Goal: Information Seeking & Learning: Learn about a topic

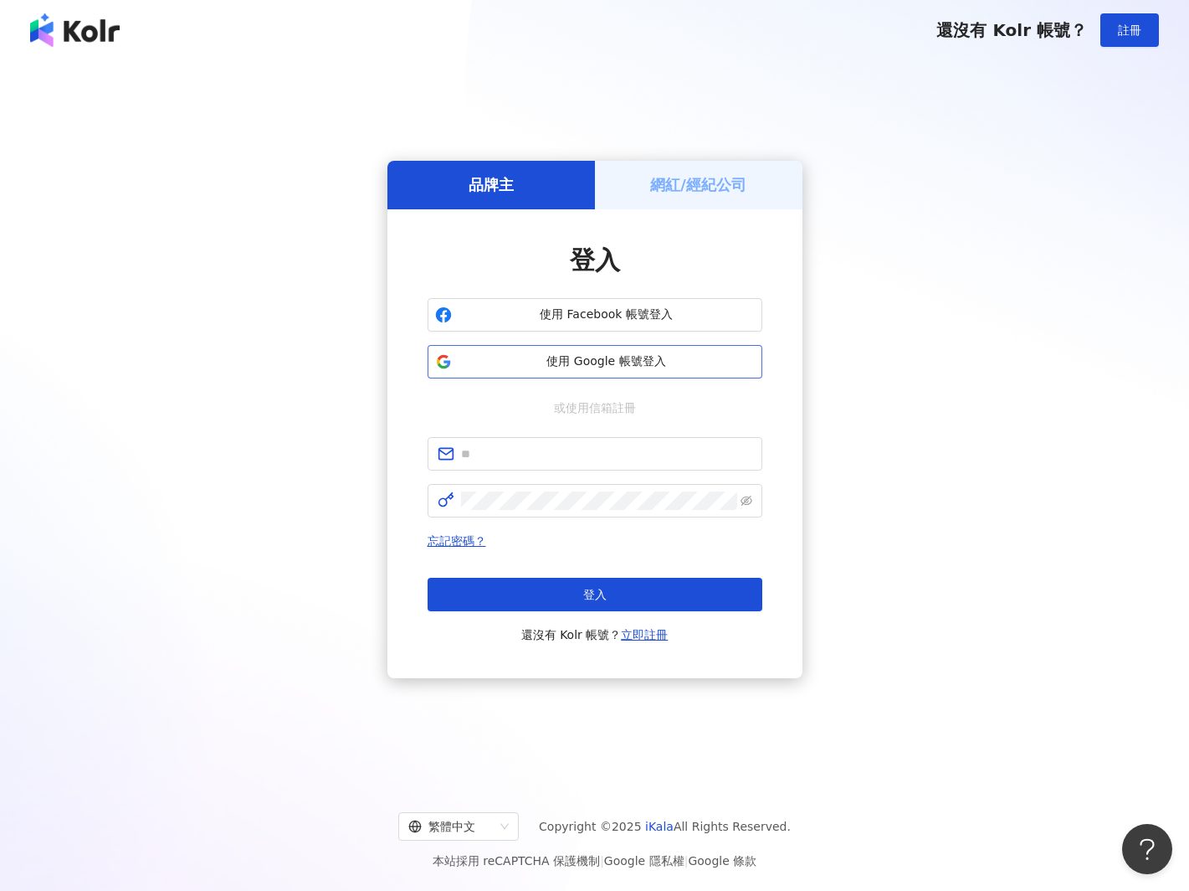
click at [612, 368] on span "使用 Google 帳號登入" at bounding box center [607, 361] width 296 height 17
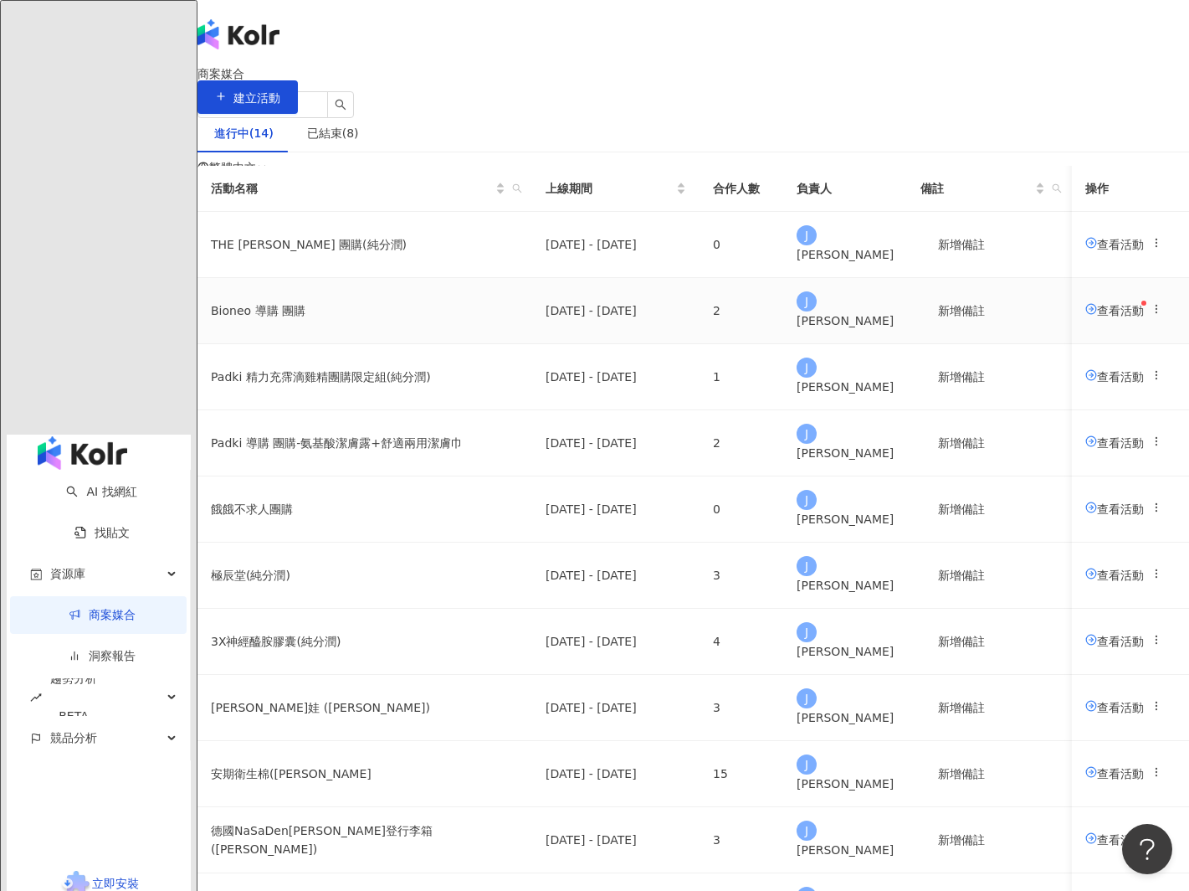
click at [1086, 316] on span "查看活動" at bounding box center [1115, 309] width 59 height 13
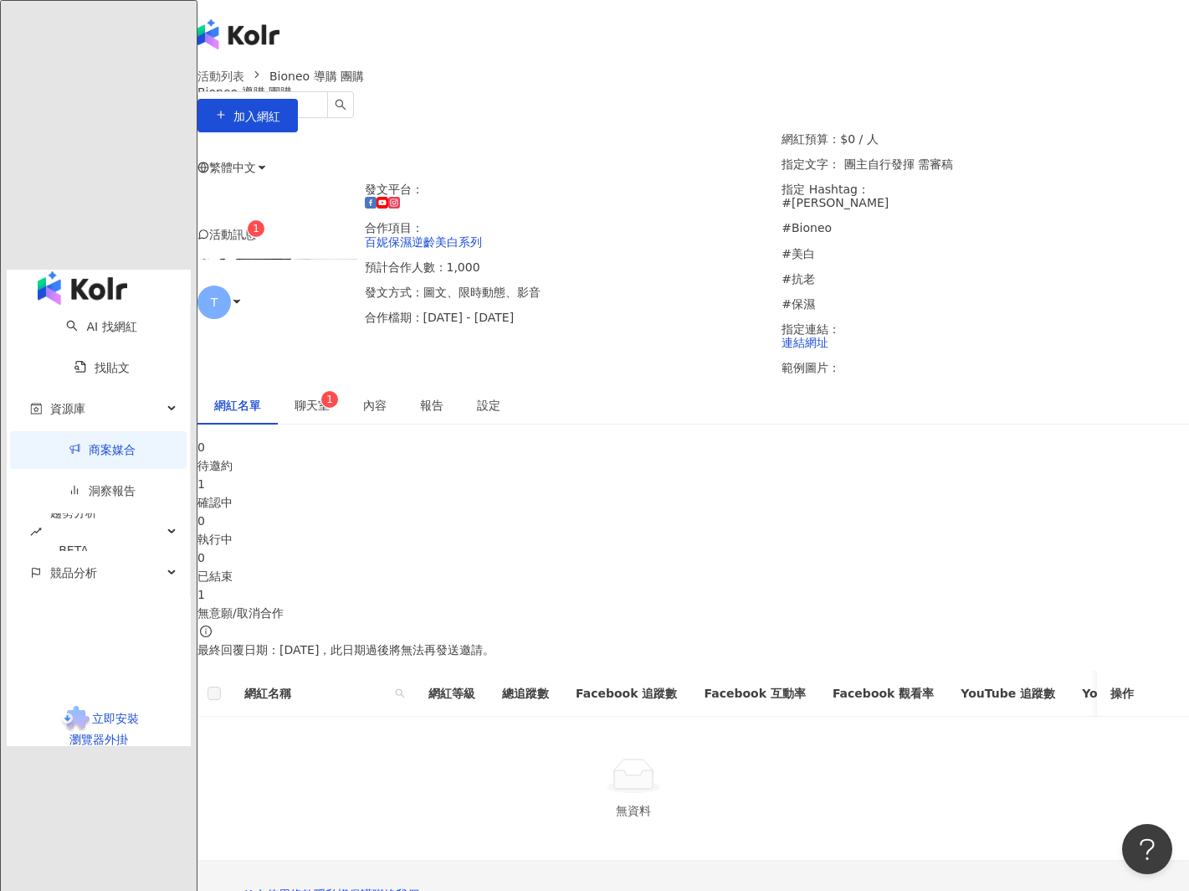
click at [521, 475] on div "1" at bounding box center [694, 484] width 992 height 18
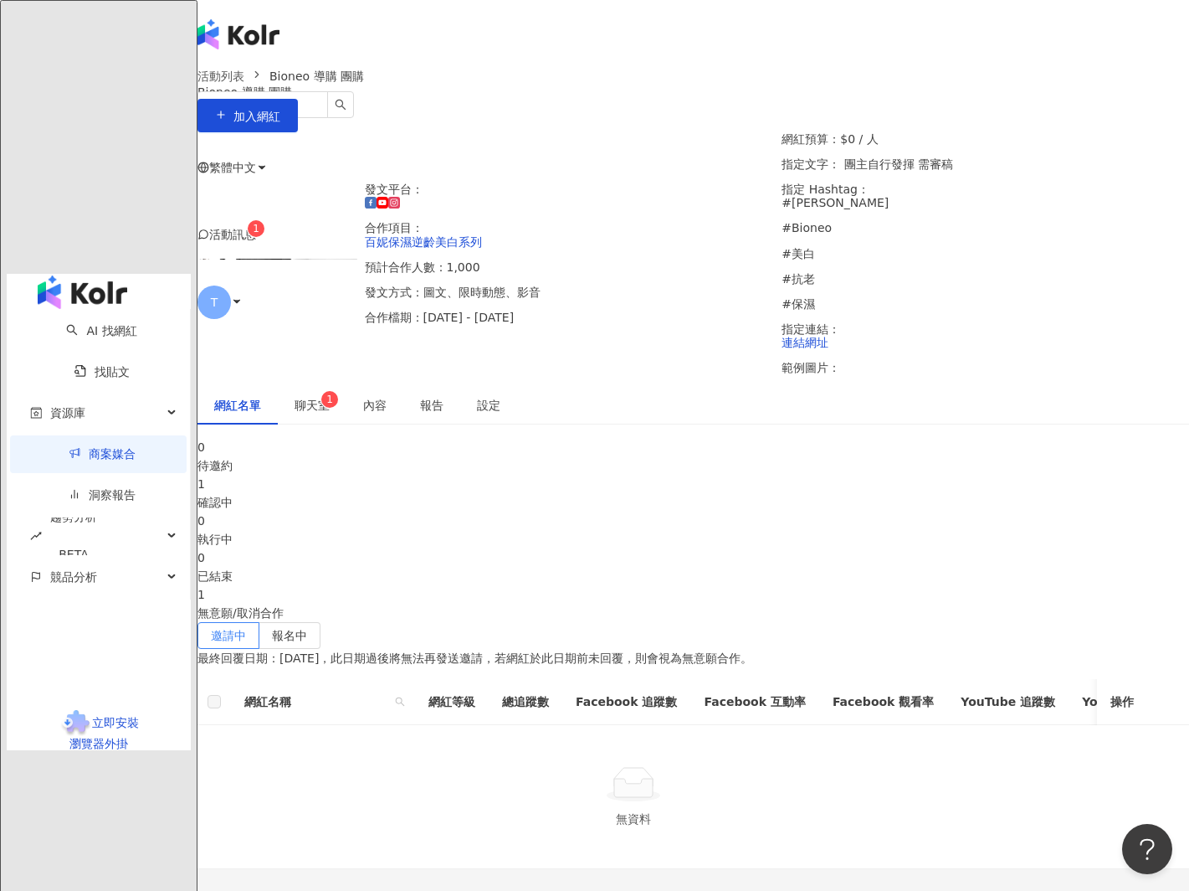
click at [330, 399] on span "聊天室 1" at bounding box center [312, 405] width 35 height 12
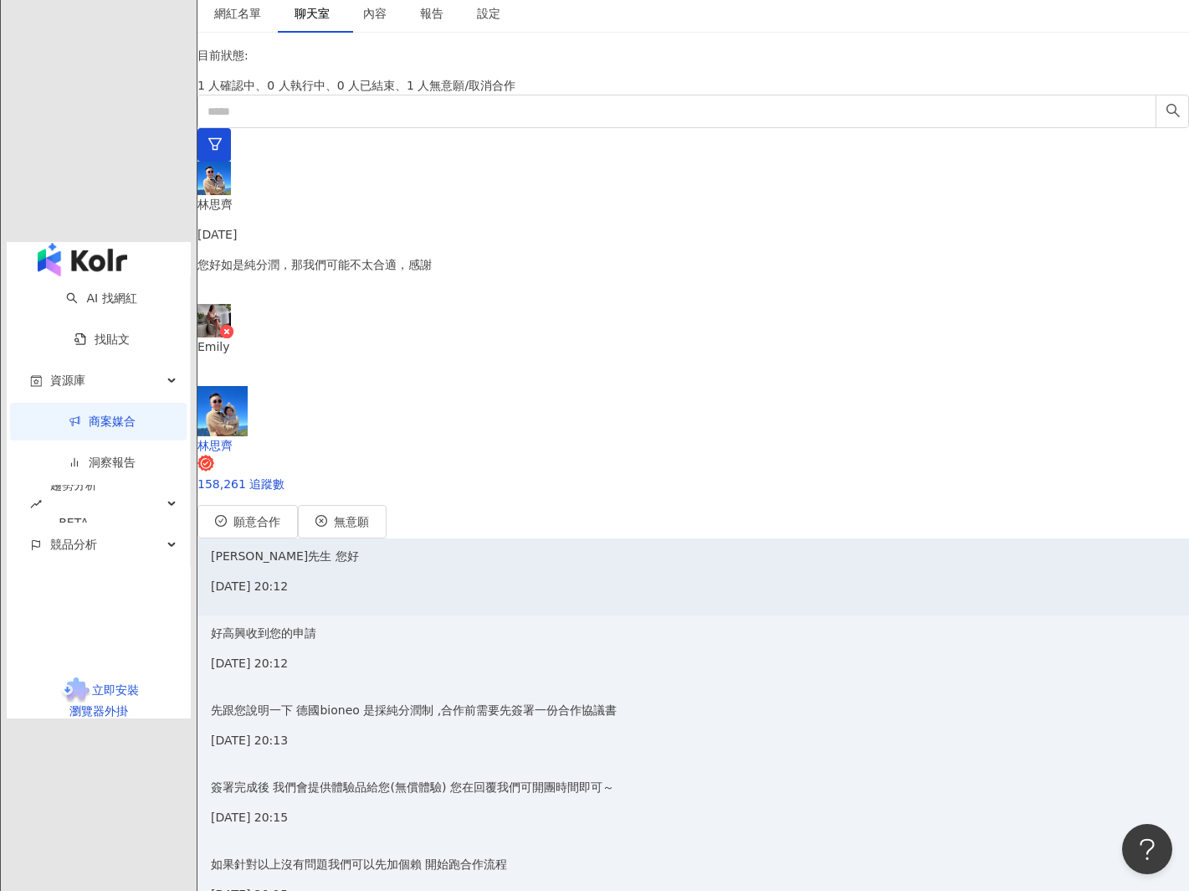
scroll to position [502, 0]
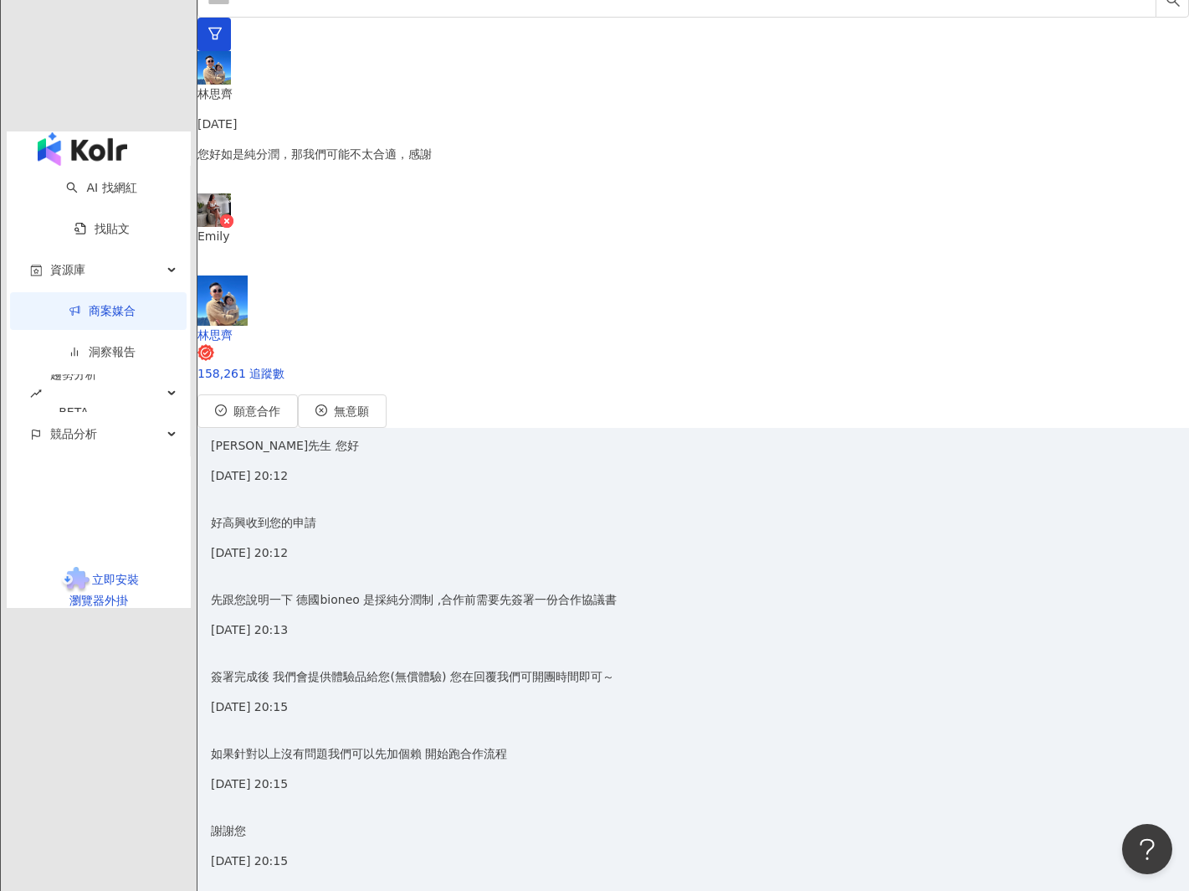
type textarea "*"
type textarea "********"
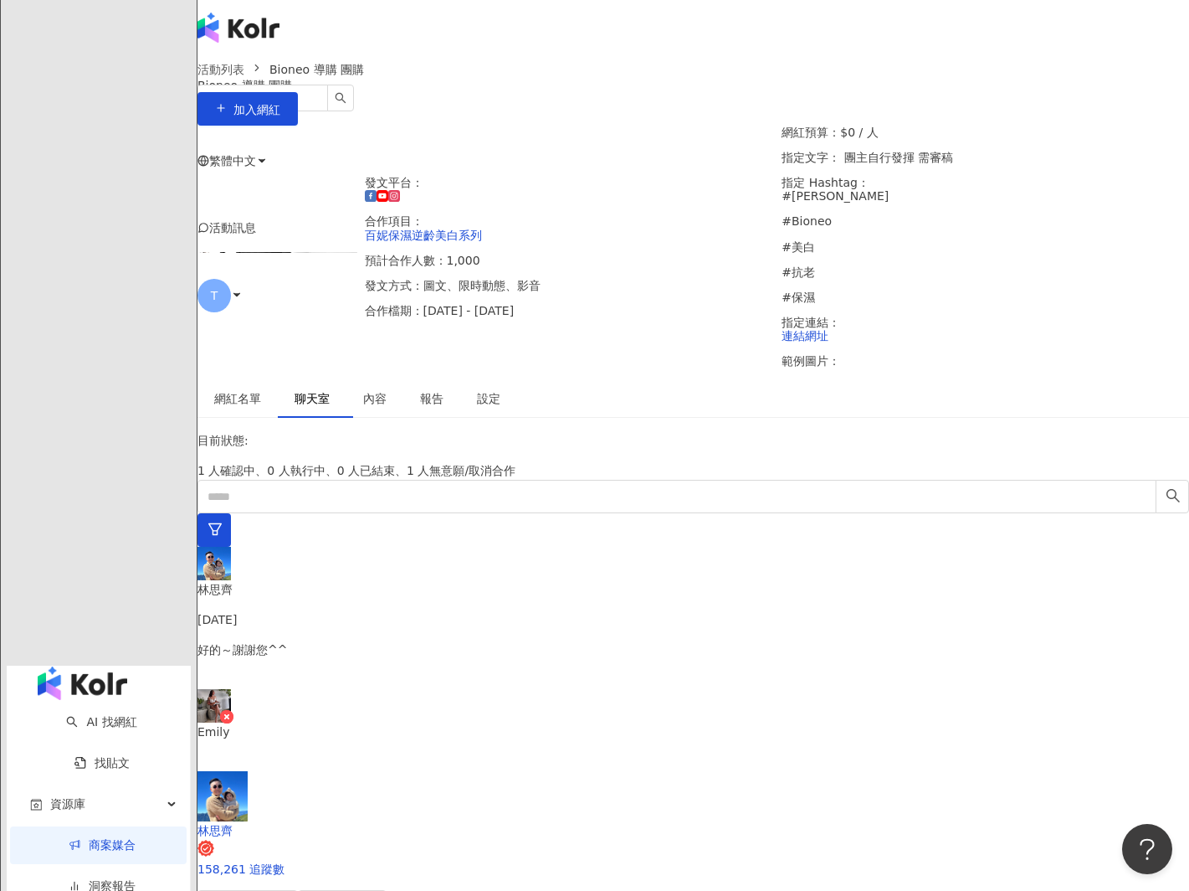
scroll to position [0, 0]
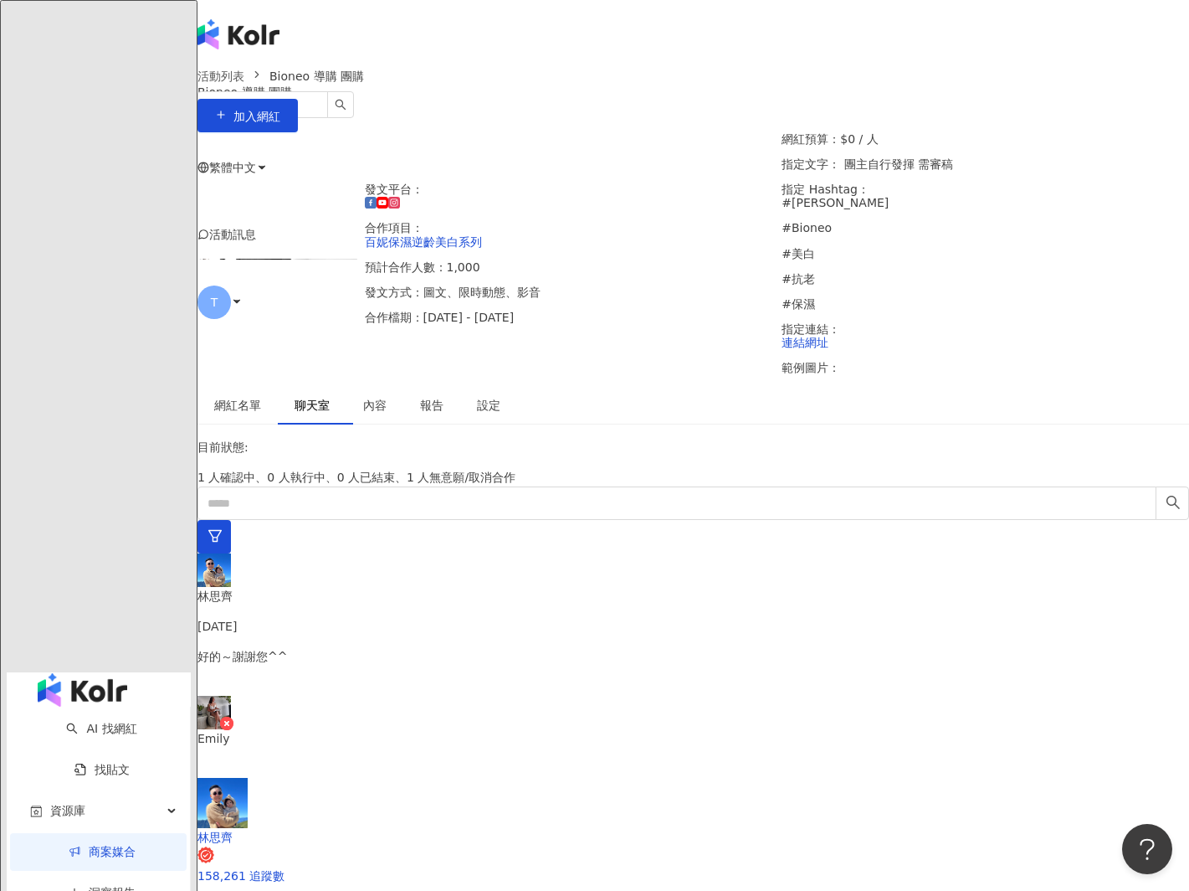
click at [90, 852] on link "商案媒合" at bounding box center [102, 858] width 67 height 13
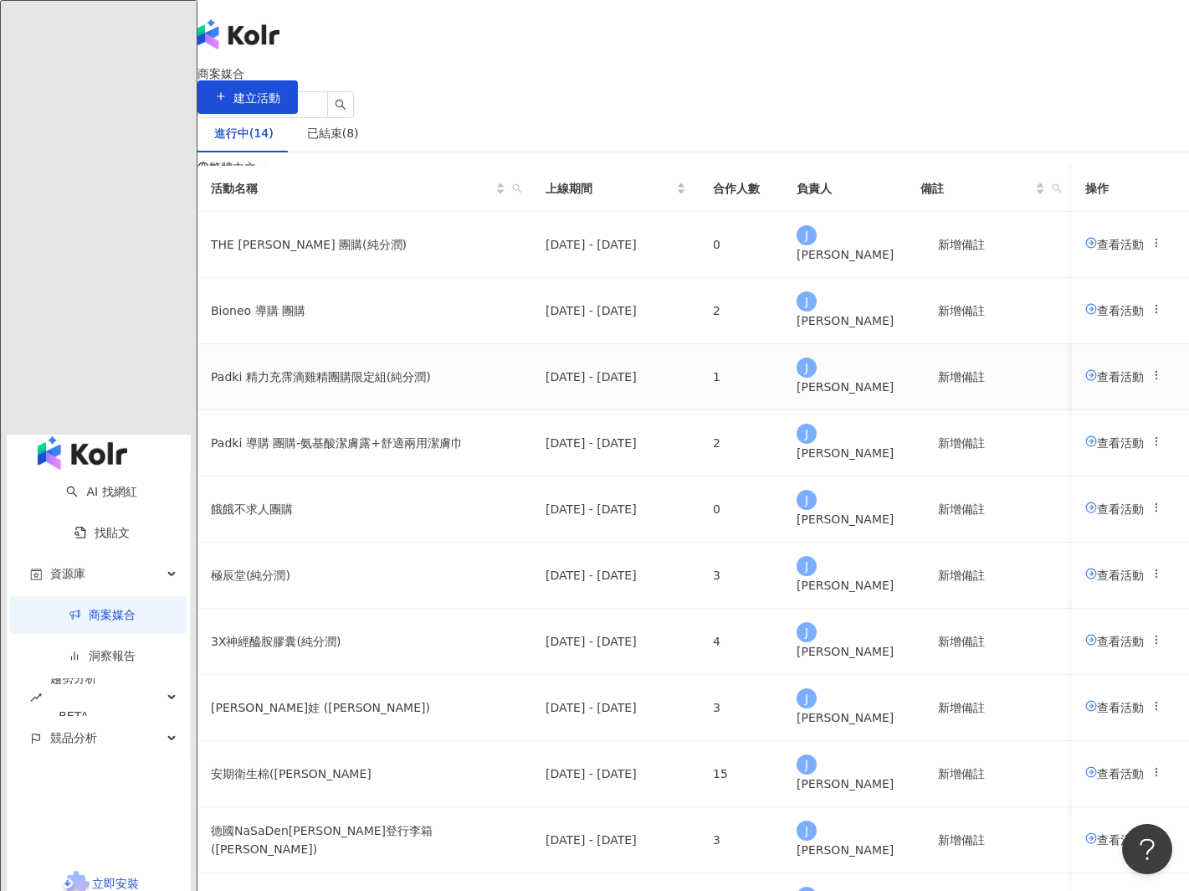
drag, startPoint x: 1055, startPoint y: 458, endPoint x: 1012, endPoint y: 456, distance: 42.7
click at [1086, 383] on span "查看活動" at bounding box center [1115, 375] width 59 height 13
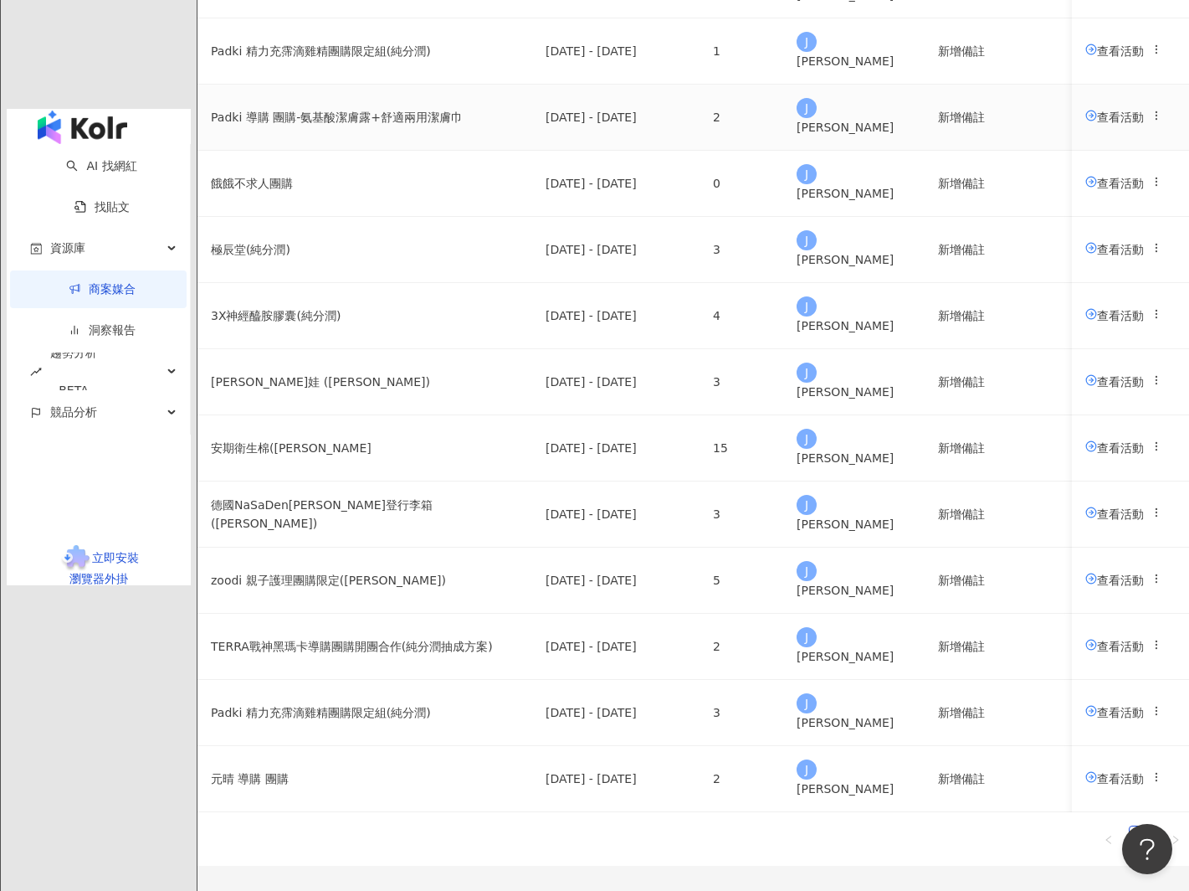
scroll to position [329, 0]
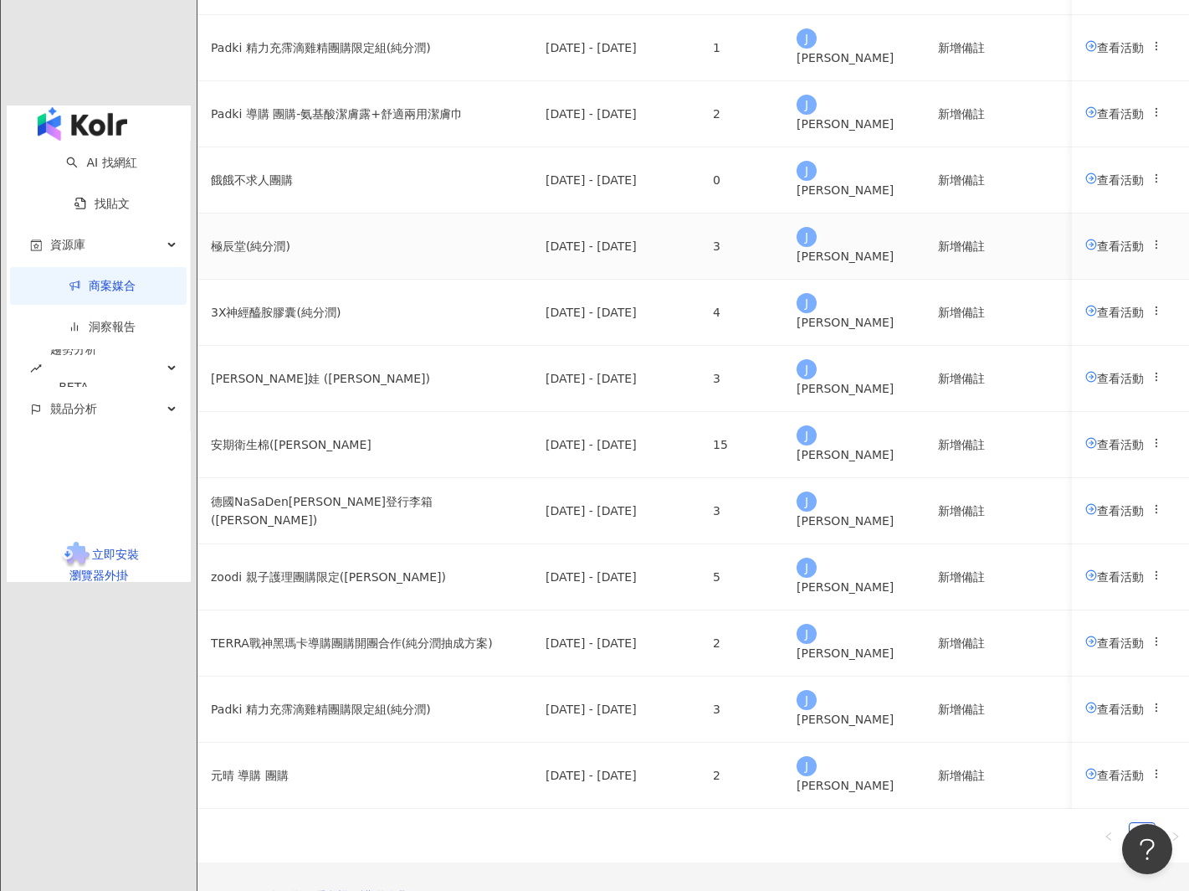
drag, startPoint x: 1048, startPoint y: 312, endPoint x: 1017, endPoint y: 326, distance: 34.1
click at [1086, 252] on span "查看活動" at bounding box center [1115, 245] width 59 height 13
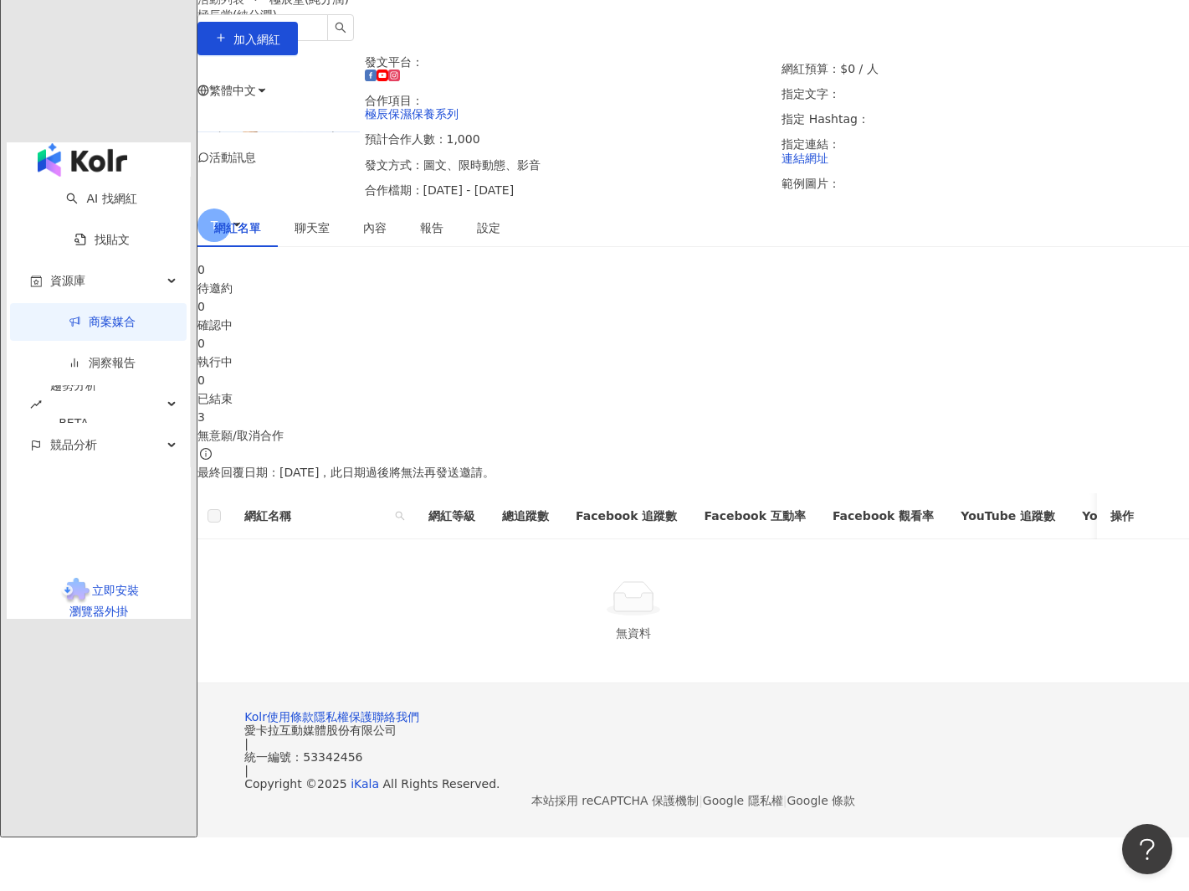
scroll to position [92, 0]
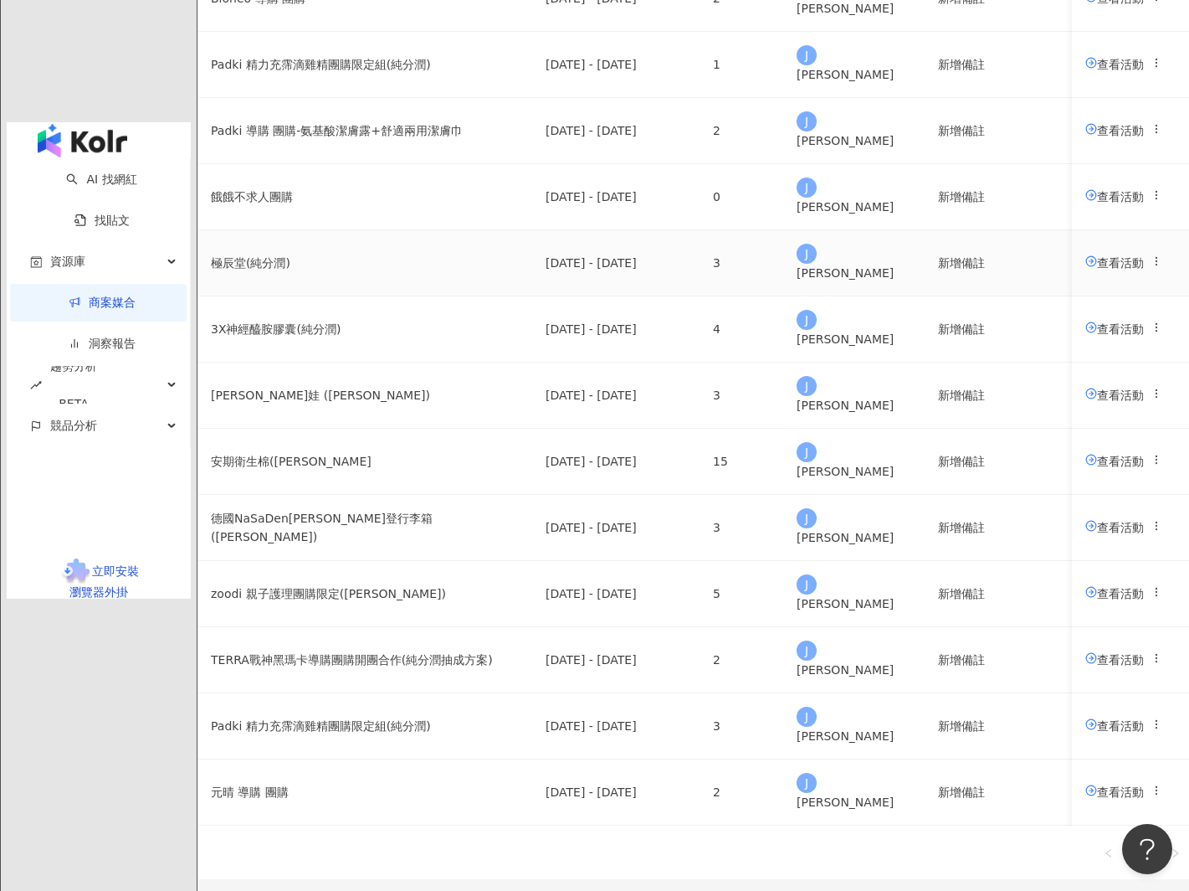
scroll to position [351, 0]
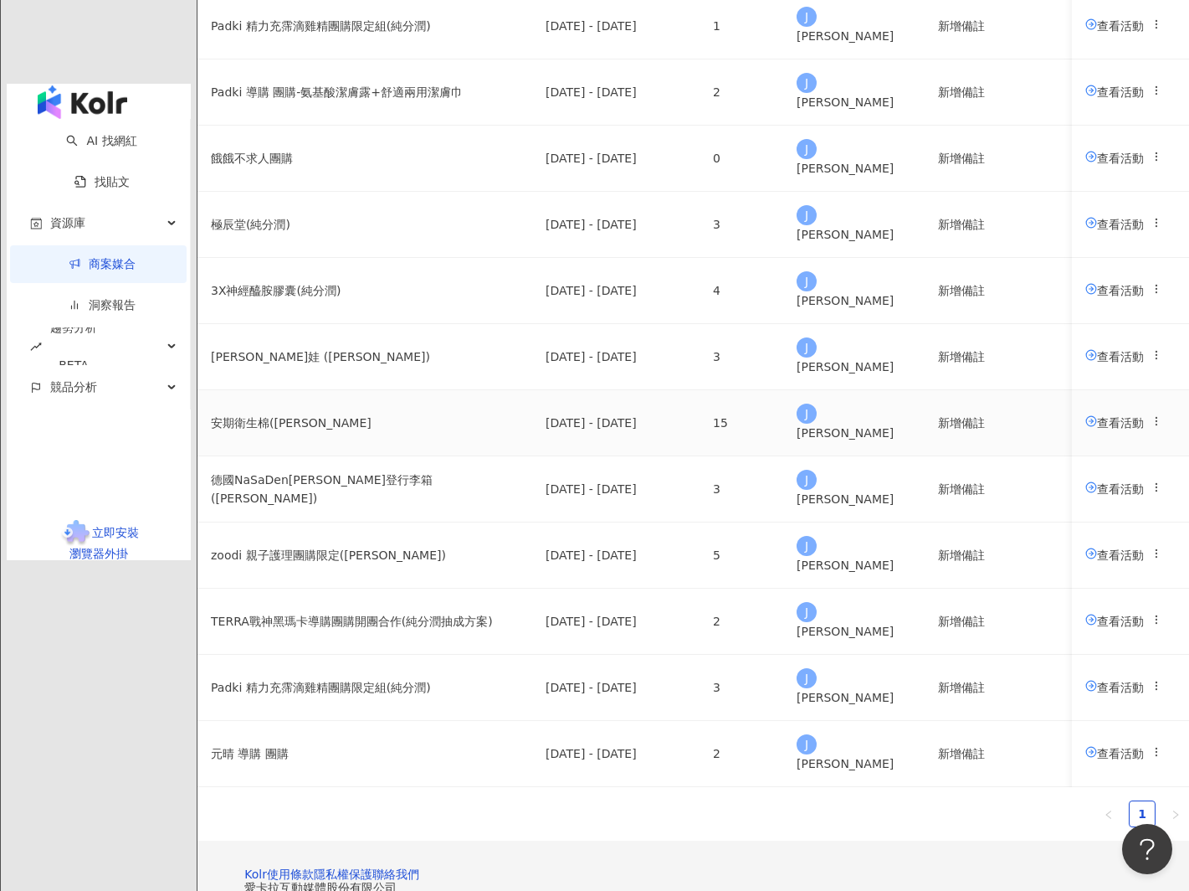
click at [1086, 429] on span "查看活動" at bounding box center [1115, 421] width 59 height 13
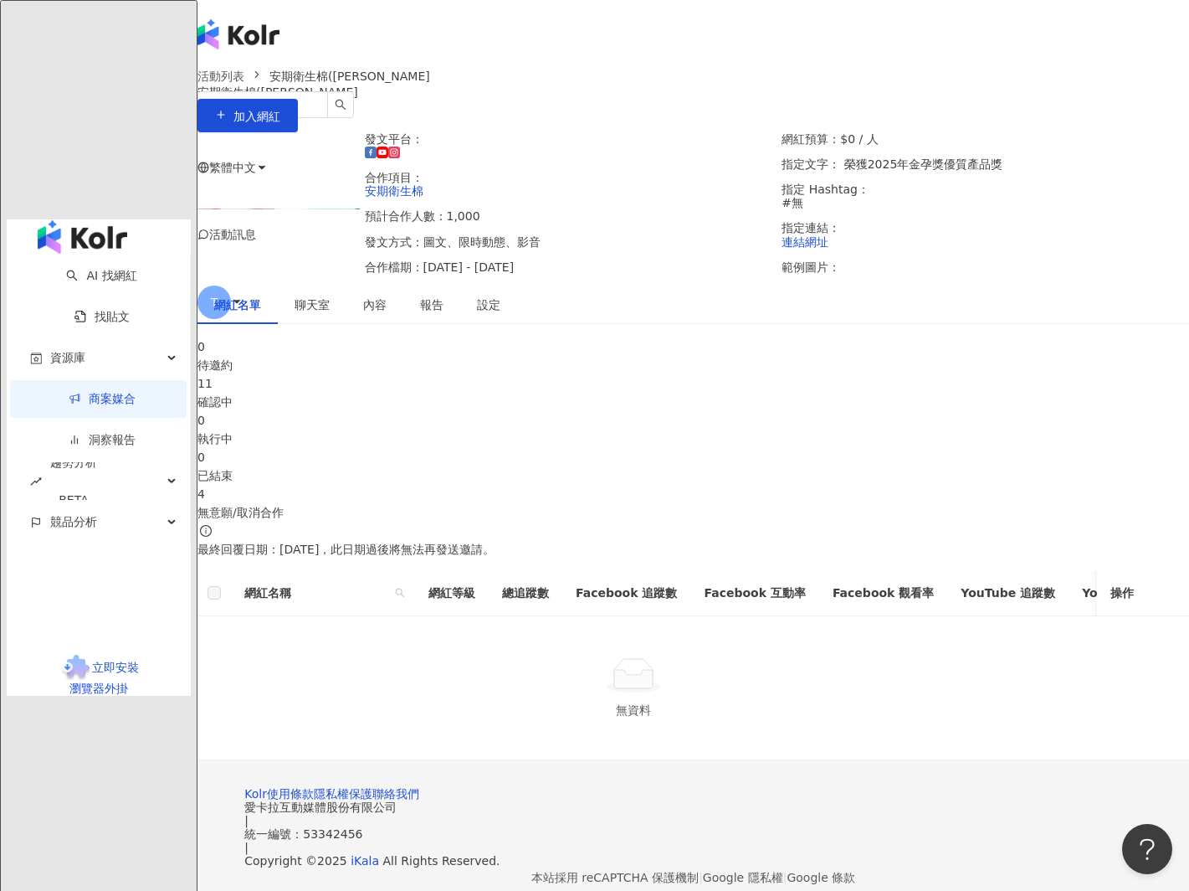
click at [483, 411] on div "11 確認中" at bounding box center [694, 392] width 992 height 37
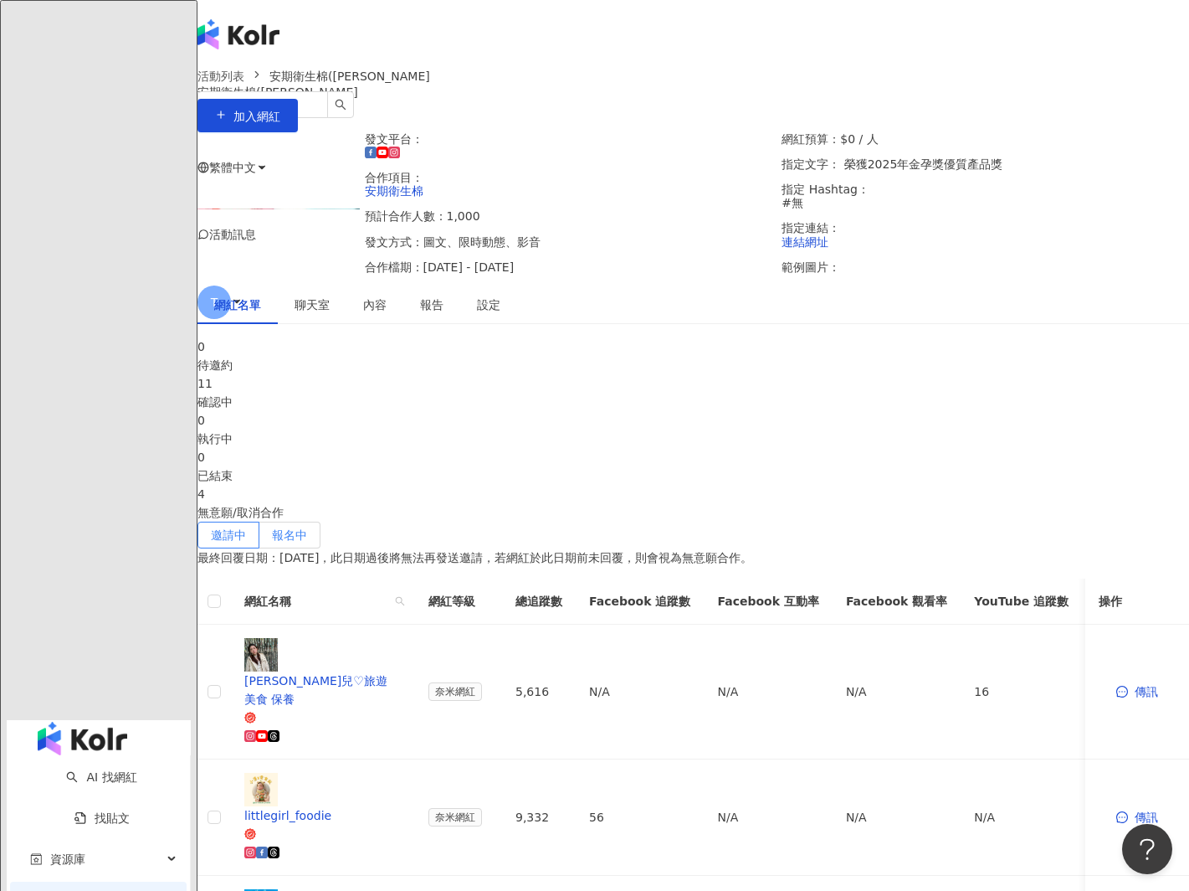
click at [321, 536] on label "報名中" at bounding box center [289, 534] width 61 height 27
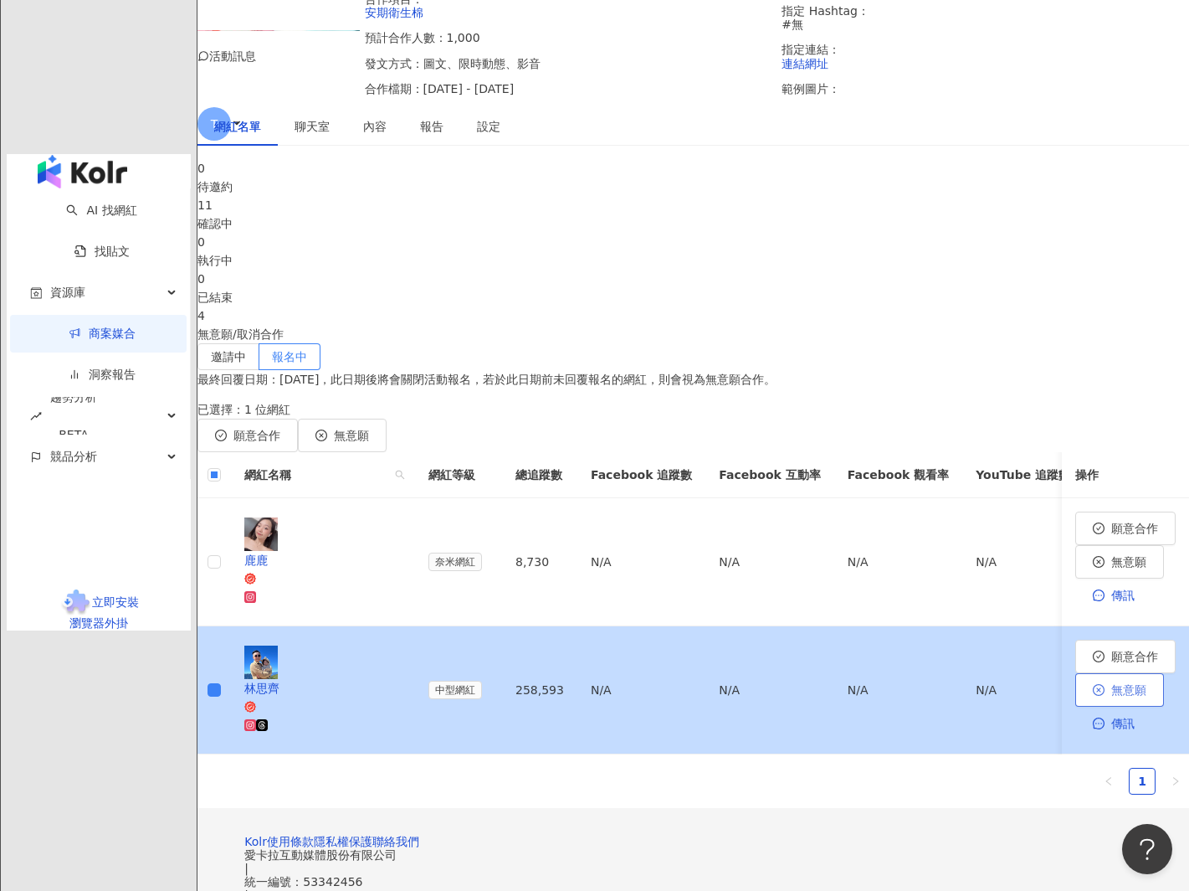
scroll to position [179, 0]
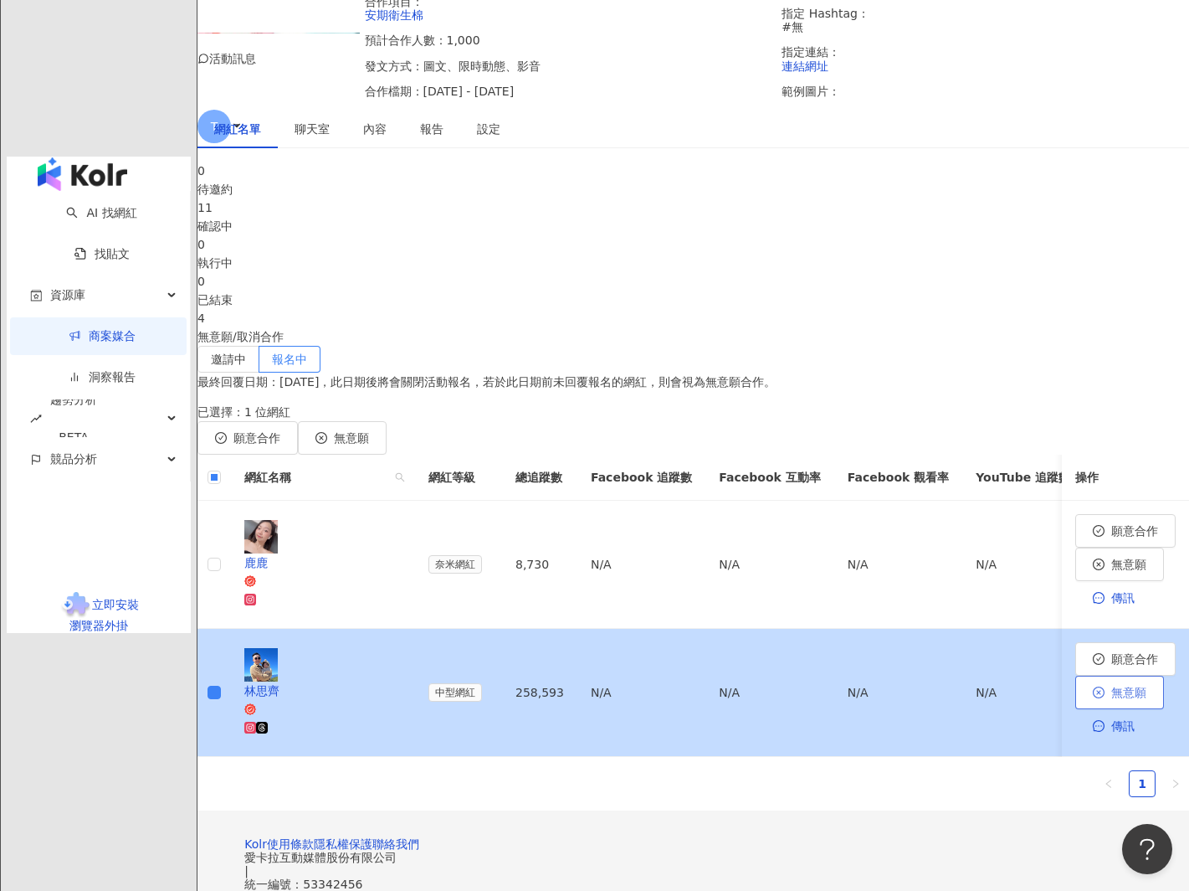
click at [1112, 686] on span "無意願" at bounding box center [1129, 692] width 35 height 13
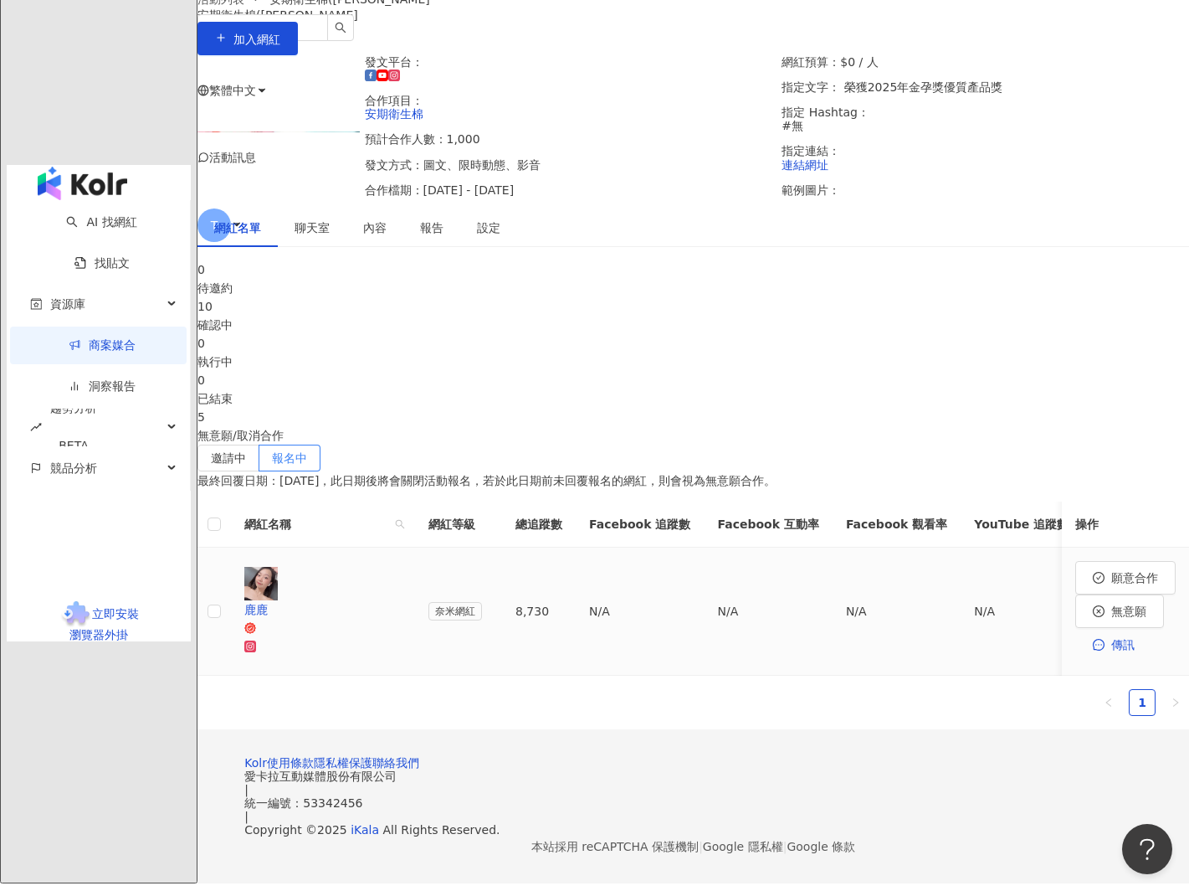
scroll to position [114, 0]
click at [1112, 584] on span "願意合作" at bounding box center [1135, 577] width 47 height 13
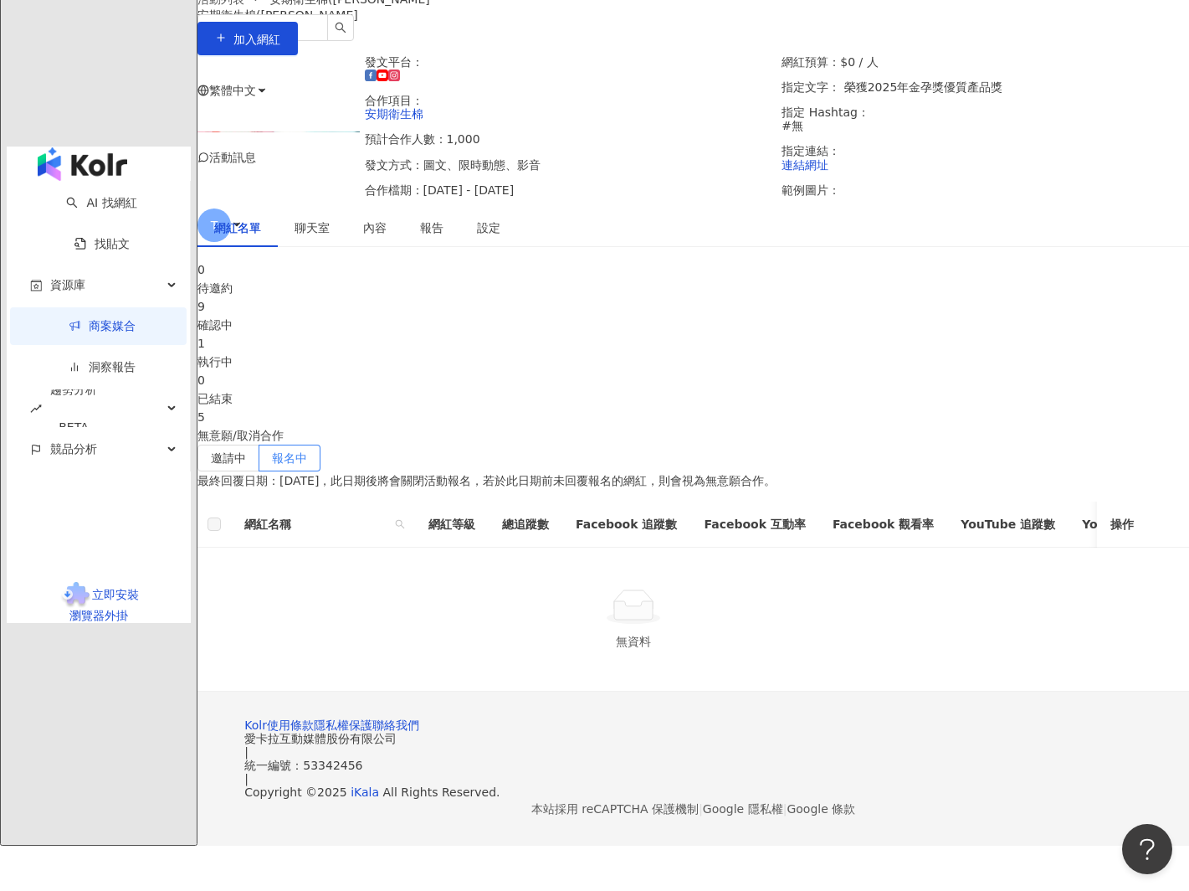
click at [650, 352] on div "執行中" at bounding box center [694, 361] width 992 height 18
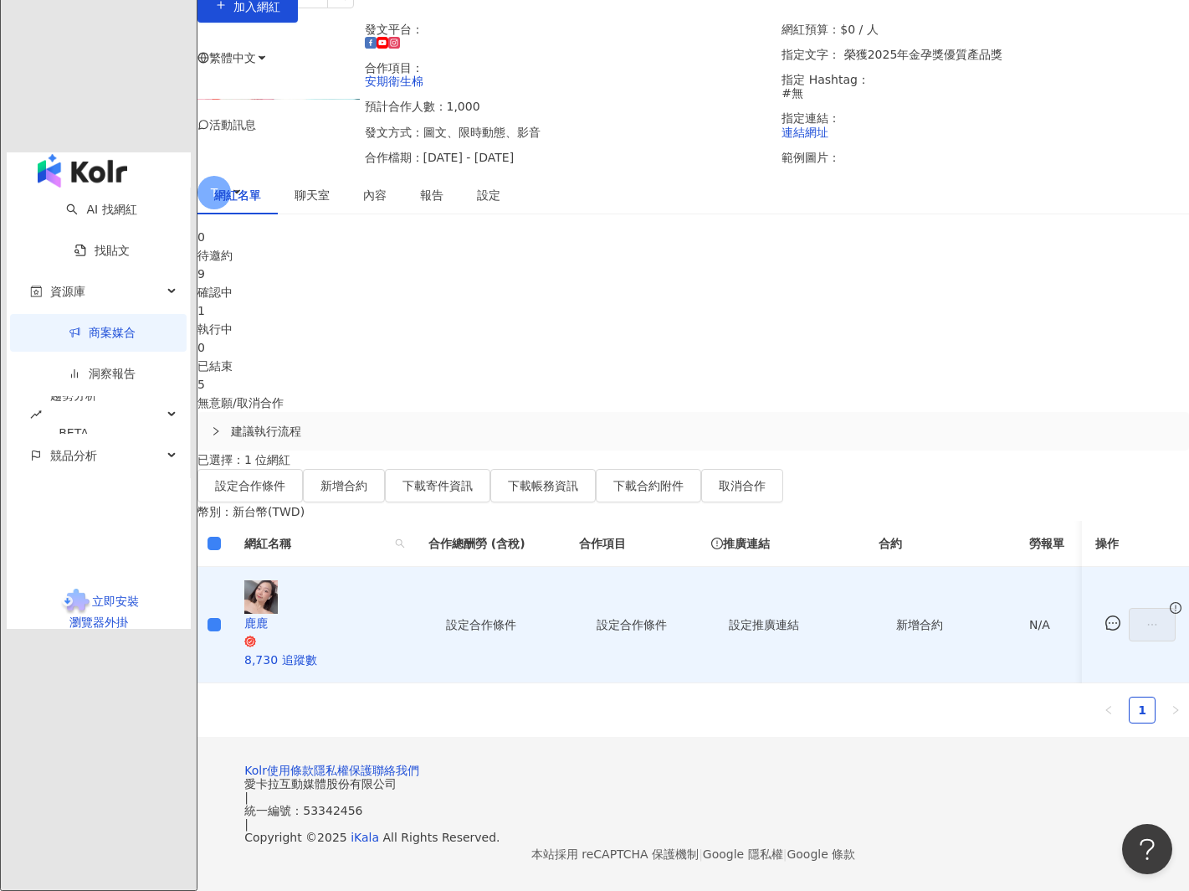
scroll to position [200, 0]
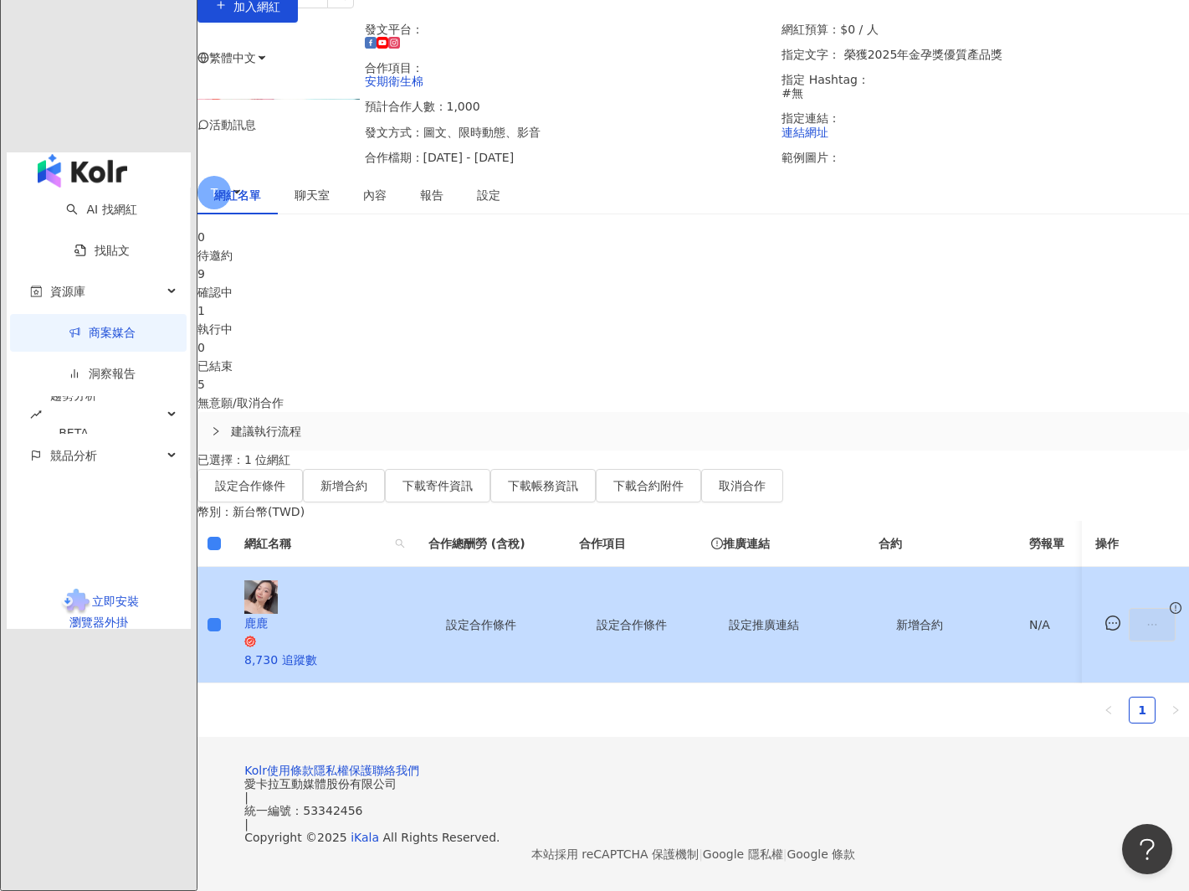
click at [1170, 602] on icon "exclamation-circle" at bounding box center [1176, 608] width 12 height 12
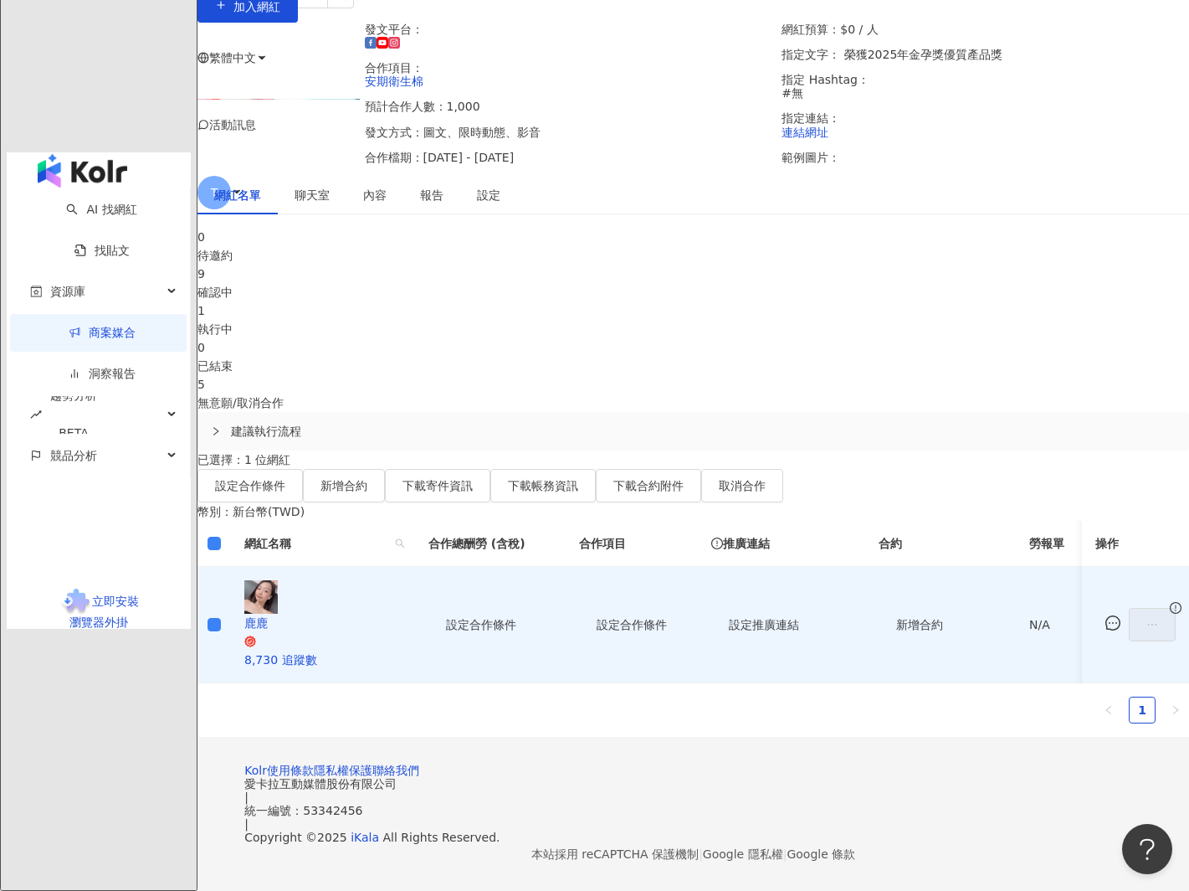
click at [672, 696] on ul "1" at bounding box center [694, 709] width 992 height 27
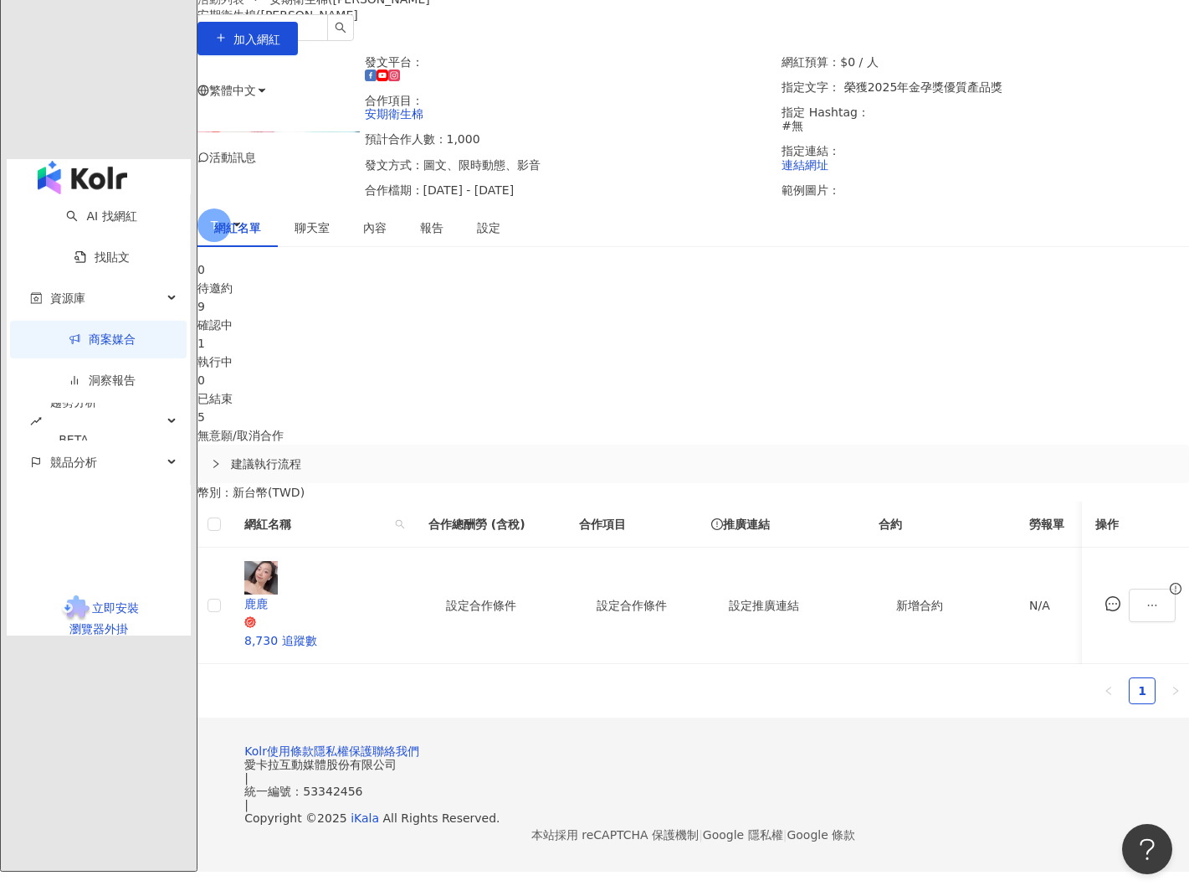
click at [69, 332] on link "商案媒合" at bounding box center [102, 338] width 67 height 13
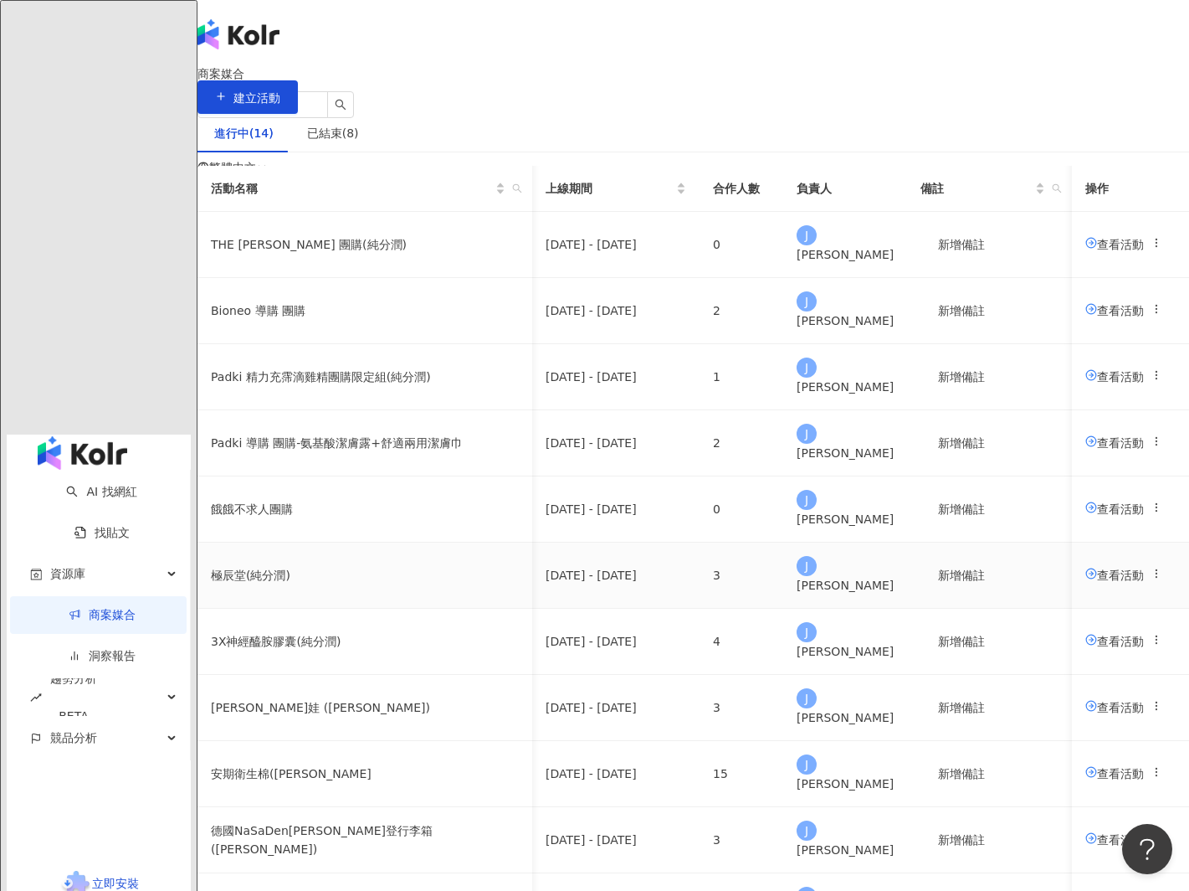
scroll to position [0, 16]
click at [66, 485] on link "AI 找網紅" at bounding box center [101, 491] width 70 height 13
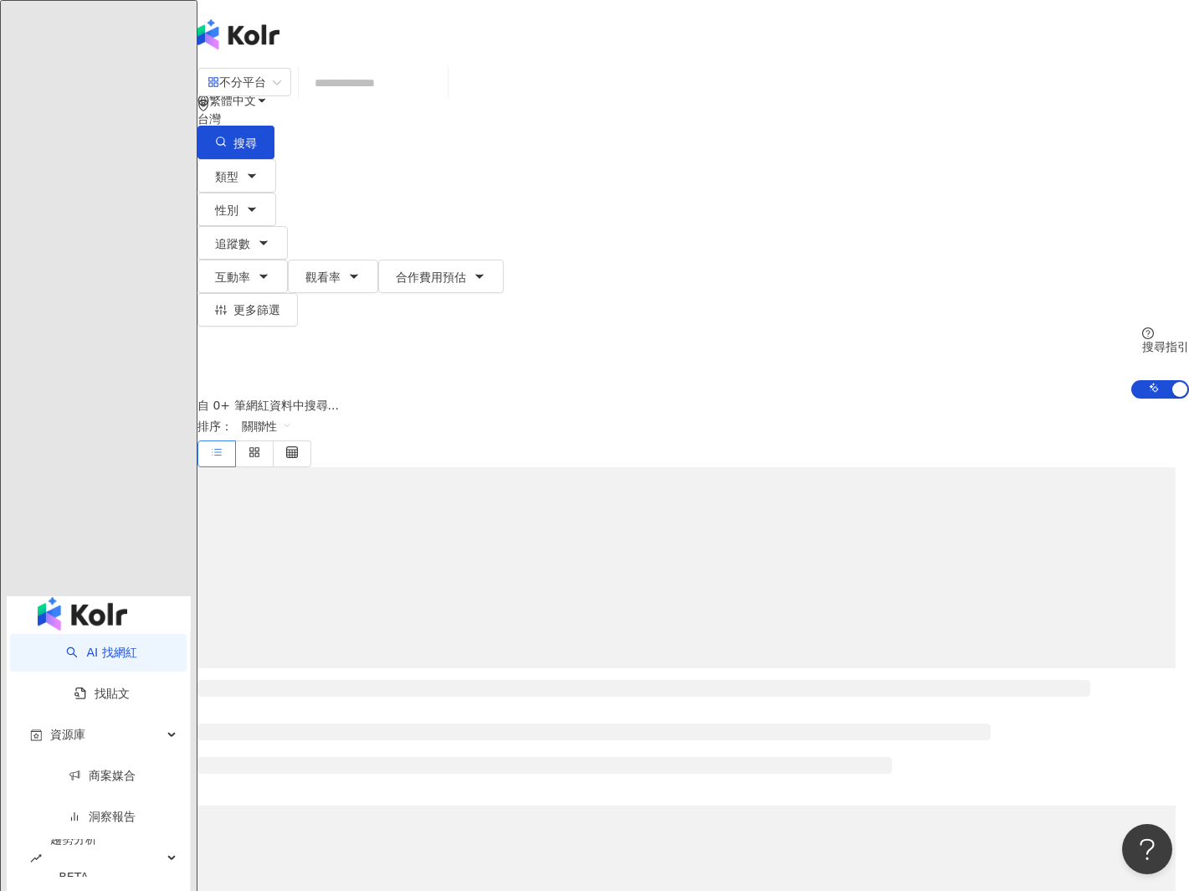
click at [377, 97] on input "search" at bounding box center [374, 83] width 136 height 32
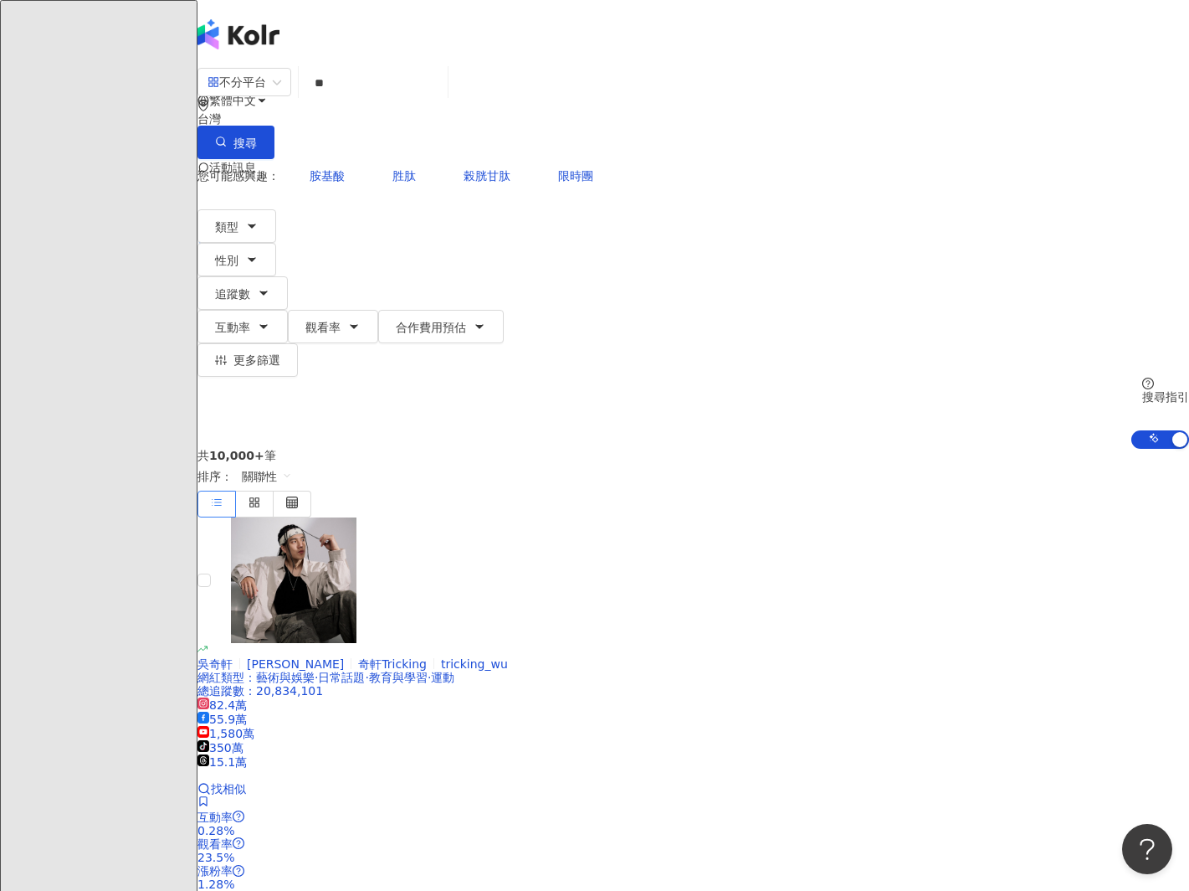
type input "*"
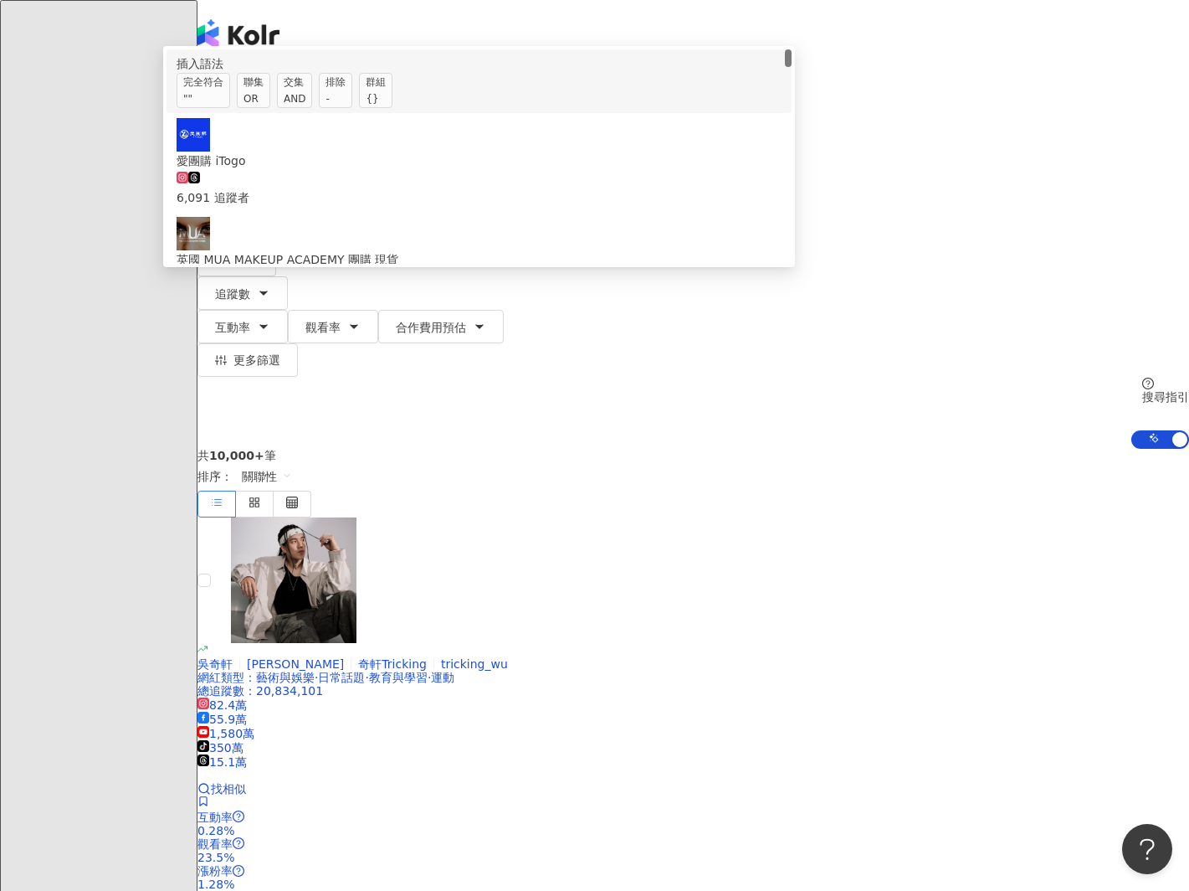
click at [312, 108] on span "交集 AND" at bounding box center [294, 90] width 35 height 35
drag, startPoint x: 472, startPoint y: 166, endPoint x: 470, endPoint y: 132, distance: 33.5
click at [264, 107] on div "OR" at bounding box center [254, 98] width 20 height 17
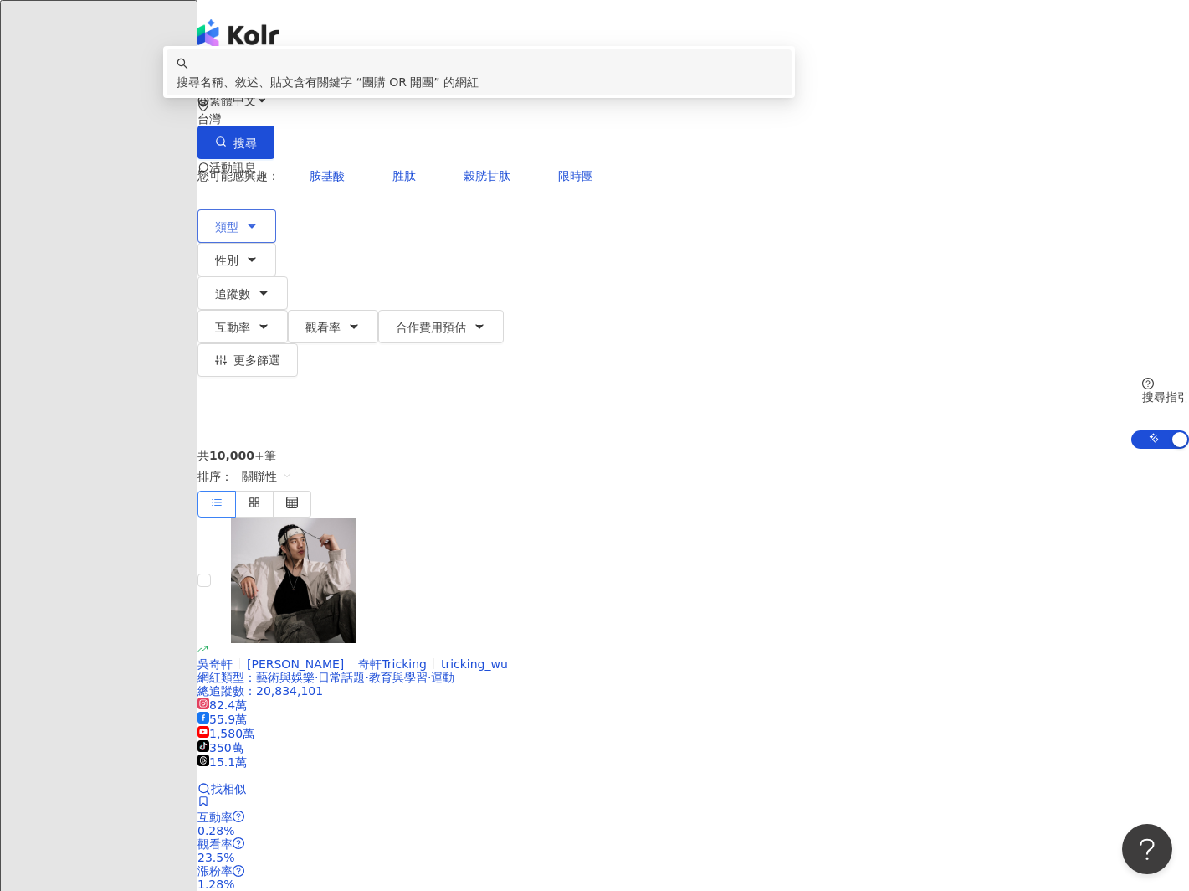
type input "********"
click at [259, 219] on icon "button" at bounding box center [251, 225] width 13 height 13
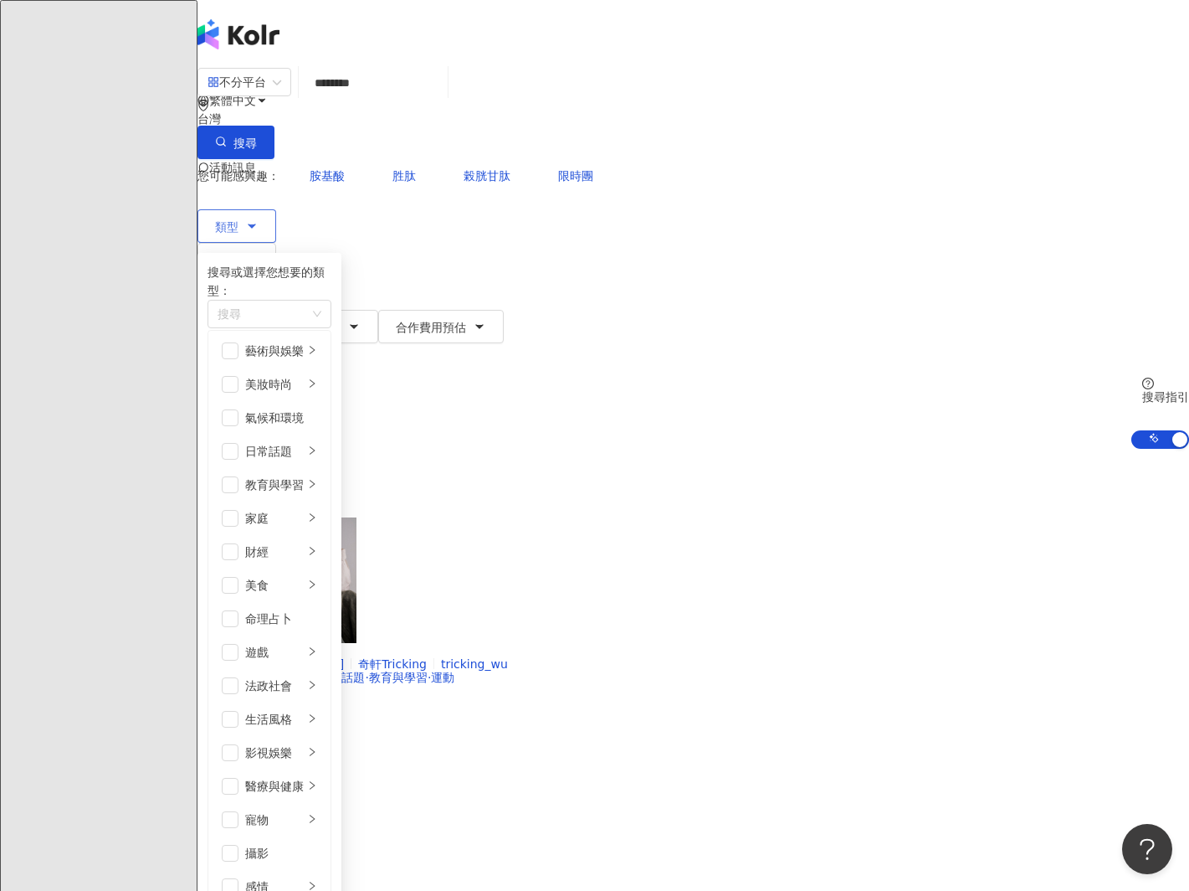
drag, startPoint x: 255, startPoint y: 462, endPoint x: 349, endPoint y: 450, distance: 94.5
click at [239, 376] on span "button" at bounding box center [230, 384] width 17 height 17
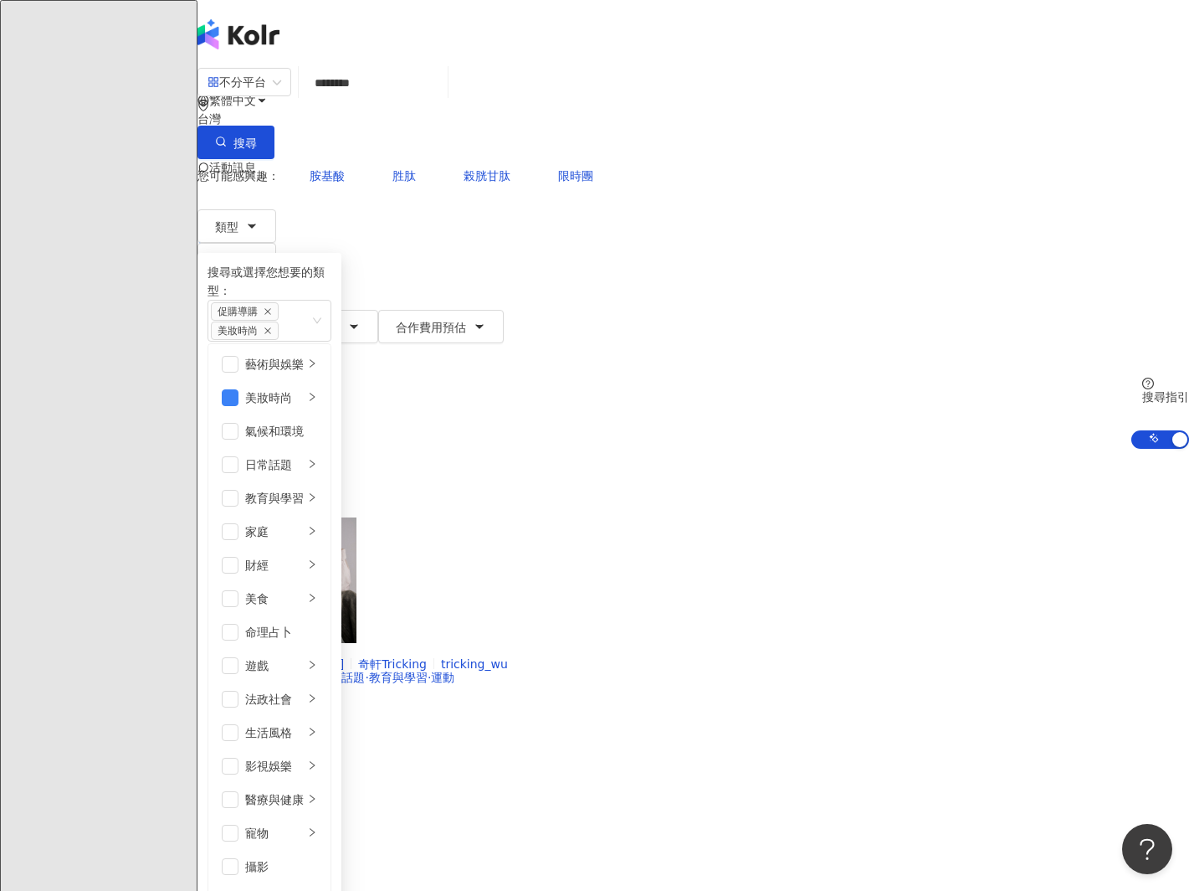
click at [280, 353] on span "更多篩選" at bounding box center [257, 359] width 47 height 13
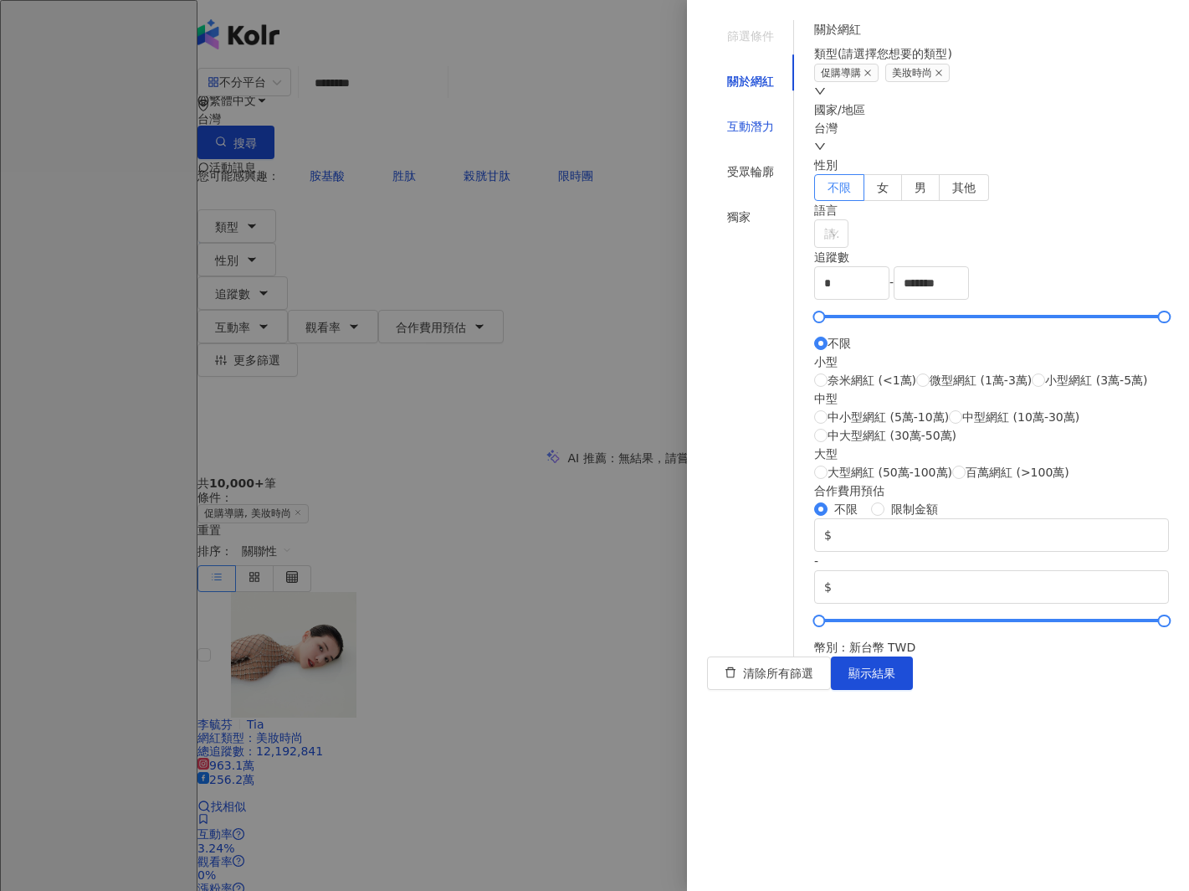
click at [753, 117] on div "互動潛力" at bounding box center [750, 126] width 47 height 18
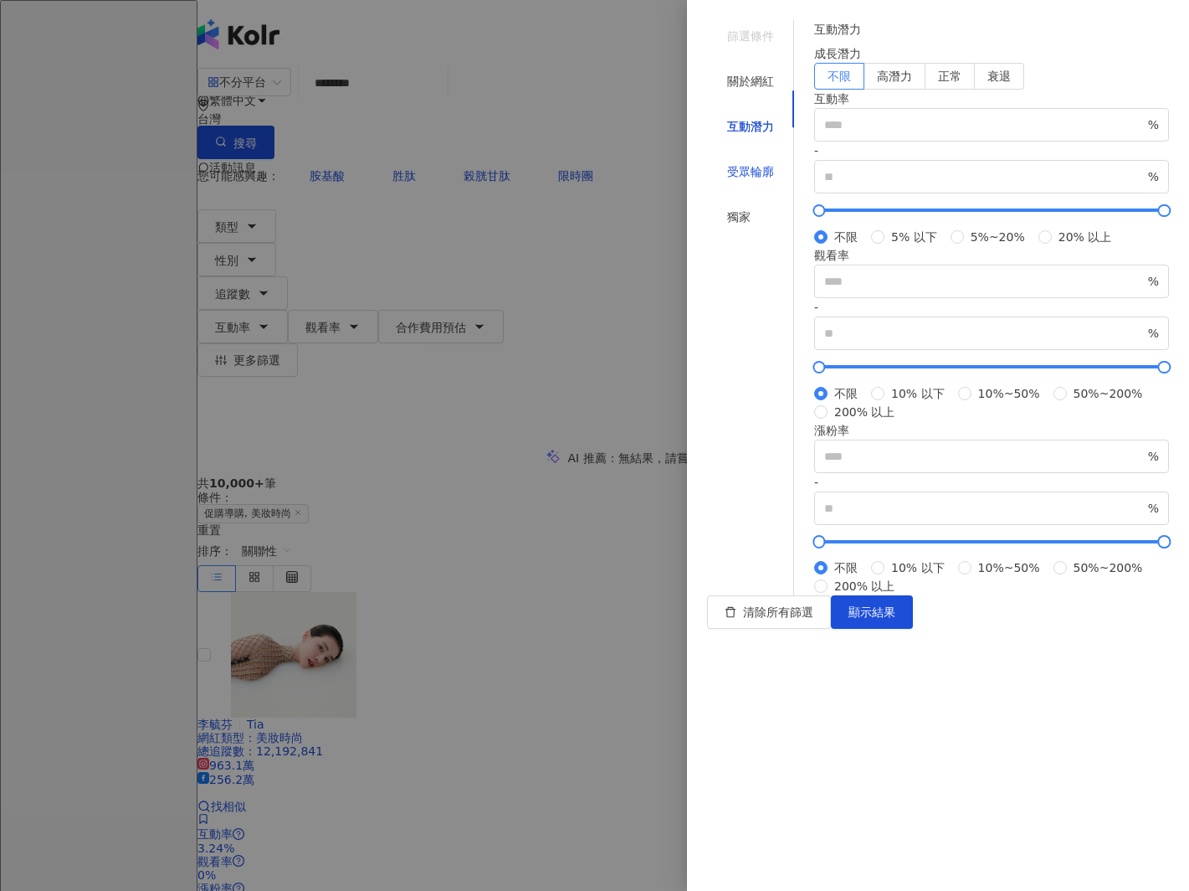
click at [742, 162] on div "受眾輪廓" at bounding box center [750, 171] width 47 height 18
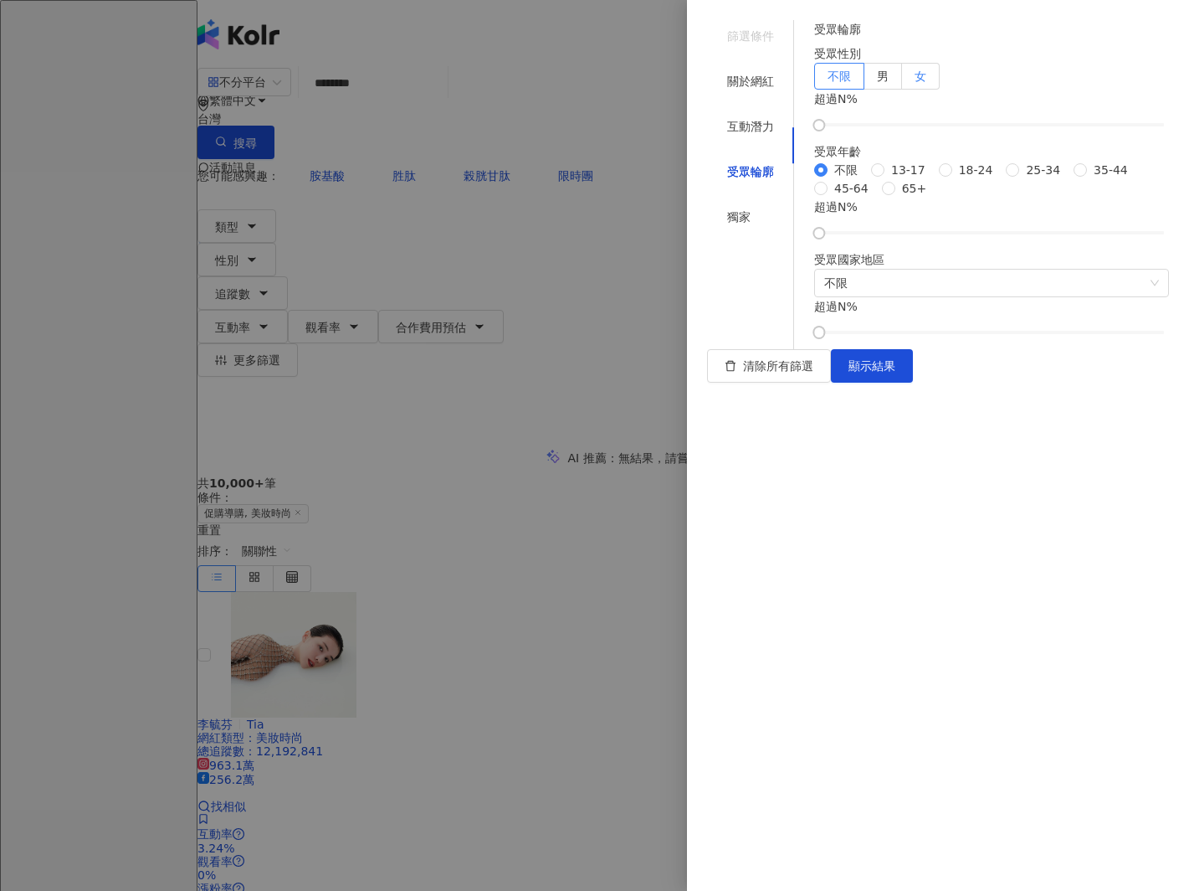
click at [927, 83] on span "女" at bounding box center [921, 75] width 12 height 13
drag, startPoint x: 849, startPoint y: 193, endPoint x: 1016, endPoint y: 203, distance: 167.7
click at [1007, 130] on div at bounding box center [1002, 125] width 9 height 9
click at [1026, 198] on div "不限 13-17 18-24 25-34 35-44 45-64 65+" at bounding box center [991, 179] width 355 height 37
click at [899, 296] on span "不限" at bounding box center [991, 283] width 335 height 27
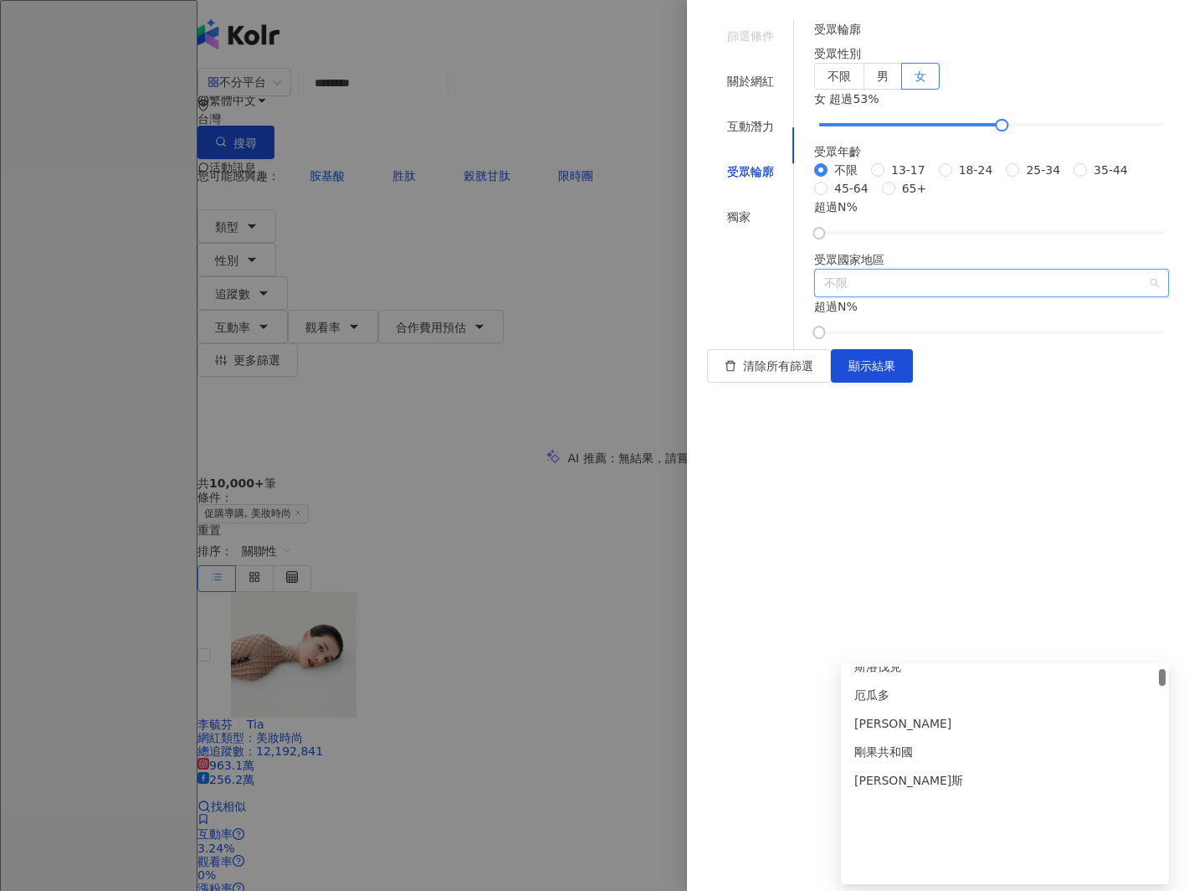
scroll to position [325, 0]
click at [876, 296] on span "不限" at bounding box center [991, 283] width 335 height 27
type input "**"
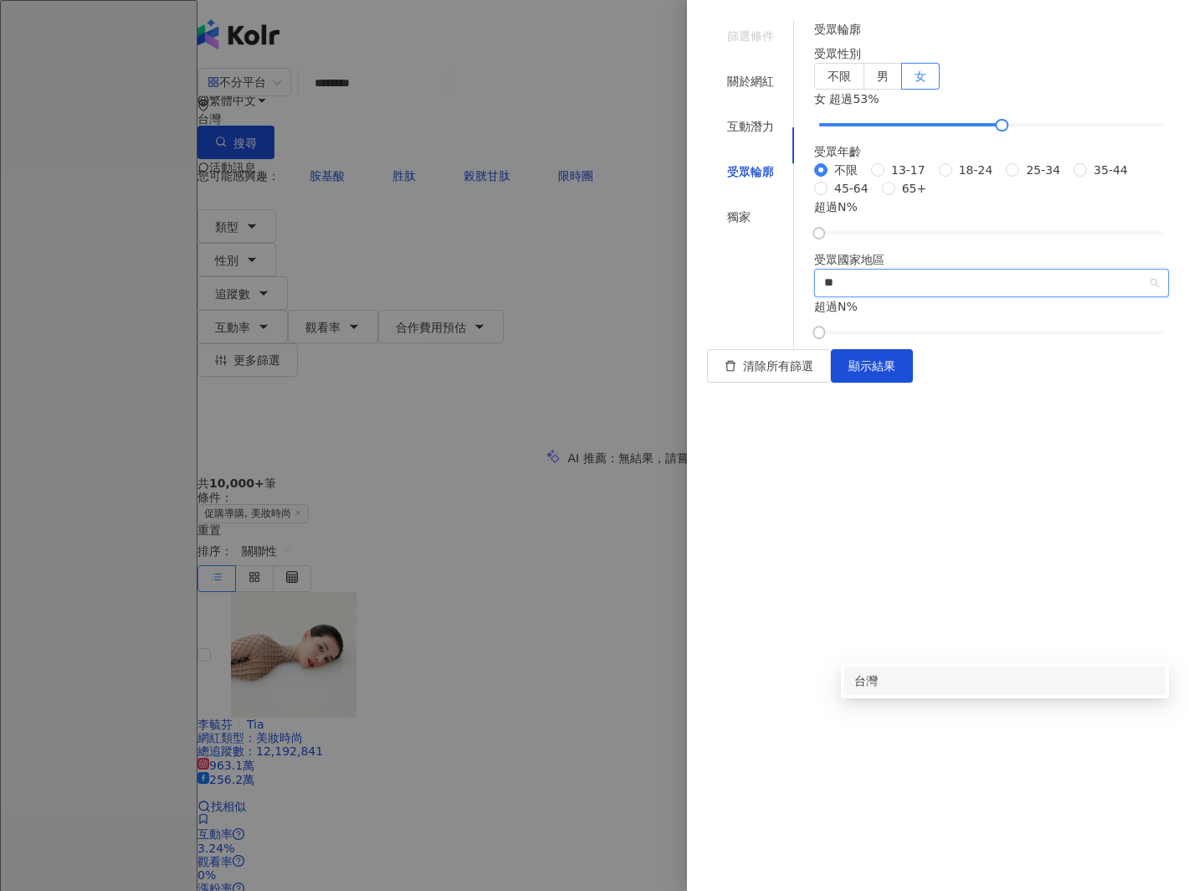
click at [869, 682] on div "台灣" at bounding box center [1005, 680] width 301 height 18
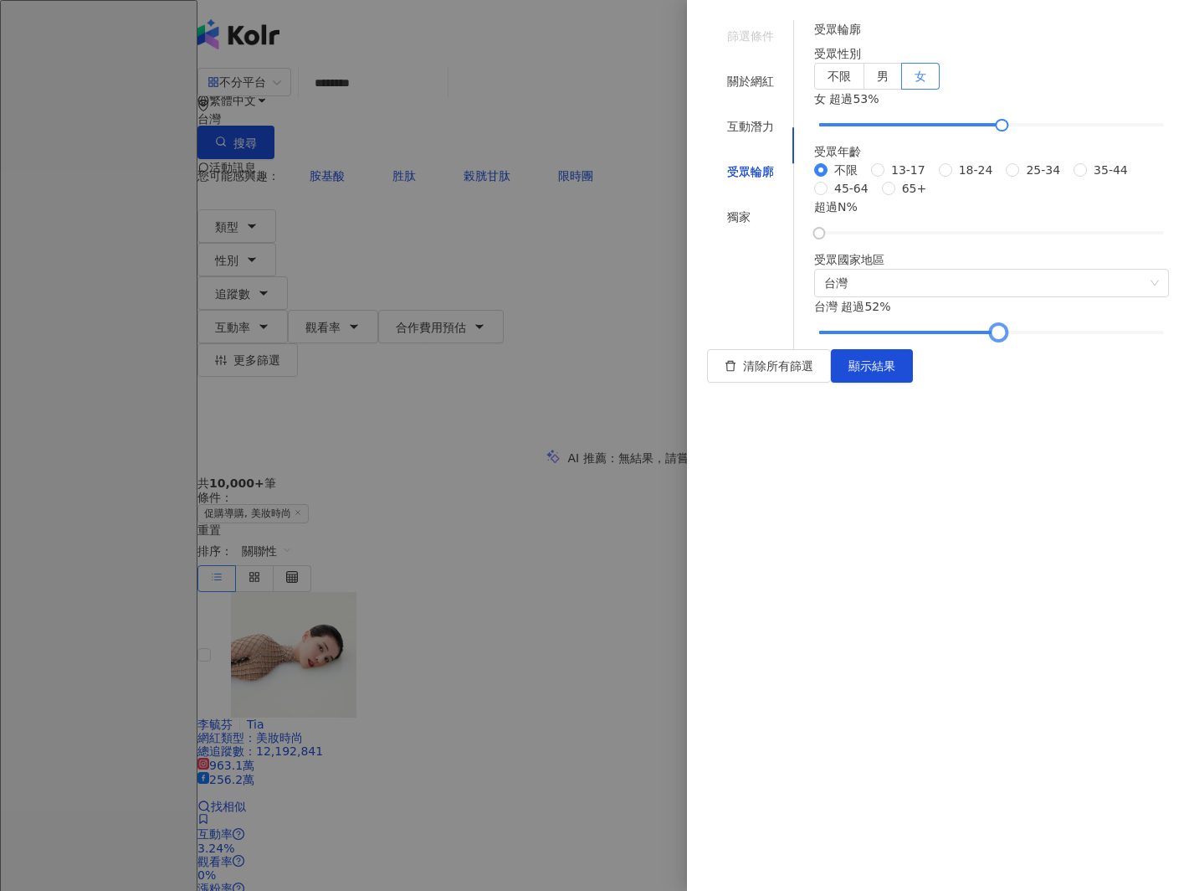
drag, startPoint x: 846, startPoint y: 719, endPoint x: 1010, endPoint y: 727, distance: 164.2
click at [1010, 337] on div "受眾輪廓 受眾性別 不限 男 女 女 超過 53 % 受眾年齡 不限 13-17 18-24 25-34 35-44 45-64 65+ 超過 N % 受眾國…" at bounding box center [991, 178] width 355 height 317
click at [913, 383] on button "顯示結果" at bounding box center [872, 365] width 82 height 33
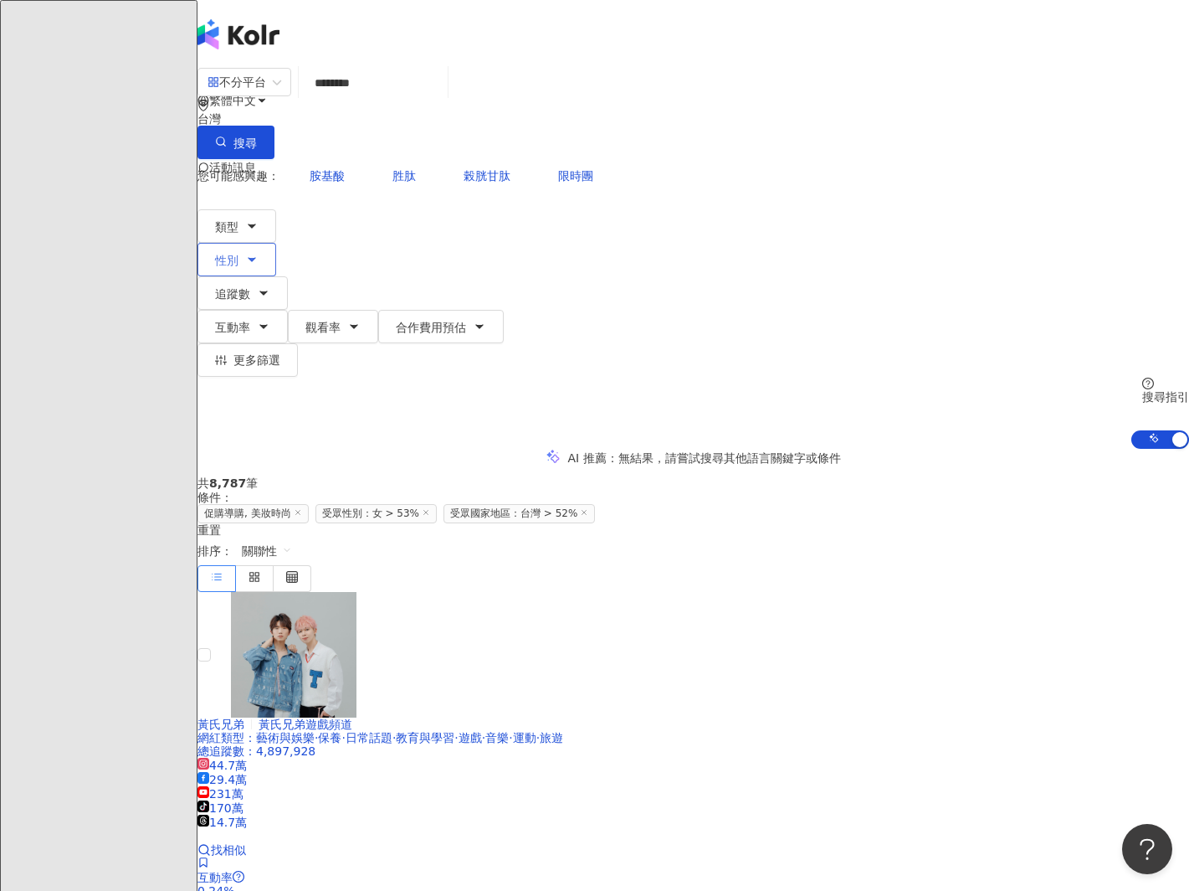
click at [276, 243] on button "性別" at bounding box center [237, 259] width 79 height 33
click at [968, 449] on div "AI 推薦 ： 無結果，請嘗試搜尋其他語言關鍵字或條件" at bounding box center [694, 458] width 992 height 18
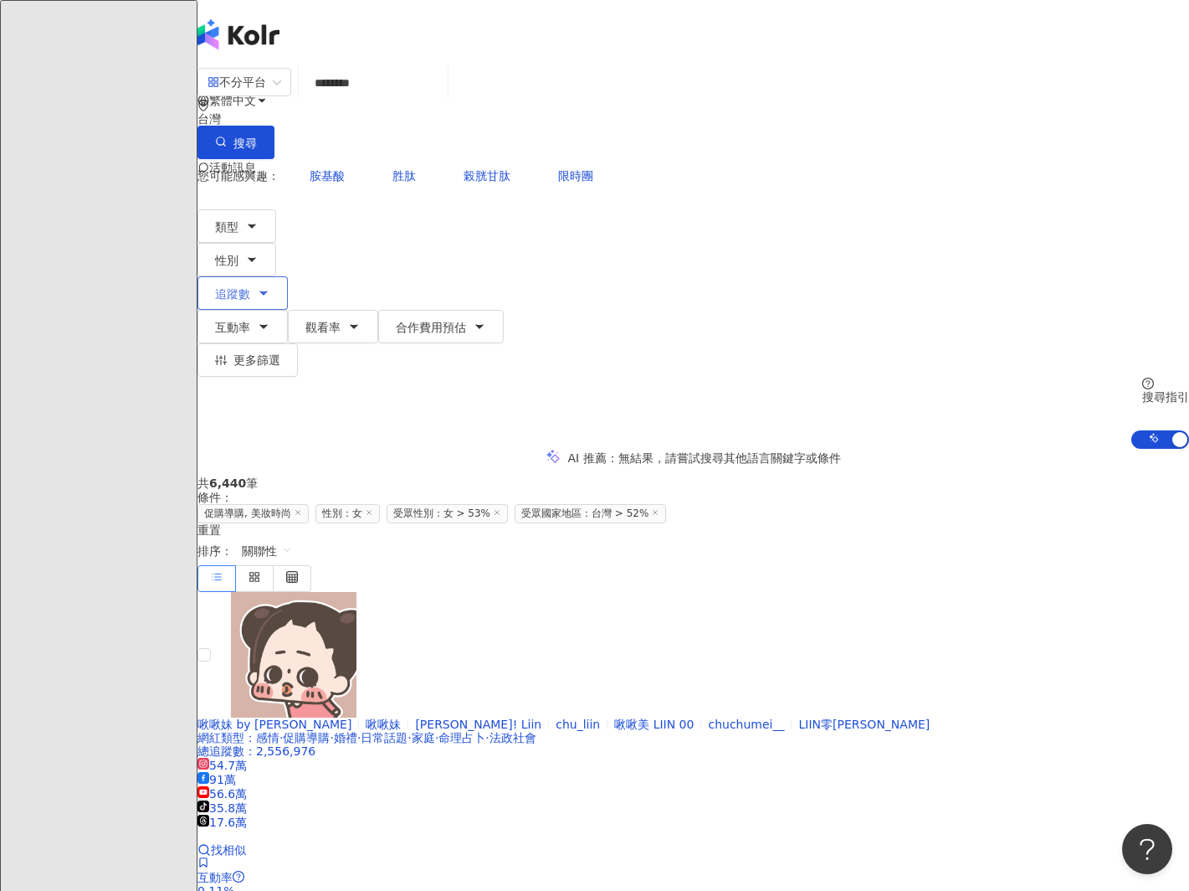
click at [270, 286] on icon "button" at bounding box center [263, 292] width 13 height 13
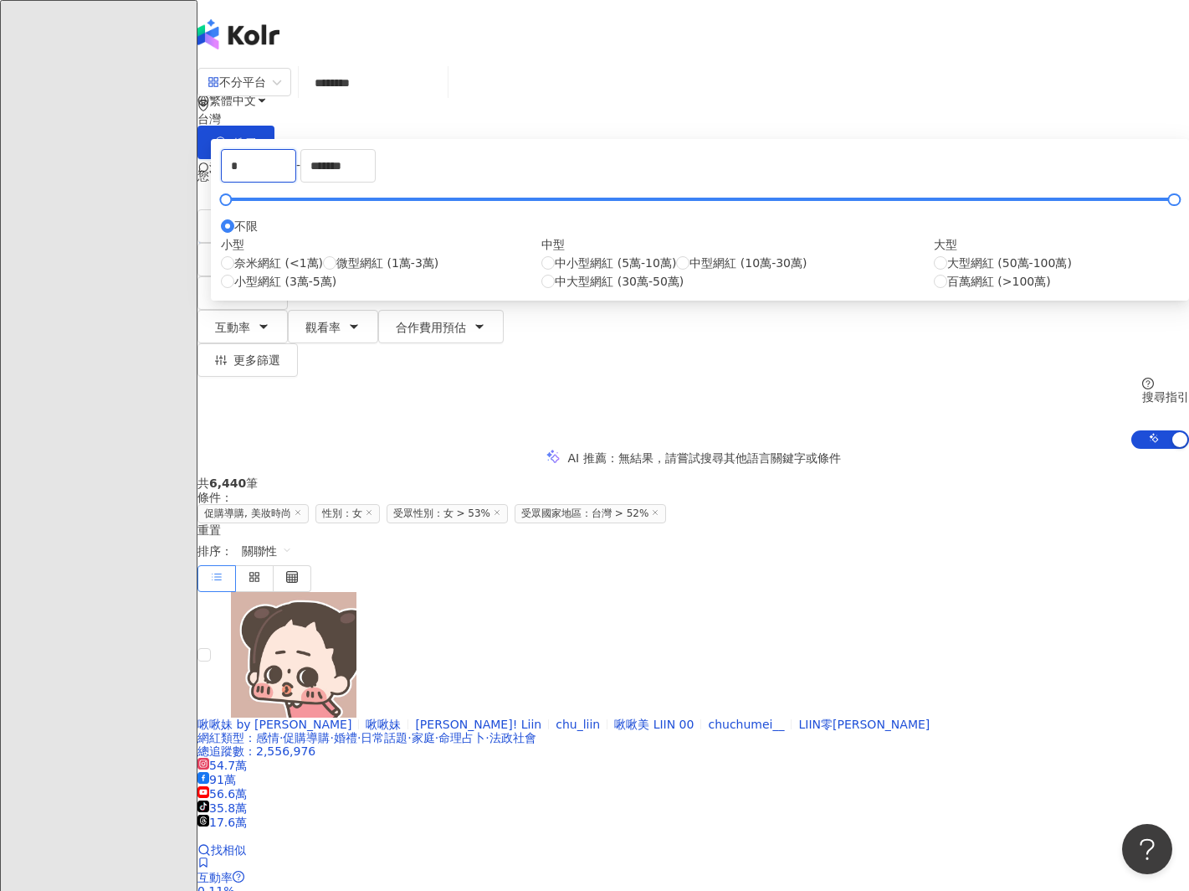
drag, startPoint x: 451, startPoint y: 259, endPoint x: 402, endPoint y: 253, distance: 49.7
click at [402, 253] on div "* - ******* 不限 小型 奈米網紅 (<1萬) 微型網紅 (1萬-3萬) 小型網紅 (3萬-5萬) 中型 中小型網紅 (5萬-10萬) 中型網紅 (…" at bounding box center [700, 220] width 978 height 162
type input "*"
type input "****"
drag, startPoint x: 685, startPoint y: 257, endPoint x: 719, endPoint y: 267, distance: 35.8
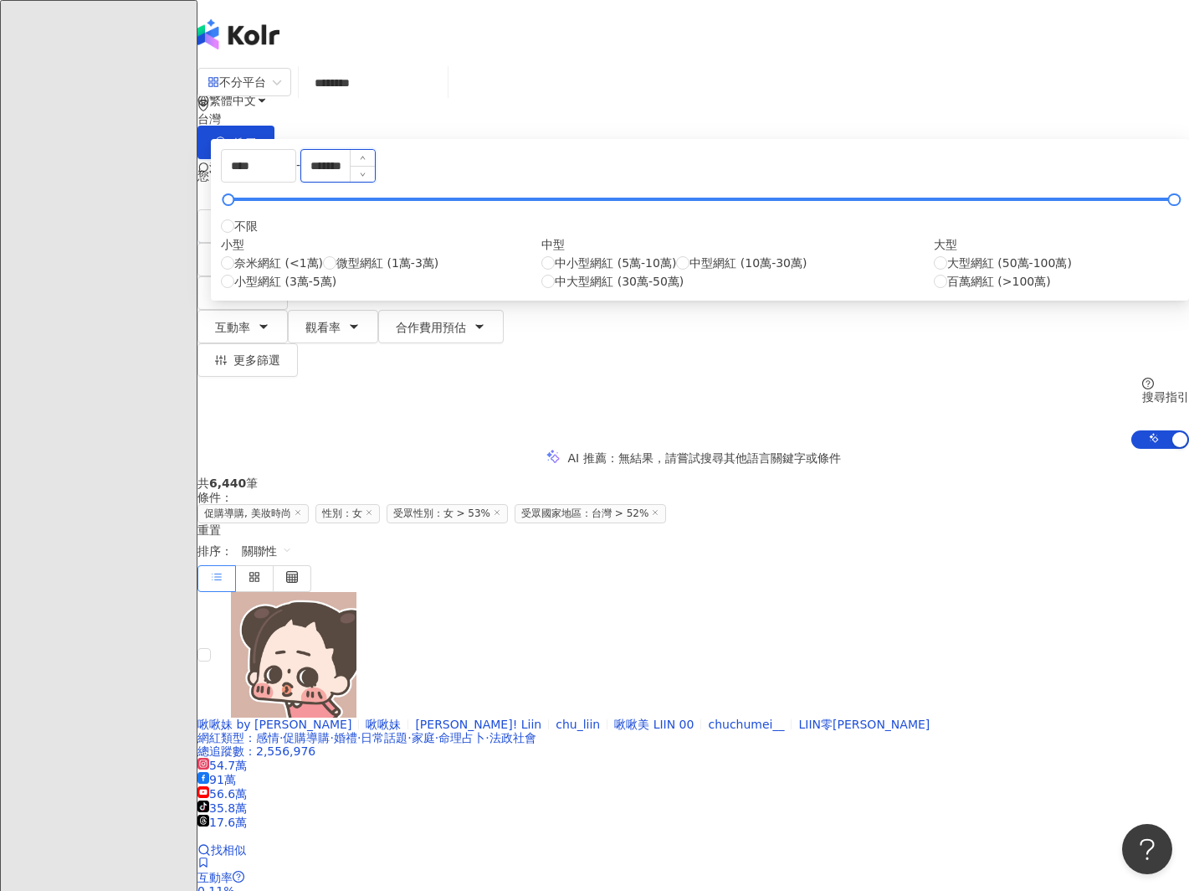
click at [375, 182] on input "*******" at bounding box center [338, 166] width 74 height 32
drag, startPoint x: 720, startPoint y: 266, endPoint x: 563, endPoint y: 255, distance: 156.9
click at [563, 255] on div "**** - ******* 不限 小型 奈米網紅 (<1萬) 微型網紅 (1萬-3萬) 小型網紅 (3萬-5萬) 中型 中小型網紅 (5萬-10萬) 中型網…" at bounding box center [700, 219] width 958 height 141
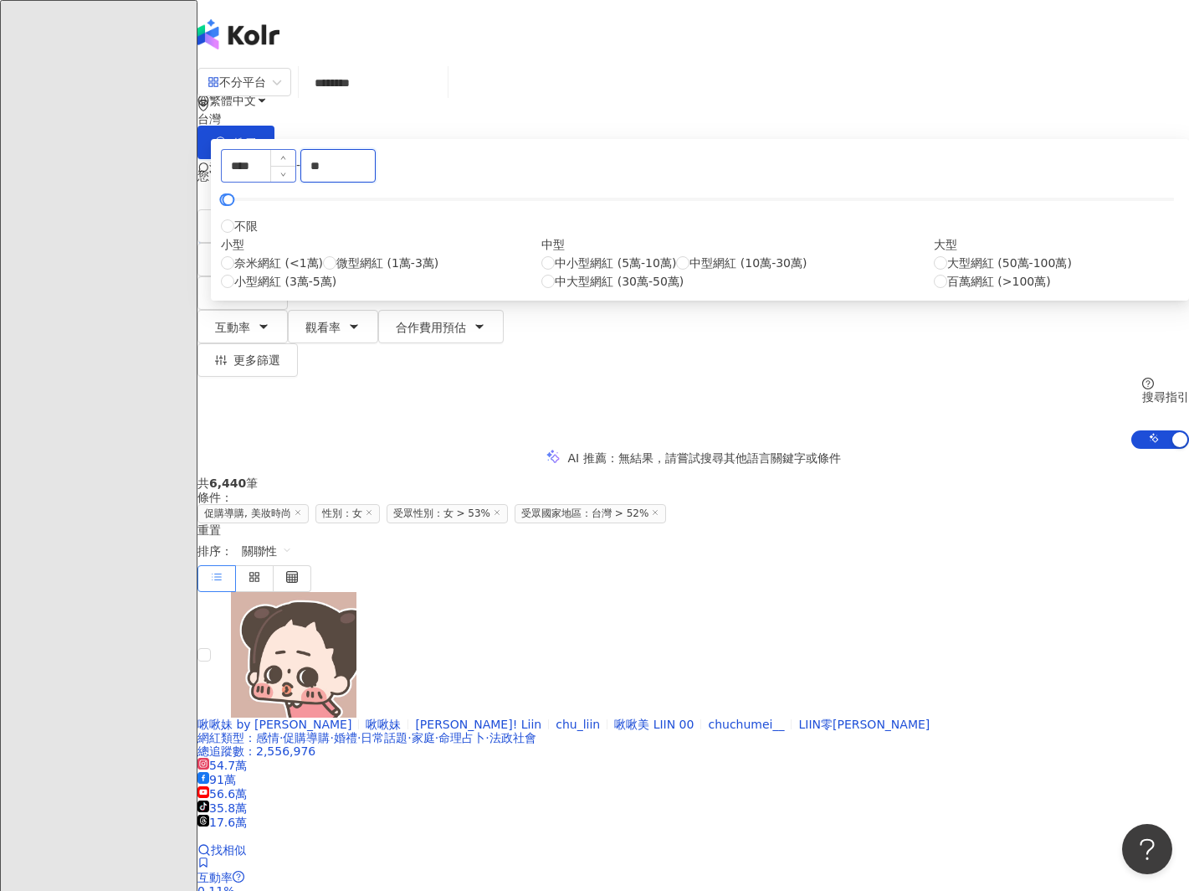
type input "*"
type input "*****"
click at [1001, 449] on div "AI 推薦 ： 無結果，請嘗試搜尋其他語言關鍵字或條件" at bounding box center [694, 458] width 992 height 18
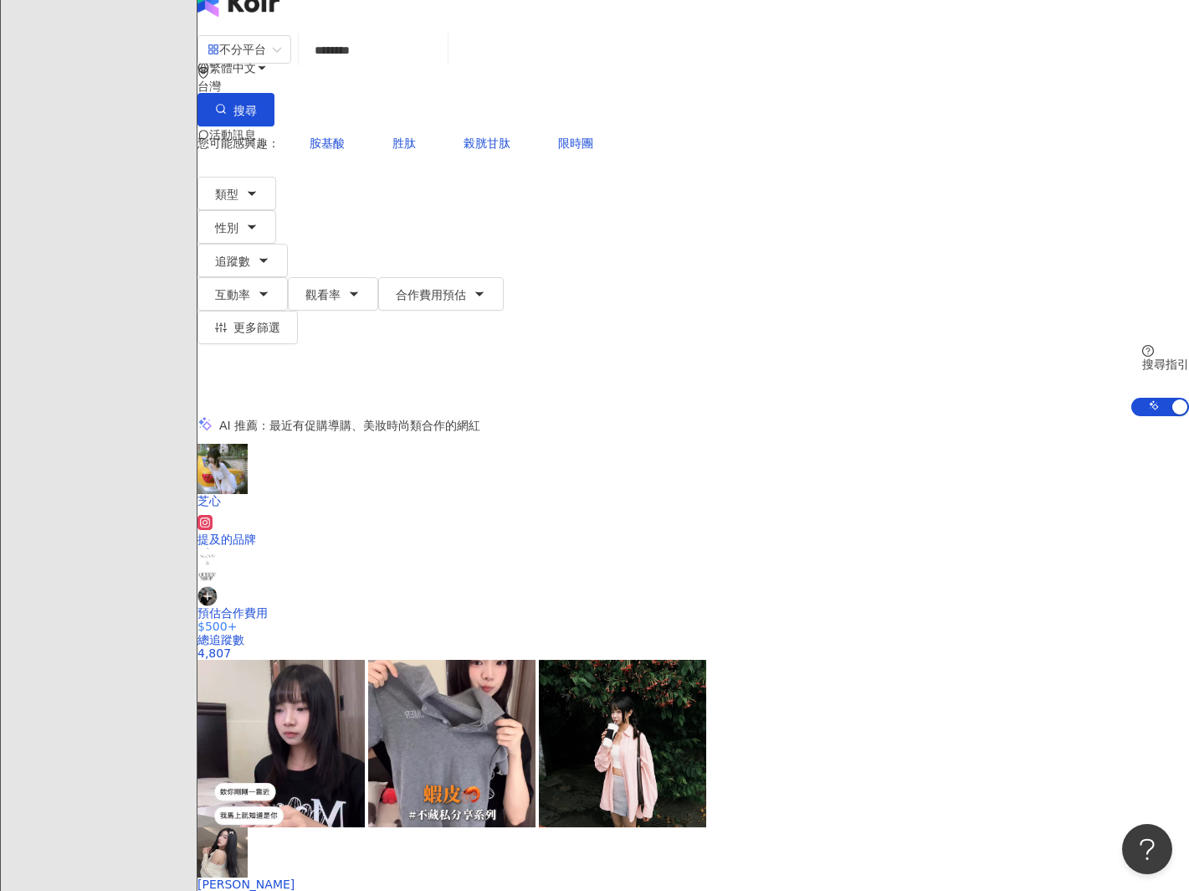
scroll to position [35, 0]
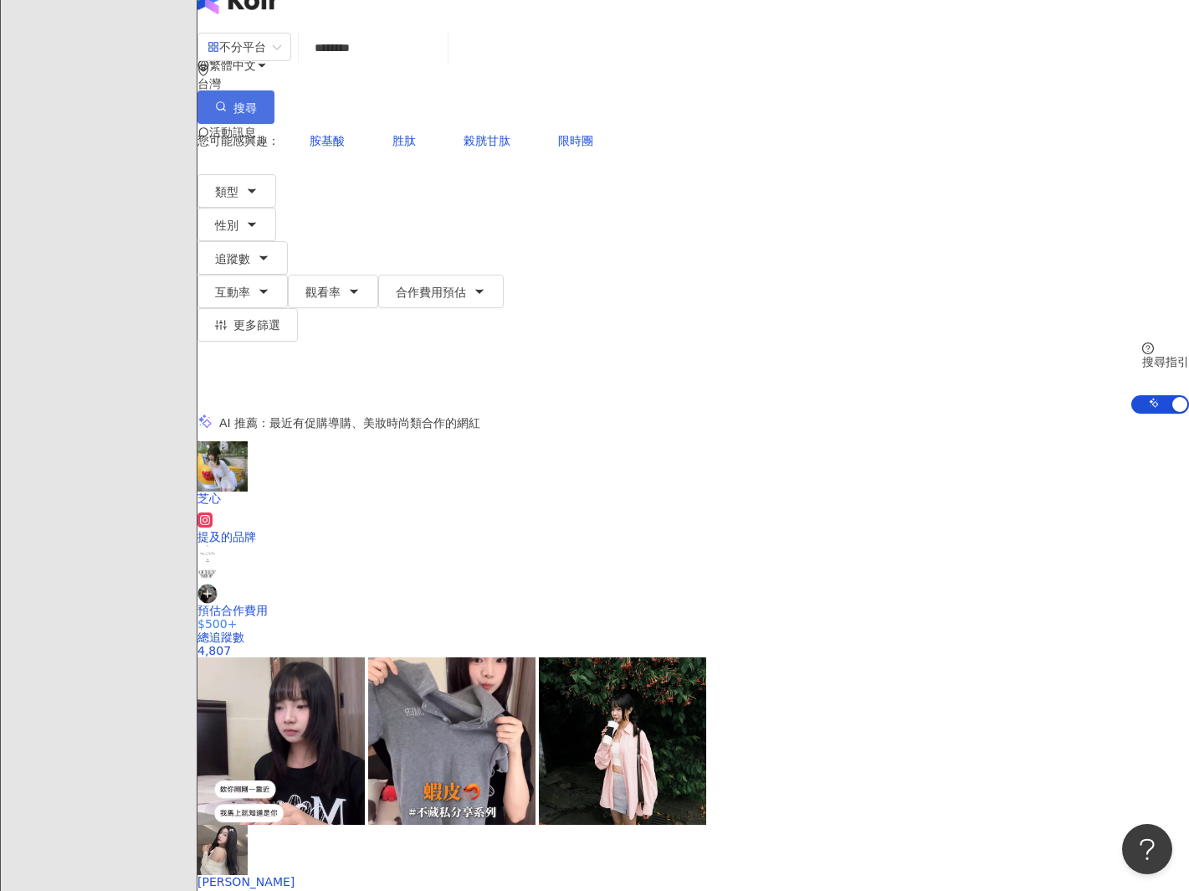
click at [257, 101] on span "搜尋" at bounding box center [245, 107] width 23 height 13
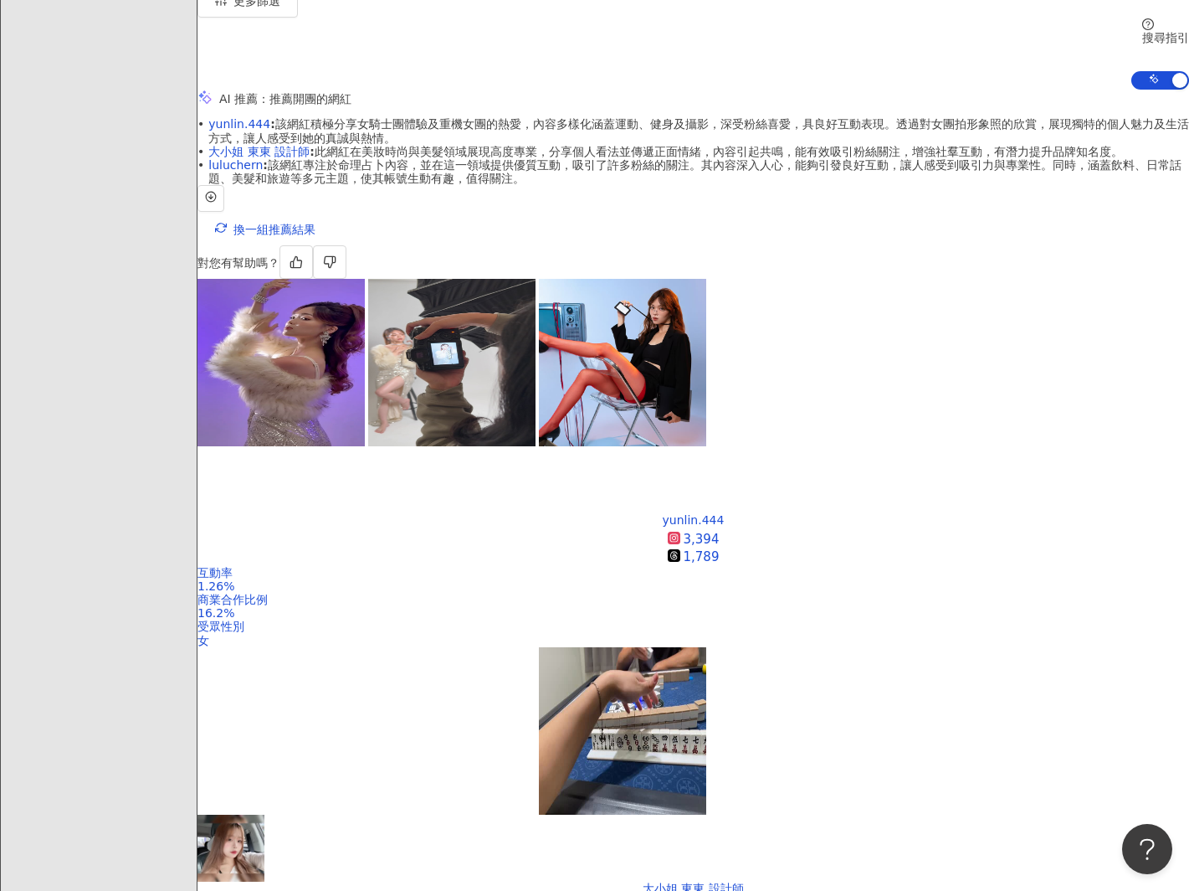
scroll to position [361, 0]
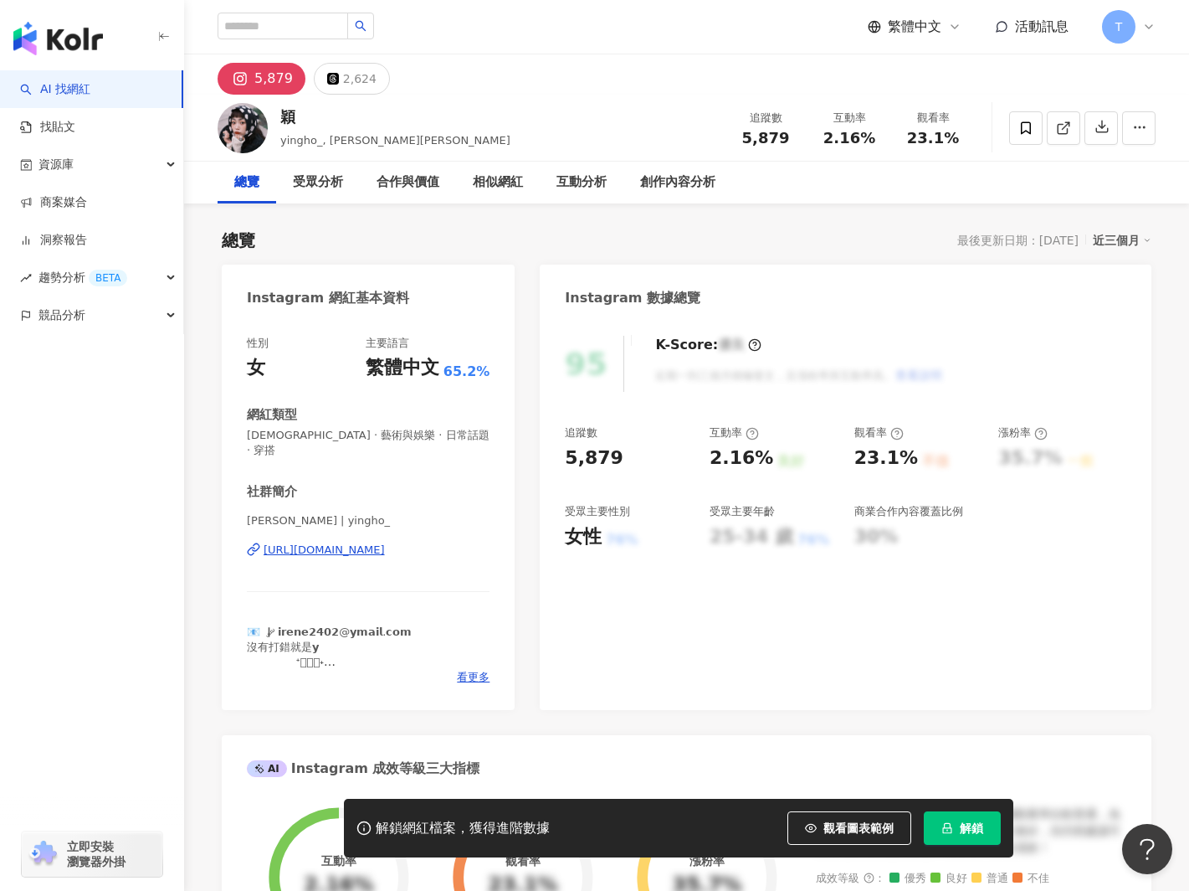
click at [378, 542] on div "[URL][DOMAIN_NAME]" at bounding box center [324, 549] width 121 height 15
click at [78, 85] on link "AI 找網紅" at bounding box center [55, 89] width 70 height 17
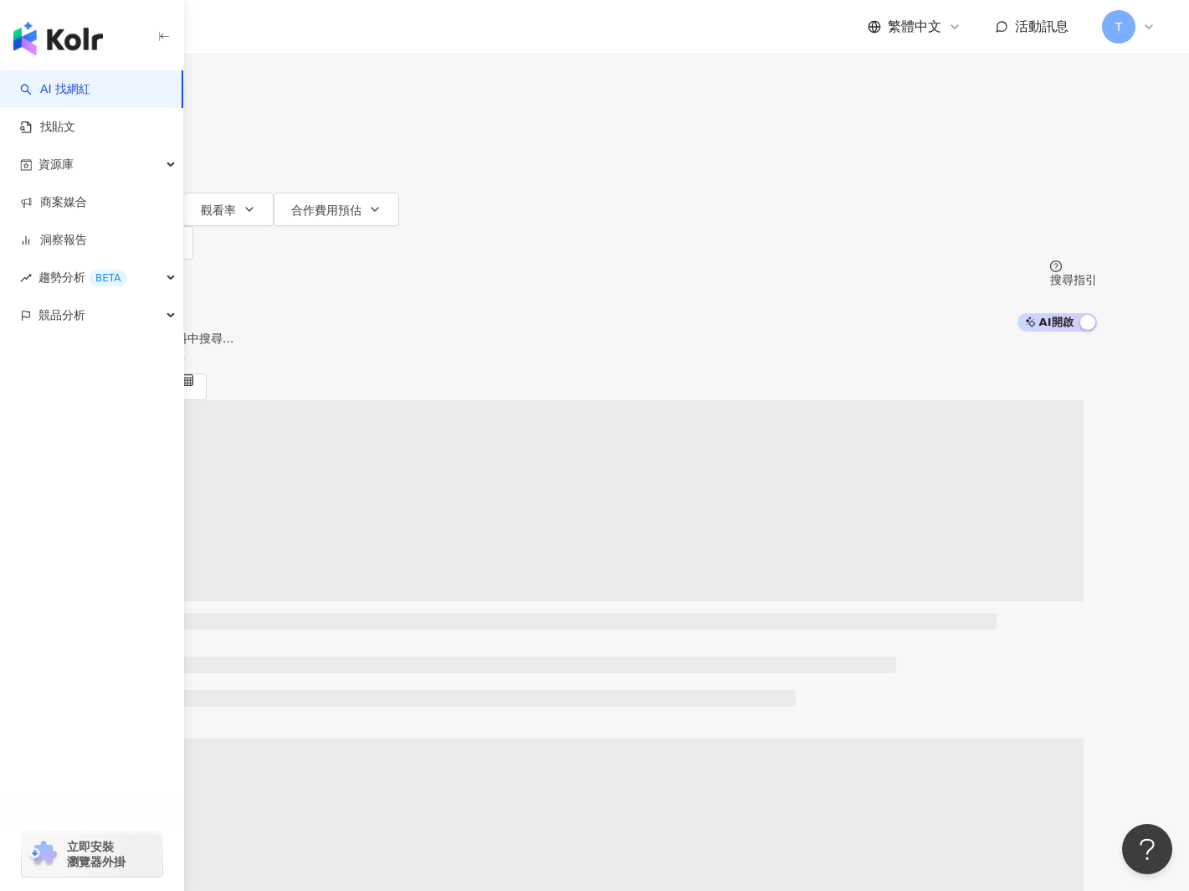
click at [336, 32] on input "search" at bounding box center [269, 16] width 136 height 32
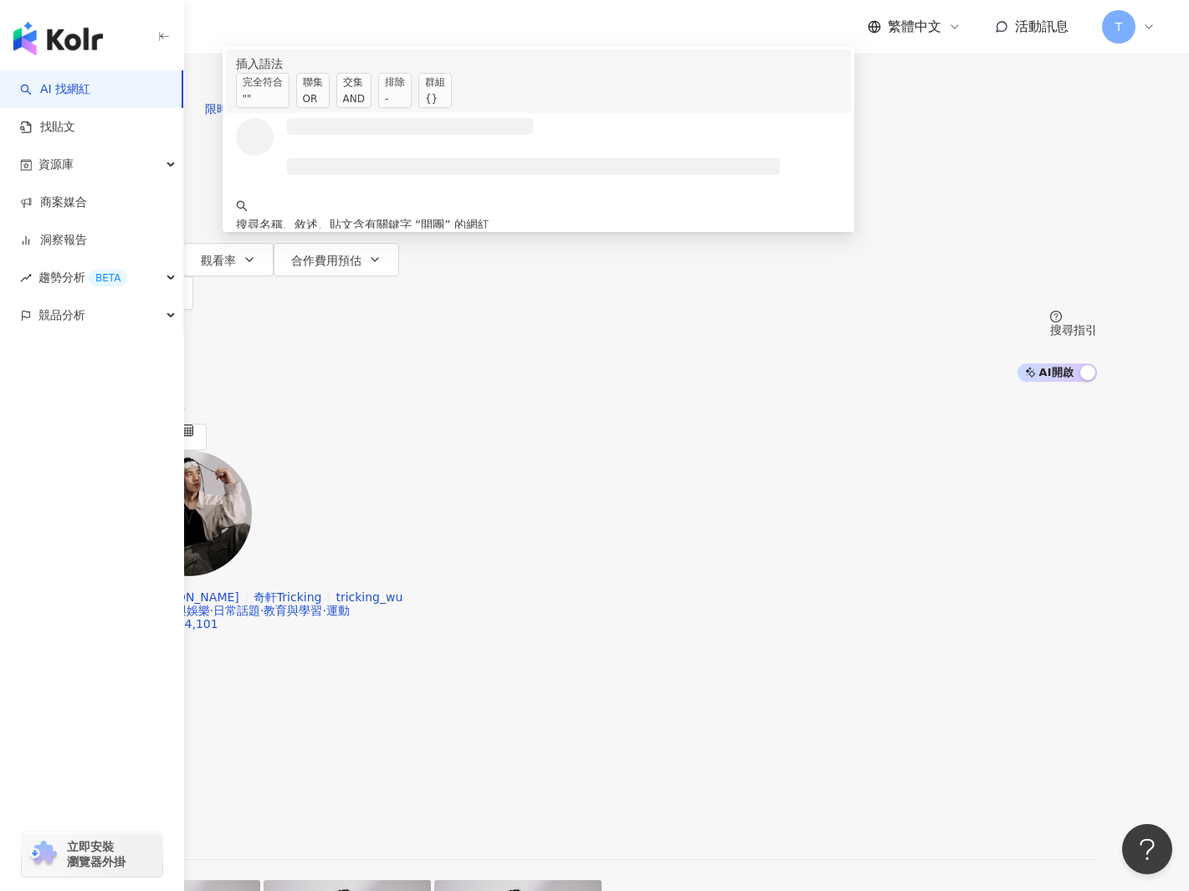
drag, startPoint x: 476, startPoint y: 172, endPoint x: 429, endPoint y: 93, distance: 92.3
click at [323, 107] on div "OR" at bounding box center [313, 98] width 20 height 17
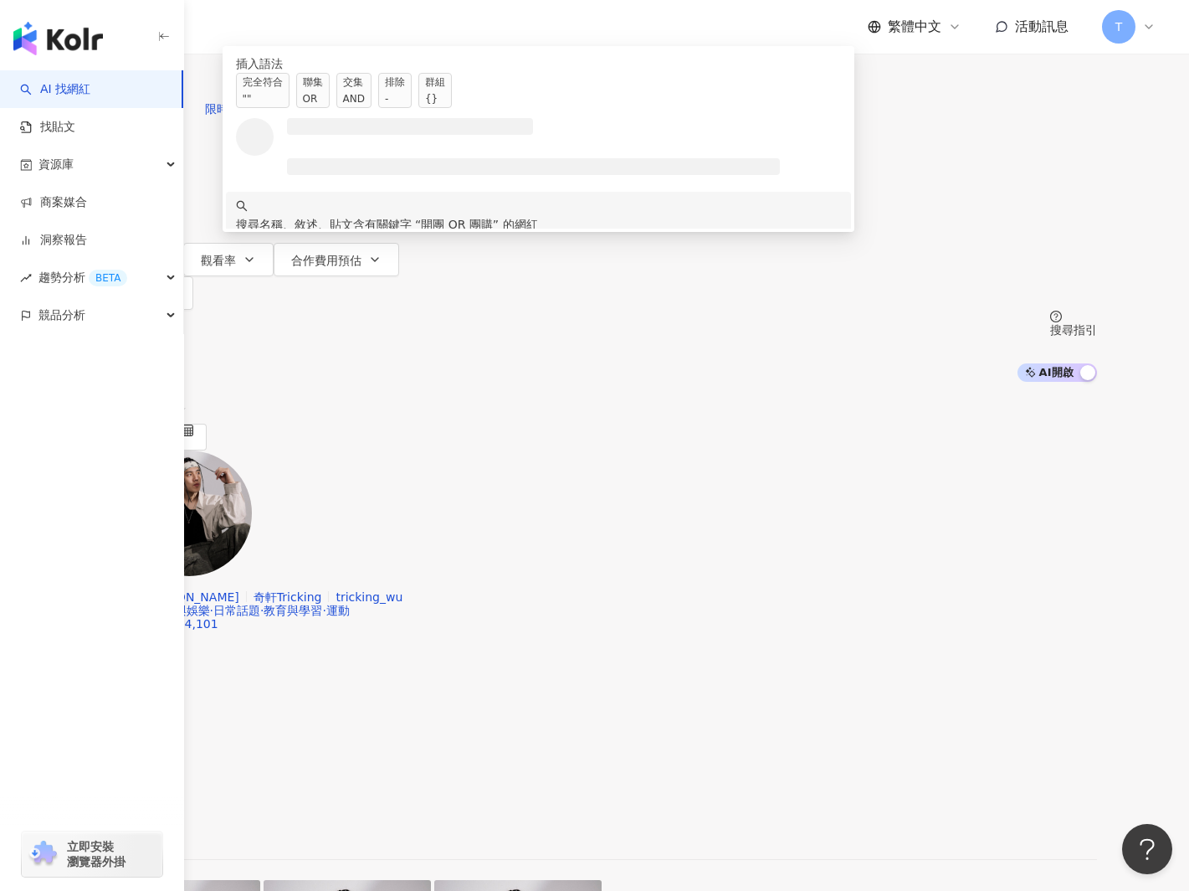
drag, startPoint x: 440, startPoint y: 264, endPoint x: 394, endPoint y: 254, distance: 47.1
click at [439, 234] on div "搜尋名稱、敘述、貼文含有關鍵字 “ 開團 OR 團購 ” 的網紅" at bounding box center [538, 215] width 605 height 37
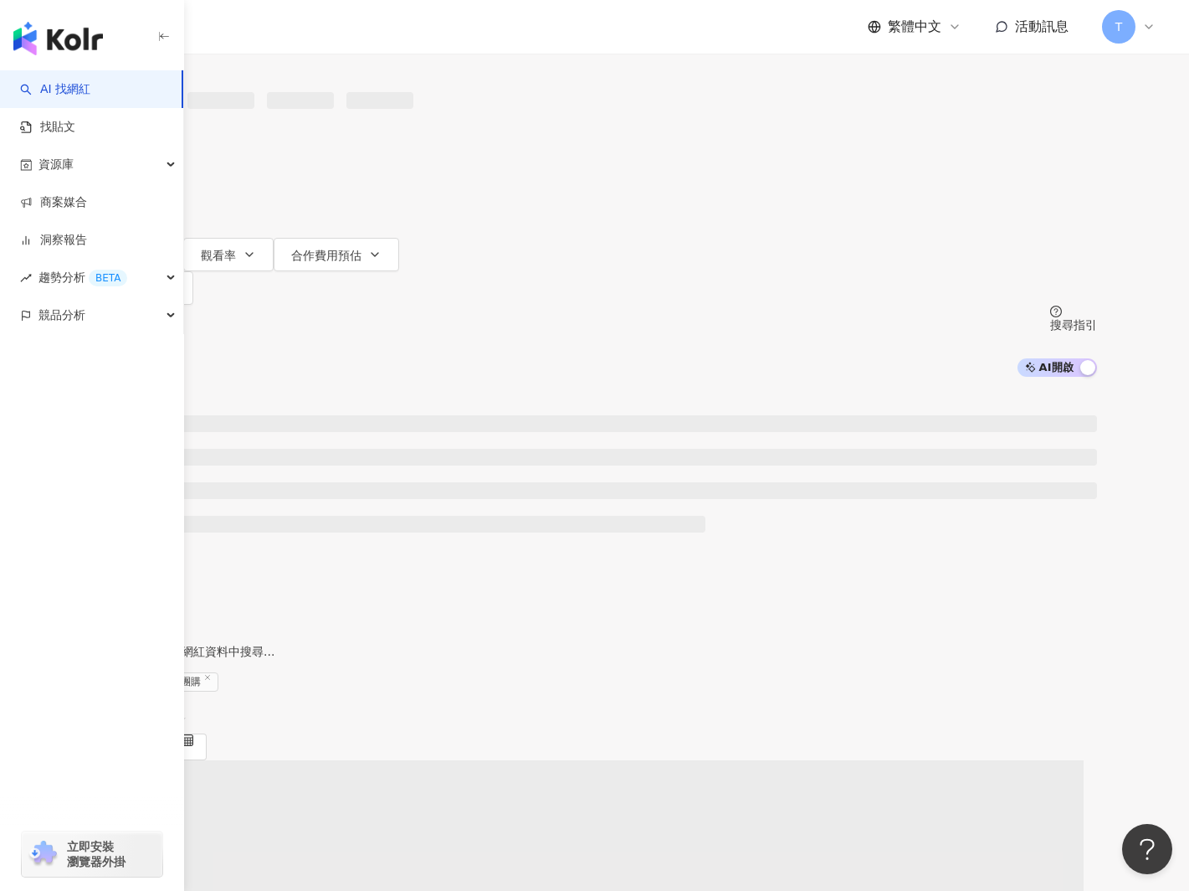
type input "********"
click at [154, 161] on icon "button" at bounding box center [147, 153] width 13 height 13
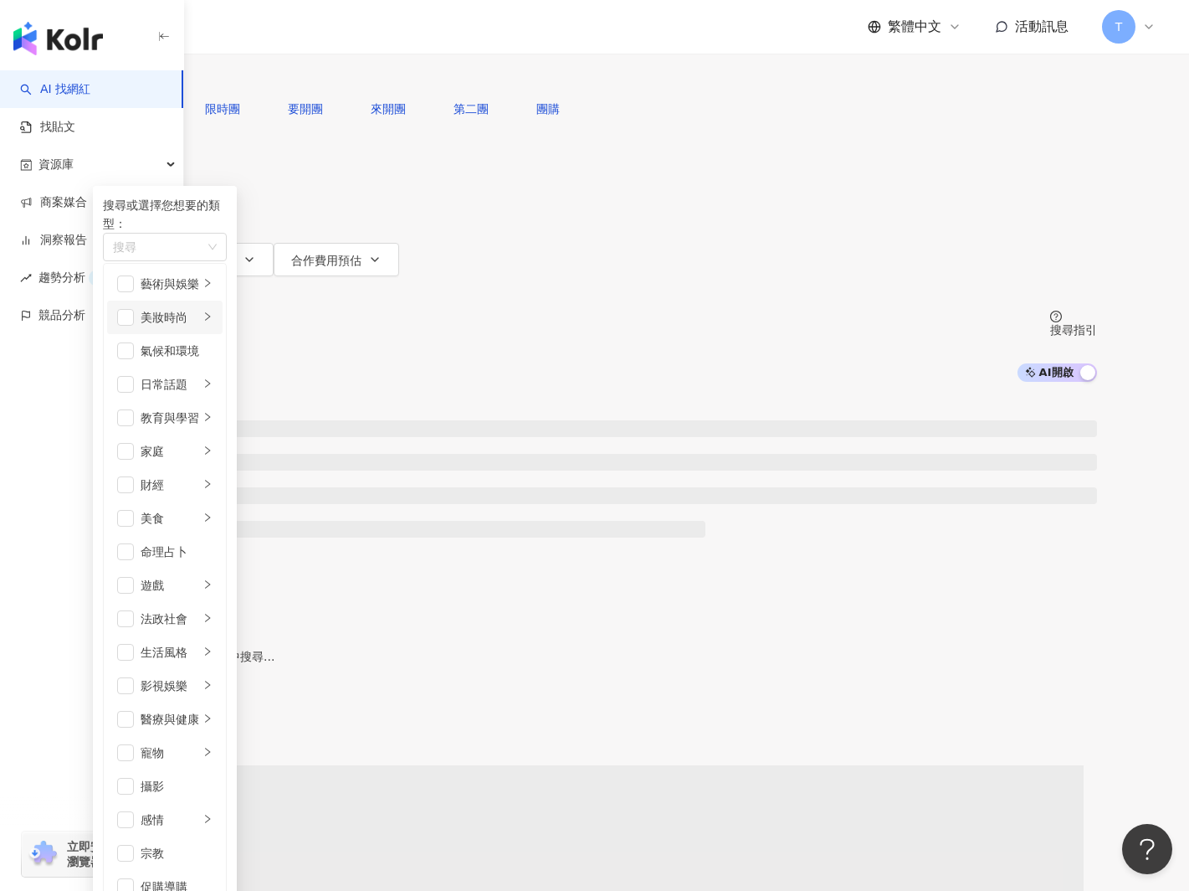
drag, startPoint x: 256, startPoint y: 369, endPoint x: 259, endPoint y: 383, distance: 14.6
click at [134, 326] on span "button" at bounding box center [125, 317] width 17 height 17
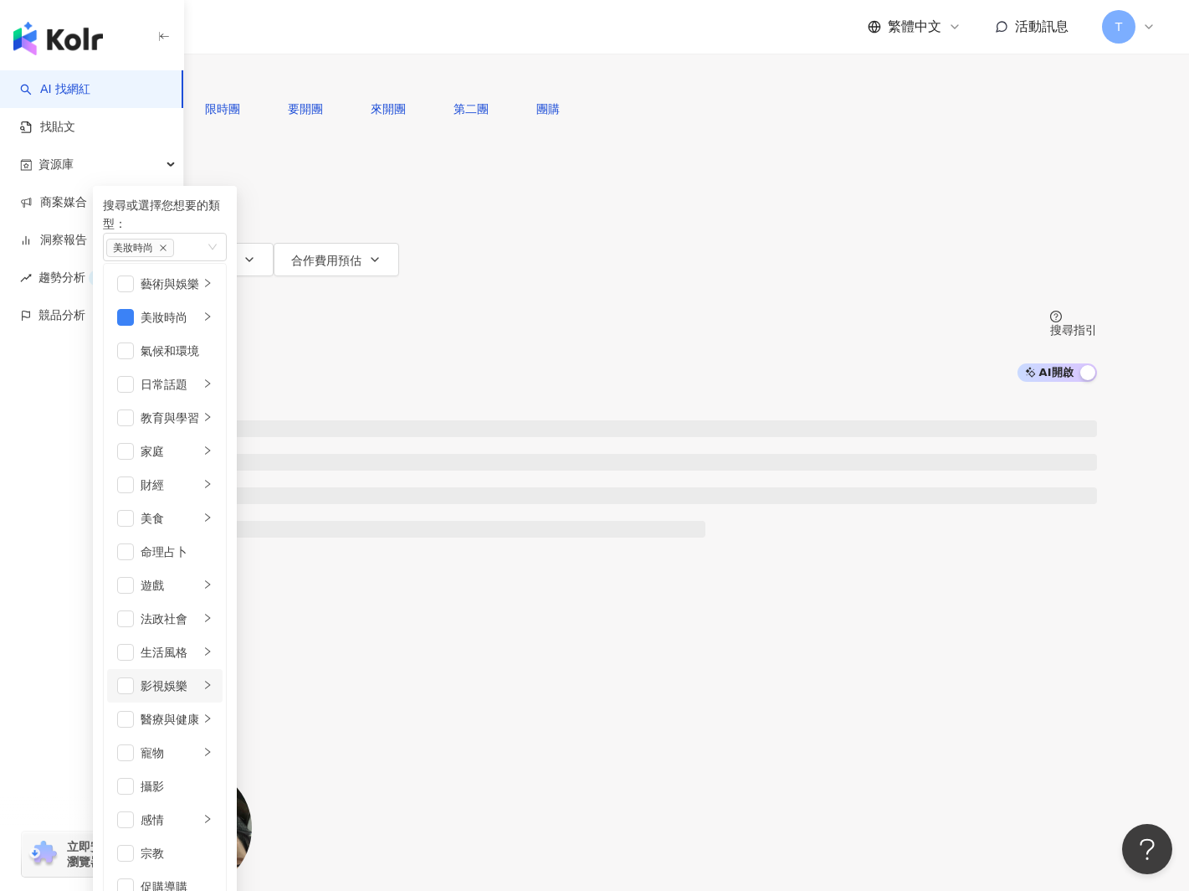
scroll to position [526, 0]
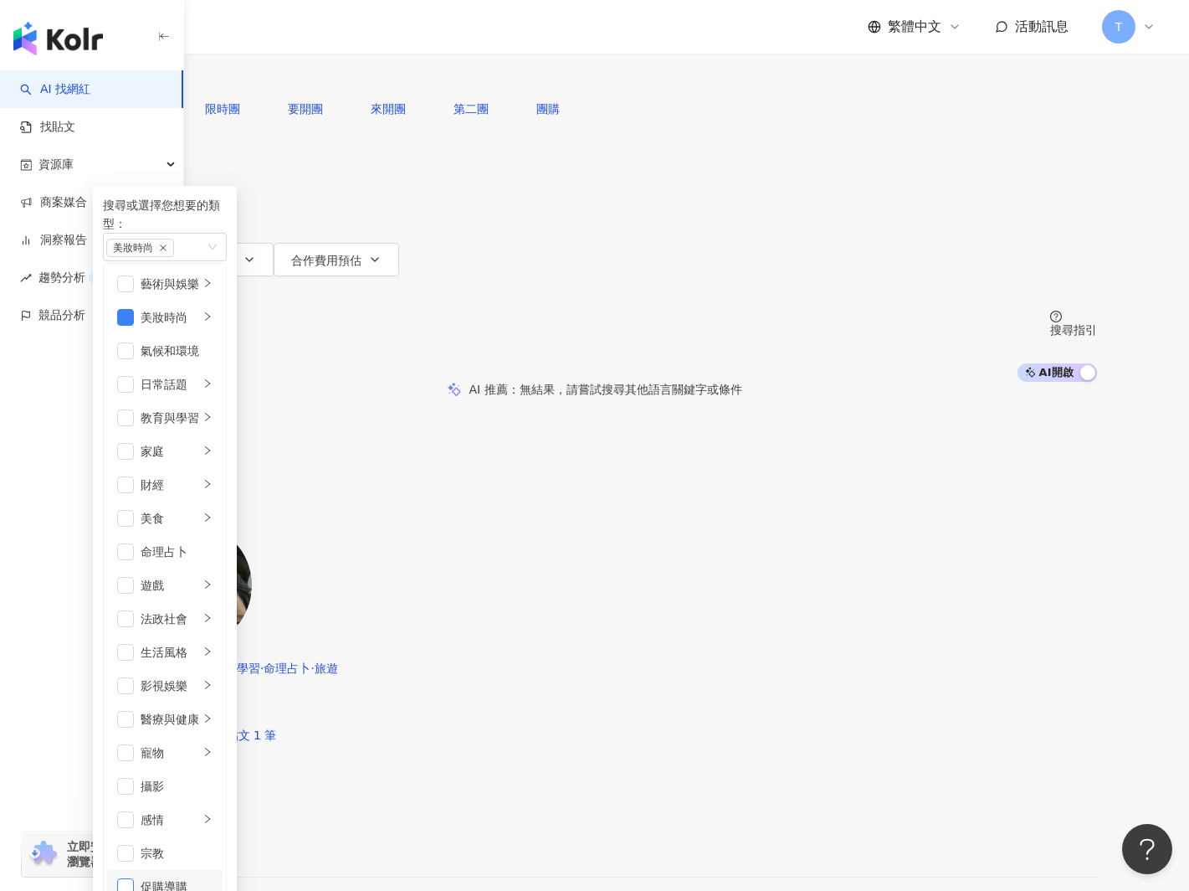
click at [134, 878] on span "button" at bounding box center [125, 886] width 17 height 17
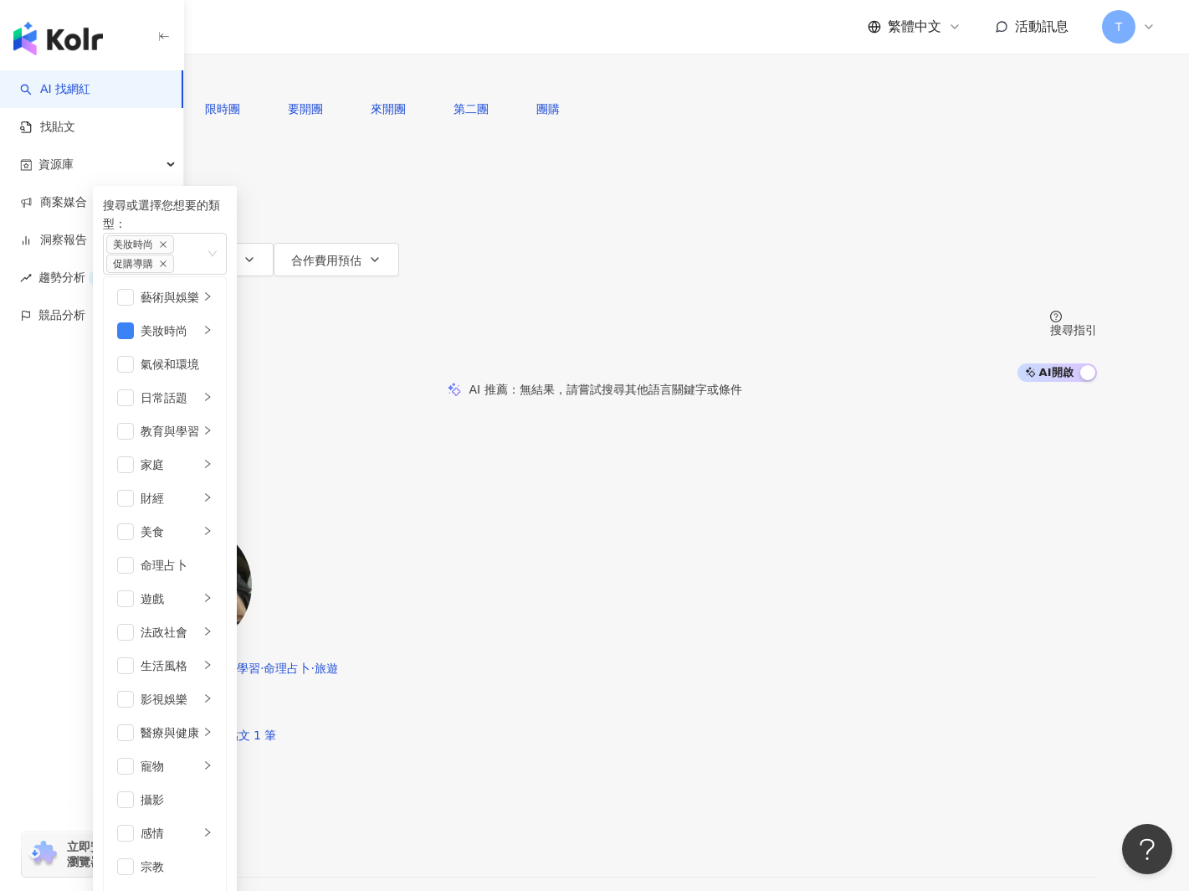
scroll to position [0, 0]
click at [172, 192] on button "性別" at bounding box center [132, 192] width 79 height 33
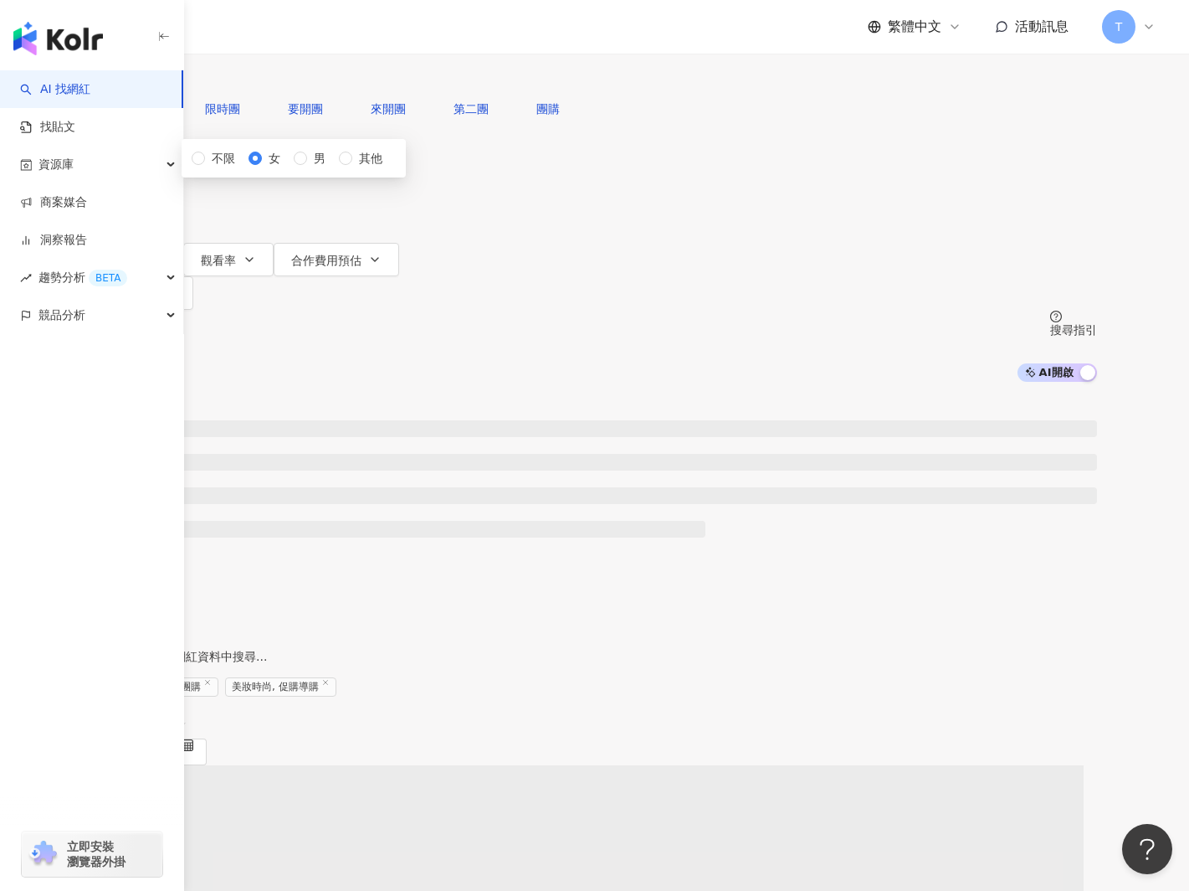
click at [146, 220] on span "追蹤數" at bounding box center [127, 226] width 35 height 13
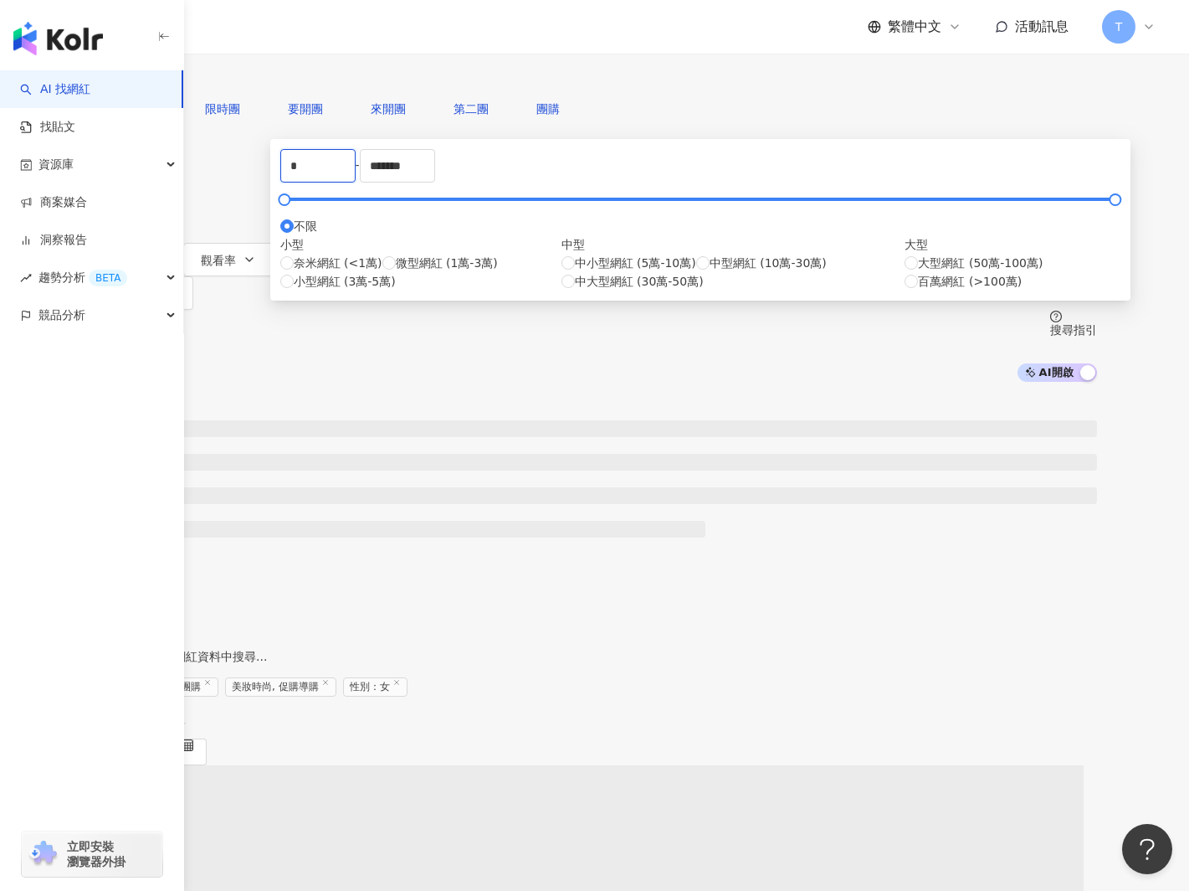
drag, startPoint x: 444, startPoint y: 260, endPoint x: 347, endPoint y: 248, distance: 98.7
type input "*"
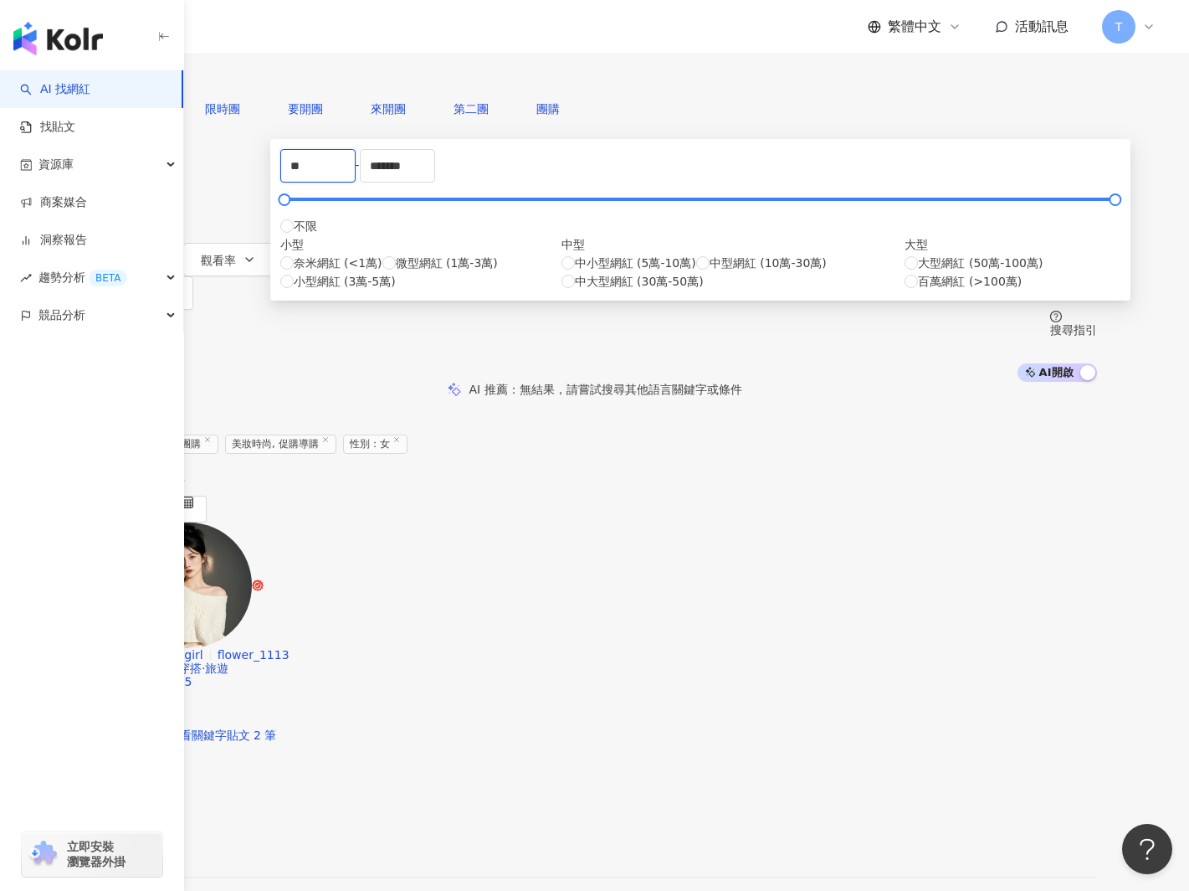
type input "*"
type input "****"
drag, startPoint x: 717, startPoint y: 260, endPoint x: 483, endPoint y: 259, distance: 233.5
click at [483, 259] on div "**** - ******* 不限 小型 奈米網紅 (<1萬) 微型網紅 (1萬-3萬) 小型網紅 (3萬-5萬) 中型 中小型網紅 (5萬-10萬) 中型網…" at bounding box center [700, 219] width 840 height 141
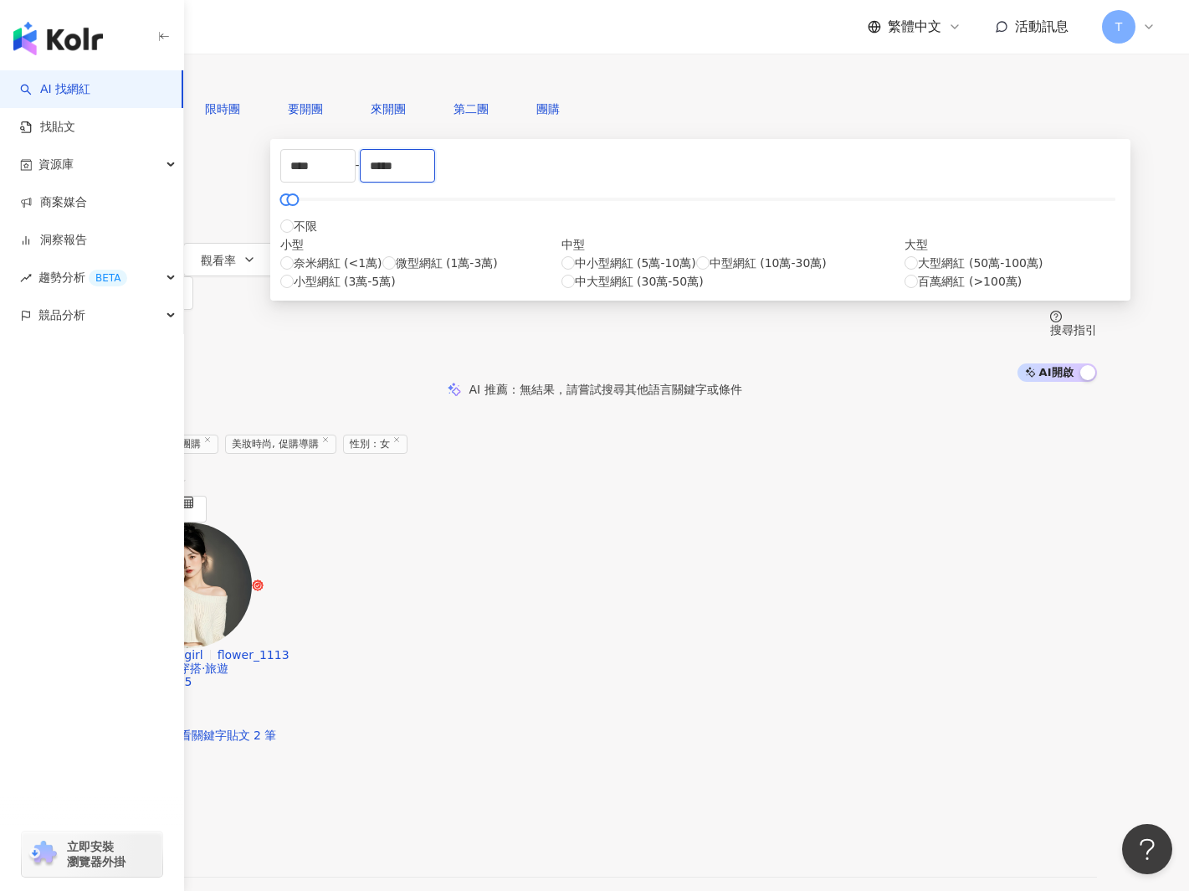
type input "*****"
click at [901, 382] on div "AI 推薦 ： 無結果，請嘗試搜尋其他語言關鍵字或條件" at bounding box center [594, 389] width 1189 height 15
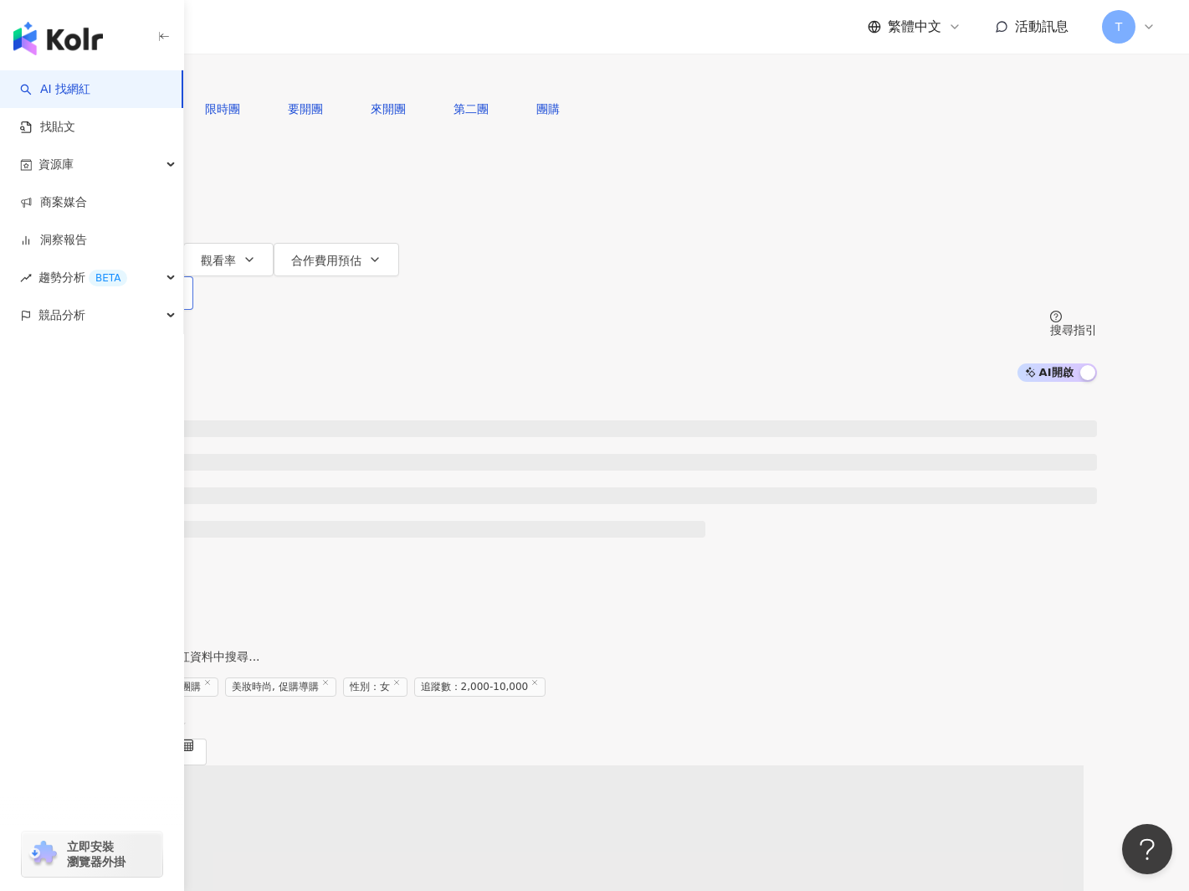
click at [193, 276] on button "更多篩選" at bounding box center [143, 292] width 100 height 33
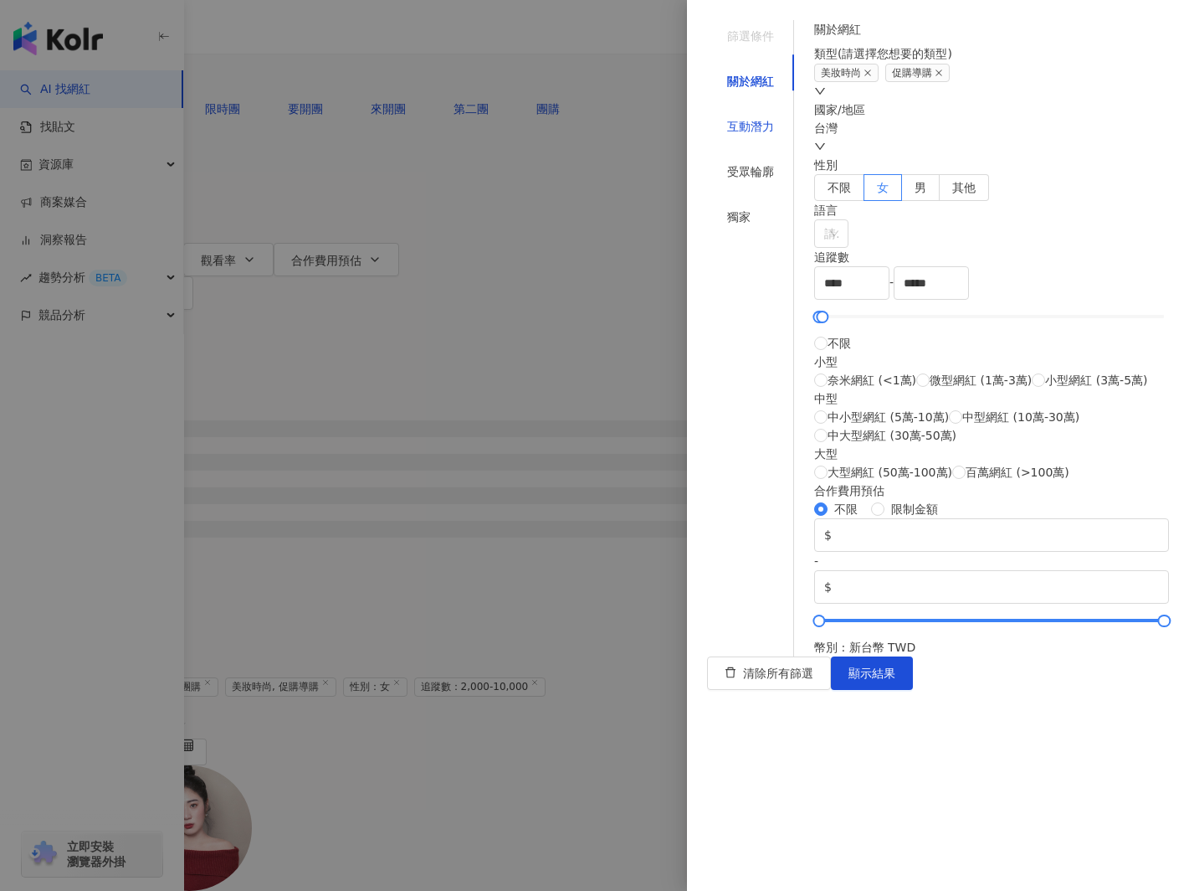
drag, startPoint x: 733, startPoint y: 101, endPoint x: 758, endPoint y: 109, distance: 25.4
click at [734, 117] on div "互動潛力" at bounding box center [750, 126] width 47 height 18
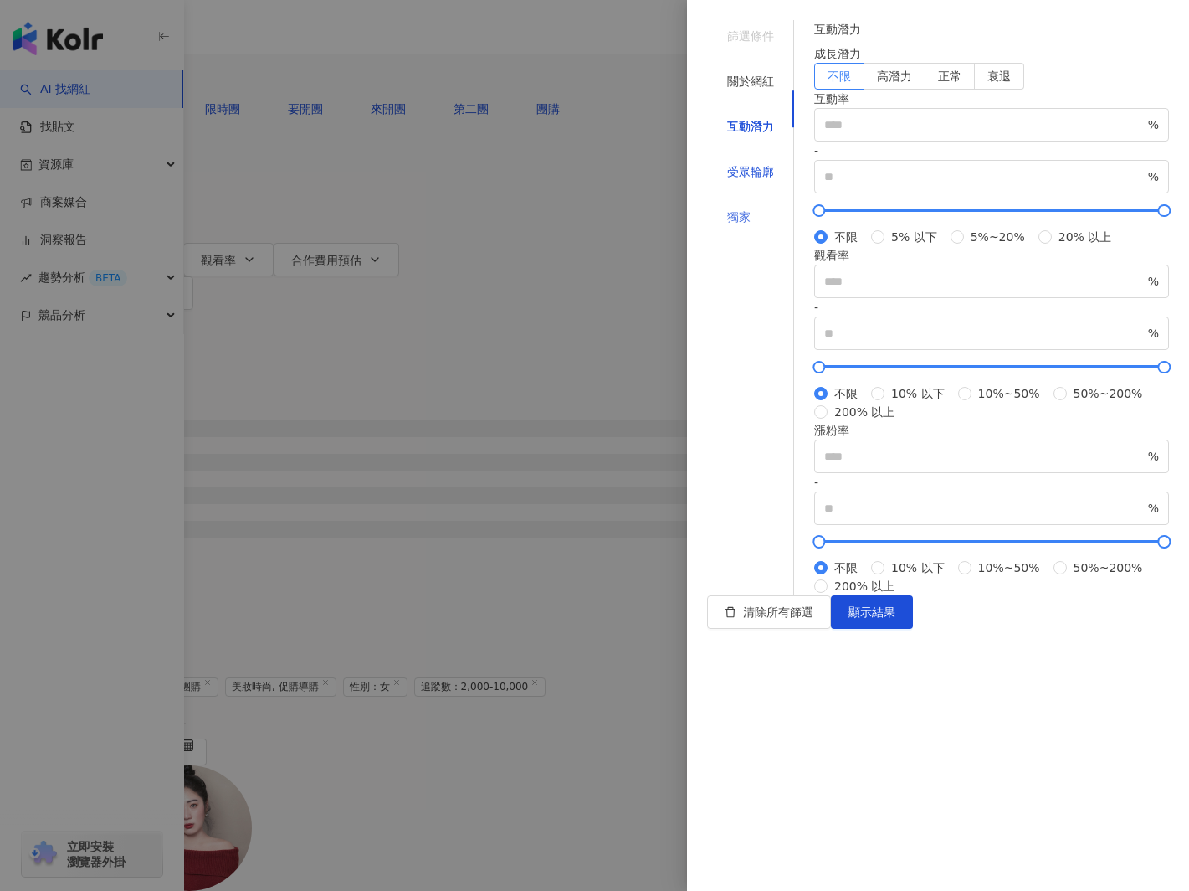
drag, startPoint x: 737, startPoint y: 146, endPoint x: 807, endPoint y: 168, distance: 72.8
click at [737, 162] on div "受眾輪廓" at bounding box center [750, 171] width 47 height 18
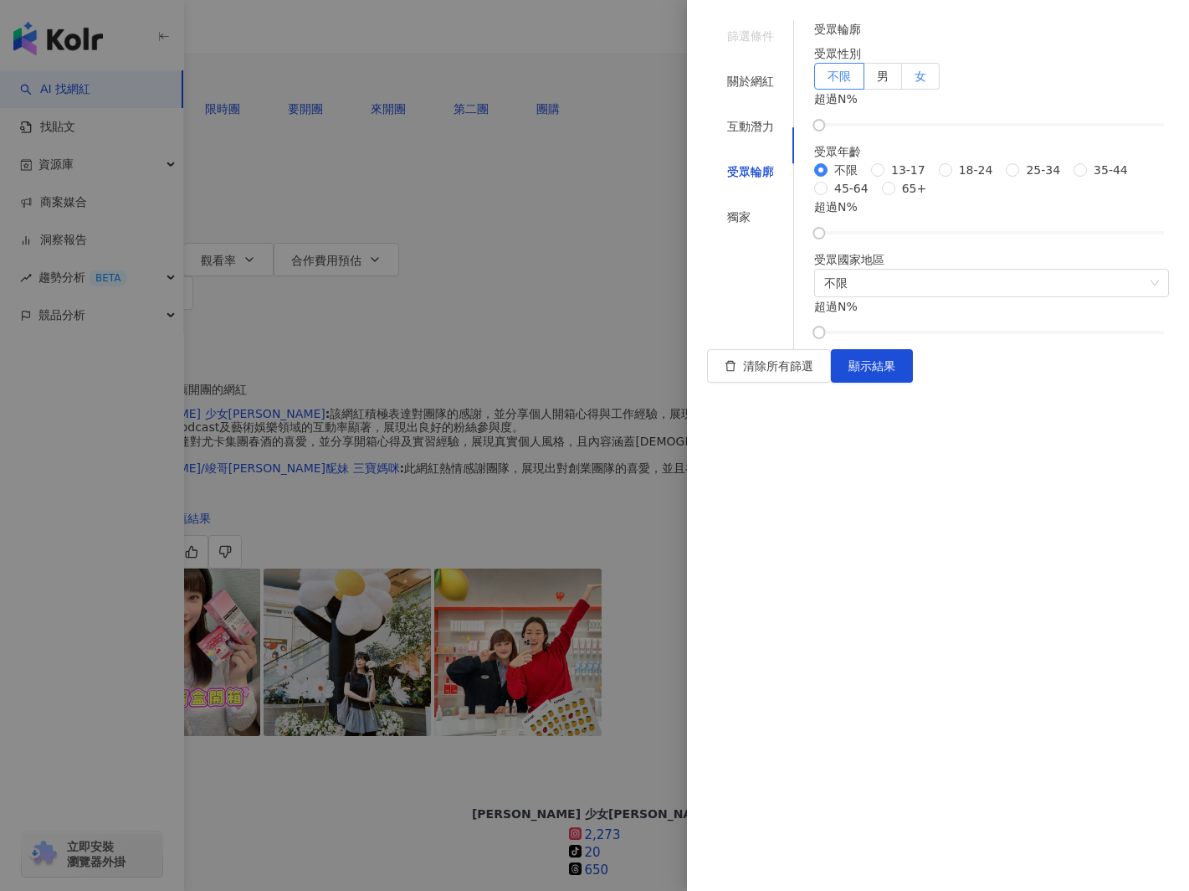
click at [940, 90] on label "女" at bounding box center [921, 76] width 38 height 27
drag, startPoint x: 850, startPoint y: 195, endPoint x: 1042, endPoint y: 209, distance: 193.0
click at [1035, 130] on div at bounding box center [1029, 125] width 9 height 9
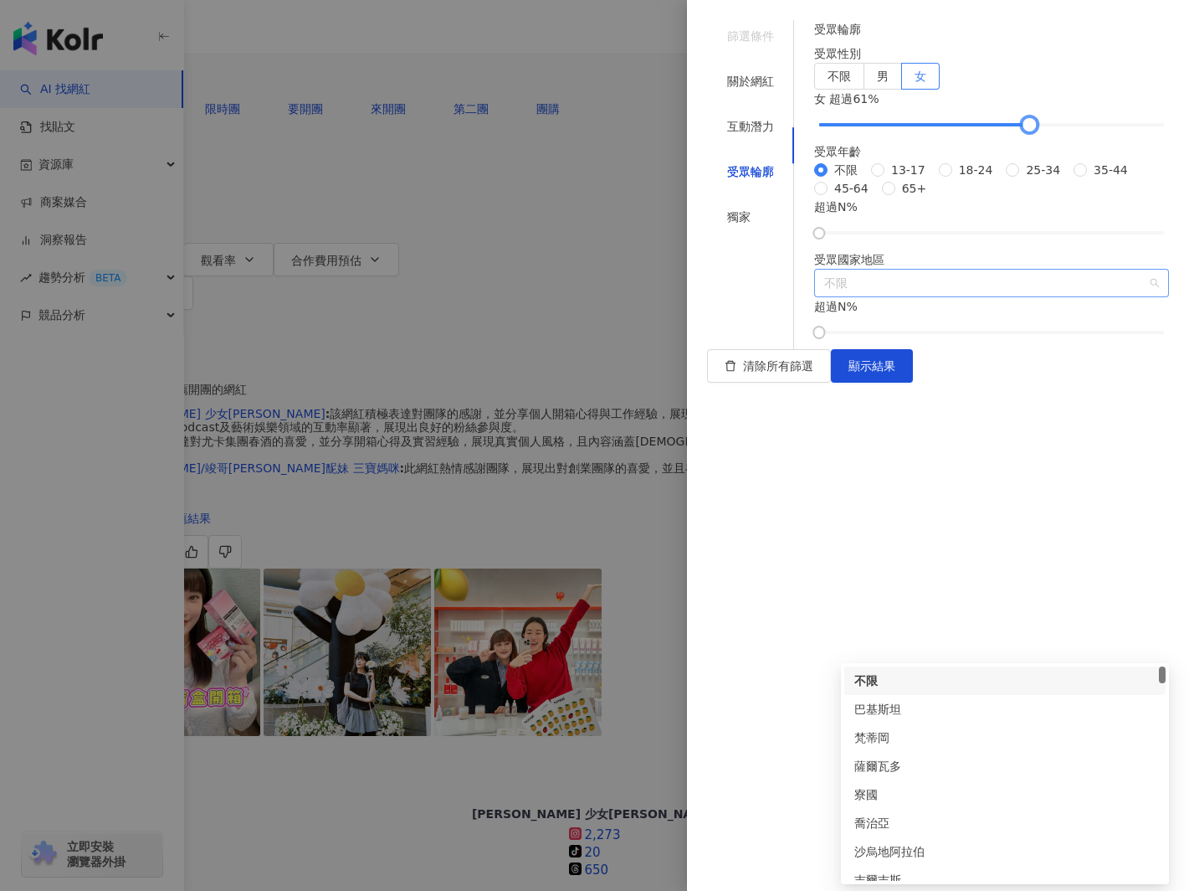
drag, startPoint x: 902, startPoint y: 634, endPoint x: 908, endPoint y: 645, distance: 12.4
click at [902, 296] on span "不限" at bounding box center [991, 283] width 335 height 27
click at [889, 296] on span "不限" at bounding box center [991, 283] width 335 height 27
type input "*"
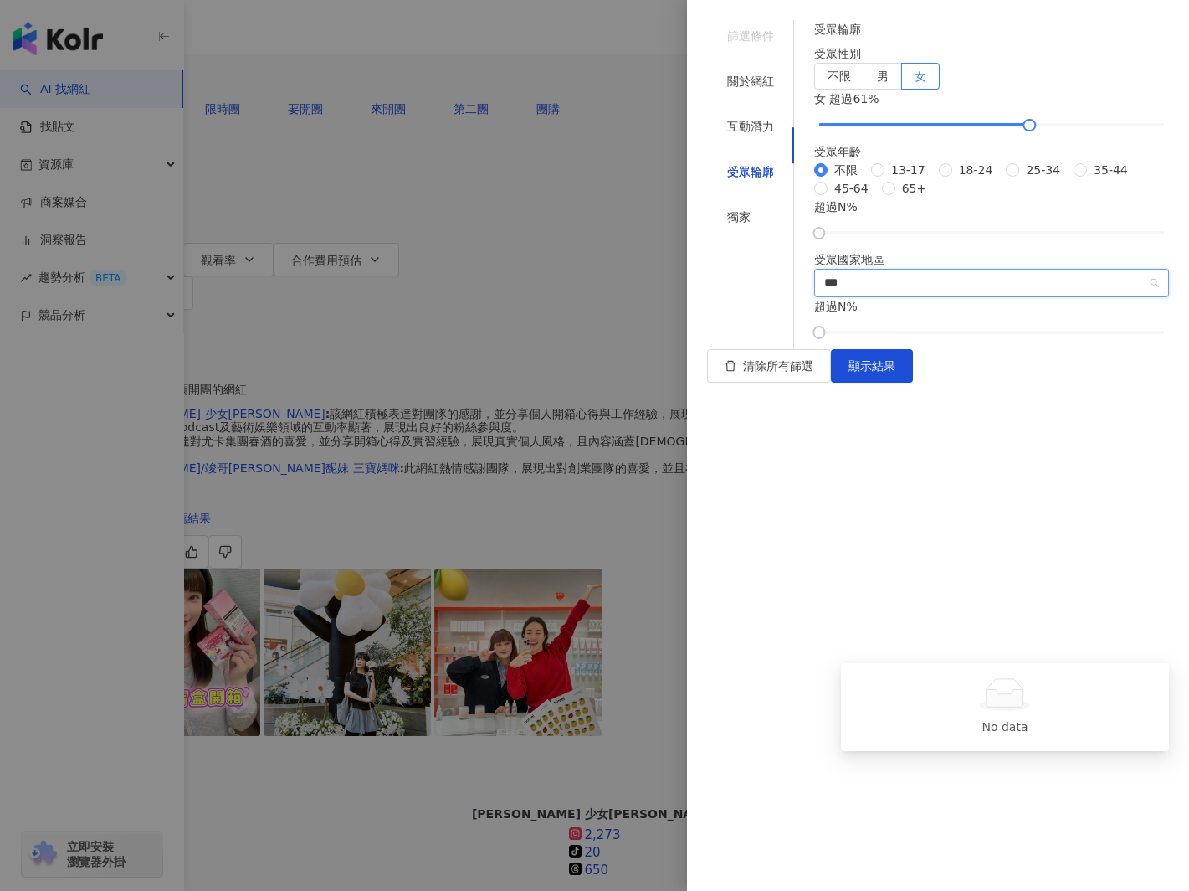
type input "**"
click at [885, 667] on div "台灣" at bounding box center [1005, 680] width 321 height 28
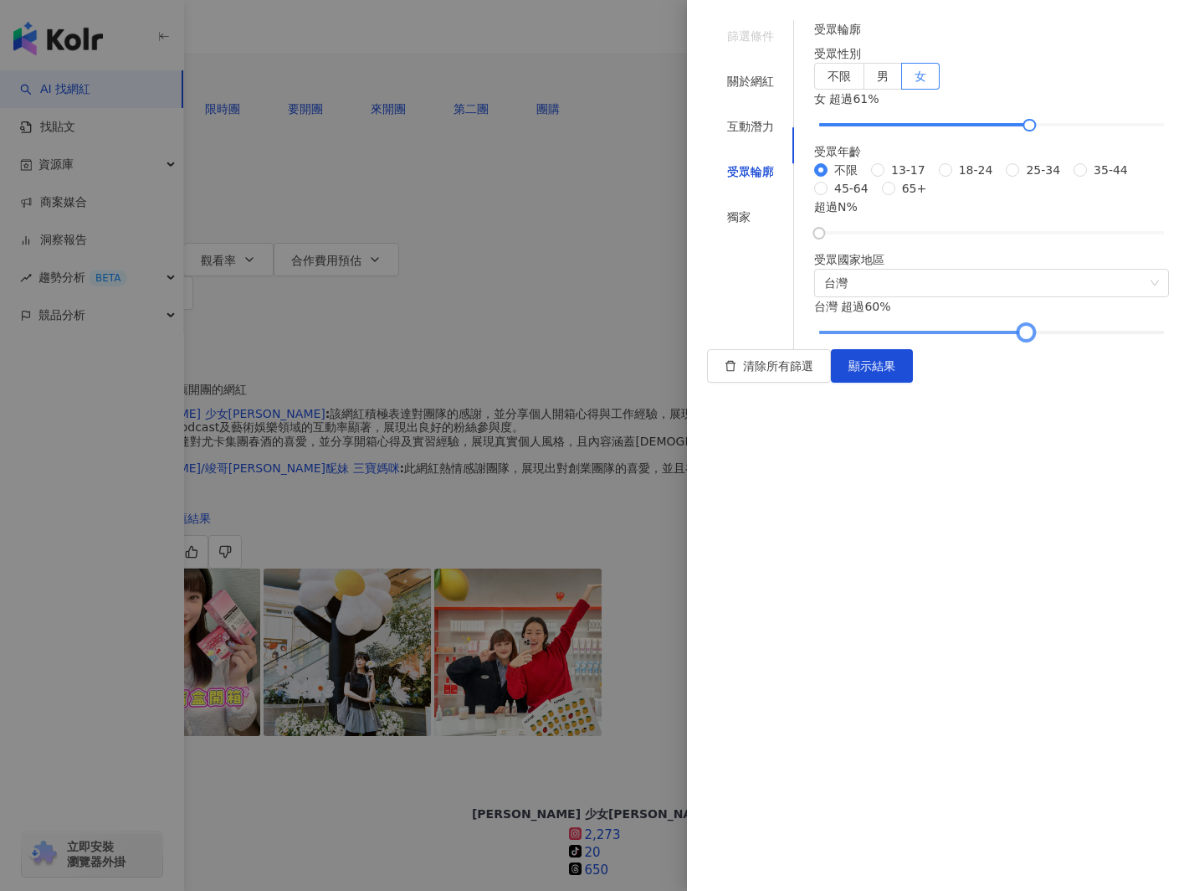
drag, startPoint x: 850, startPoint y: 718, endPoint x: 1040, endPoint y: 725, distance: 189.3
click at [1031, 336] on div at bounding box center [1026, 331] width 9 height 9
click at [896, 372] on span "顯示結果" at bounding box center [872, 365] width 47 height 13
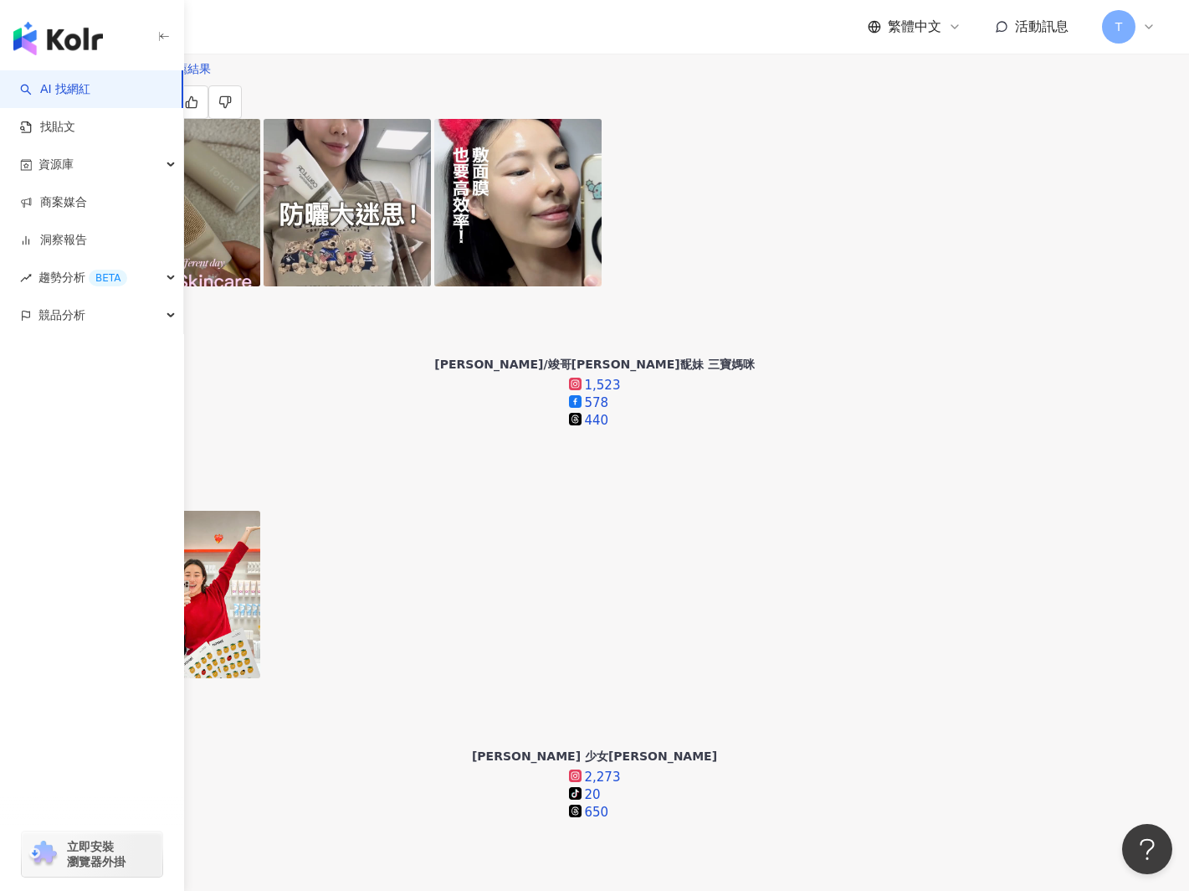
scroll to position [472, 0]
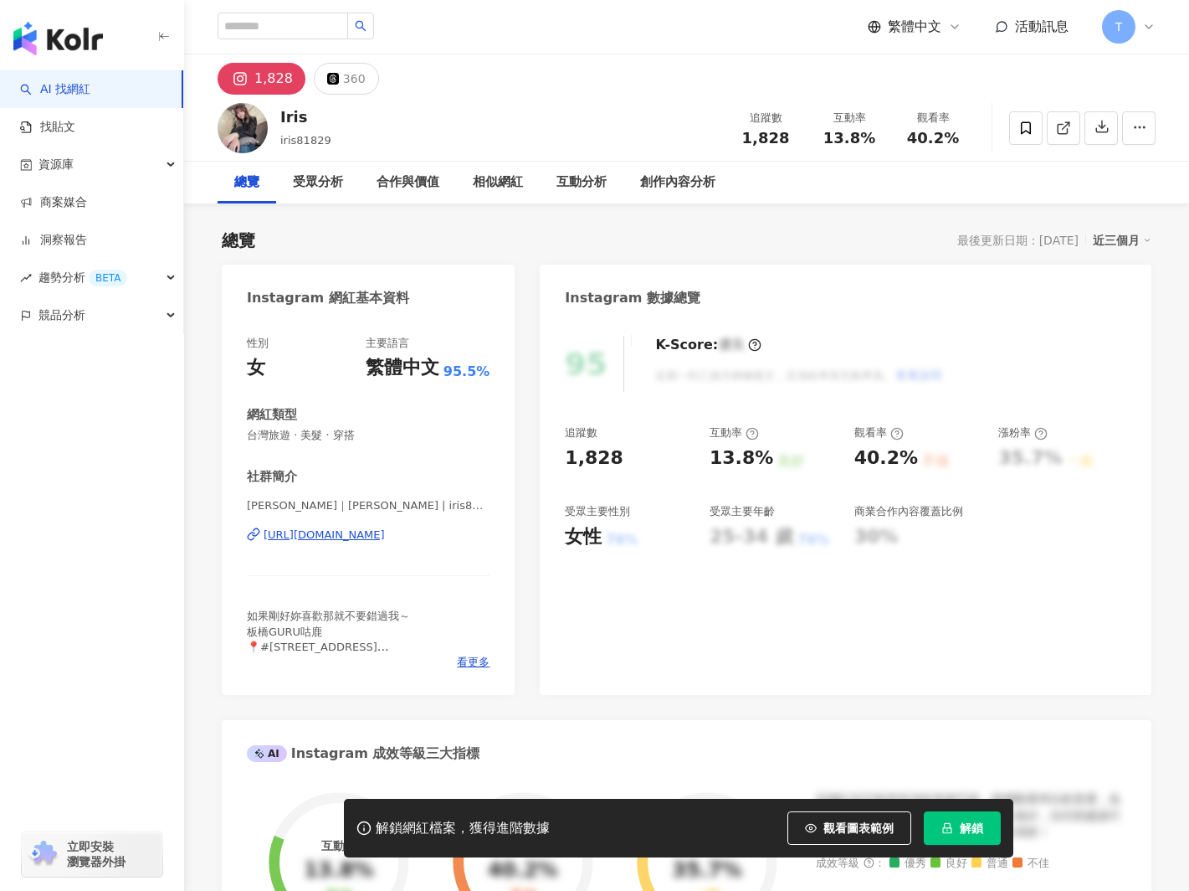
click at [342, 531] on div "https://www.instagram.com/iris81829/" at bounding box center [324, 534] width 121 height 15
